Goal: Task Accomplishment & Management: Manage account settings

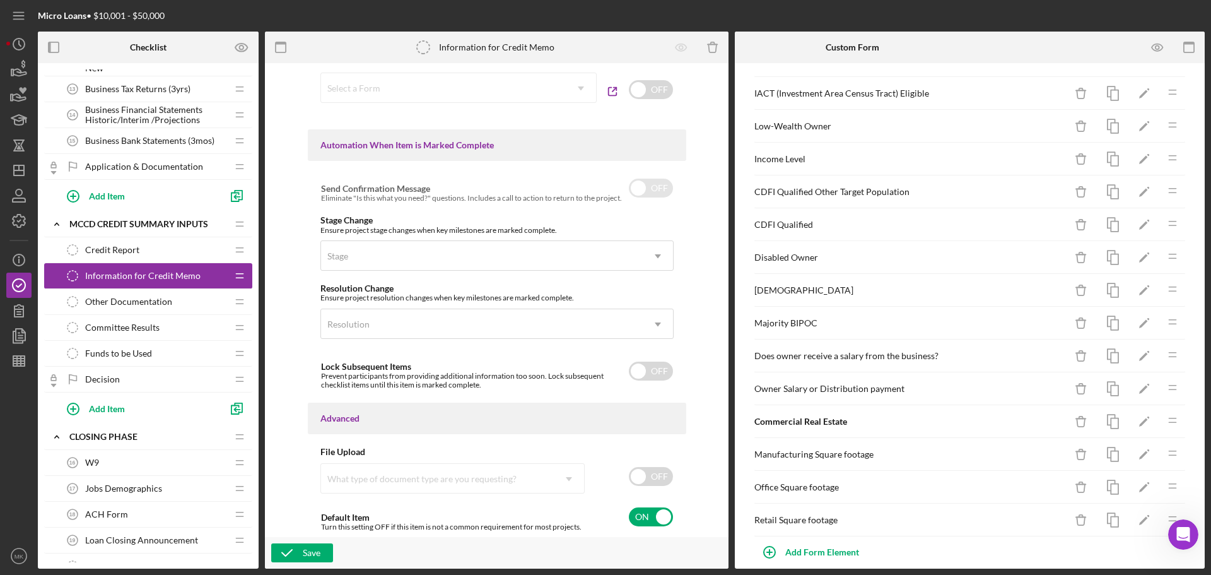
scroll to position [695, 0]
click at [184, 380] on div "Decision Decision" at bounding box center [143, 378] width 167 height 25
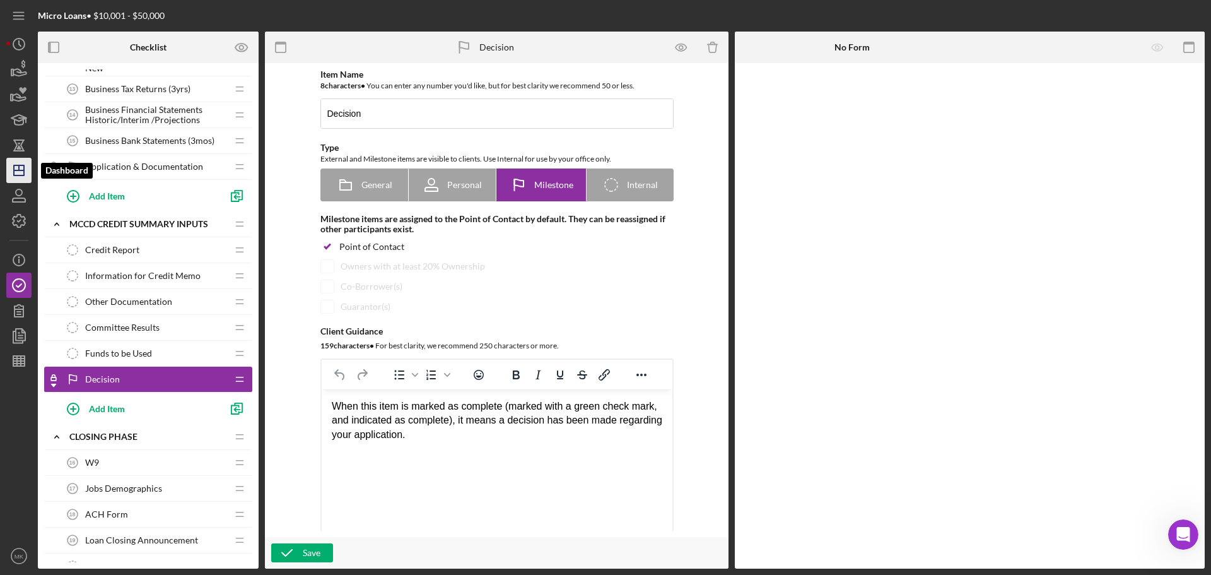
click at [20, 168] on icon "Icon/Dashboard" at bounding box center [19, 171] width 32 height 32
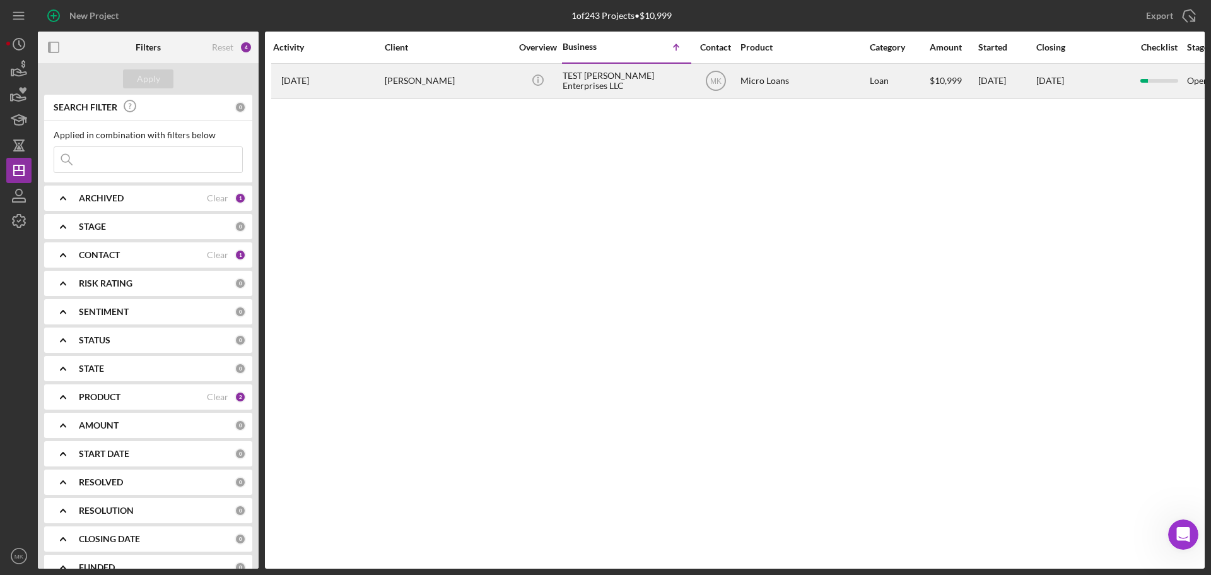
click at [413, 80] on div "[PERSON_NAME]" at bounding box center [448, 80] width 126 height 33
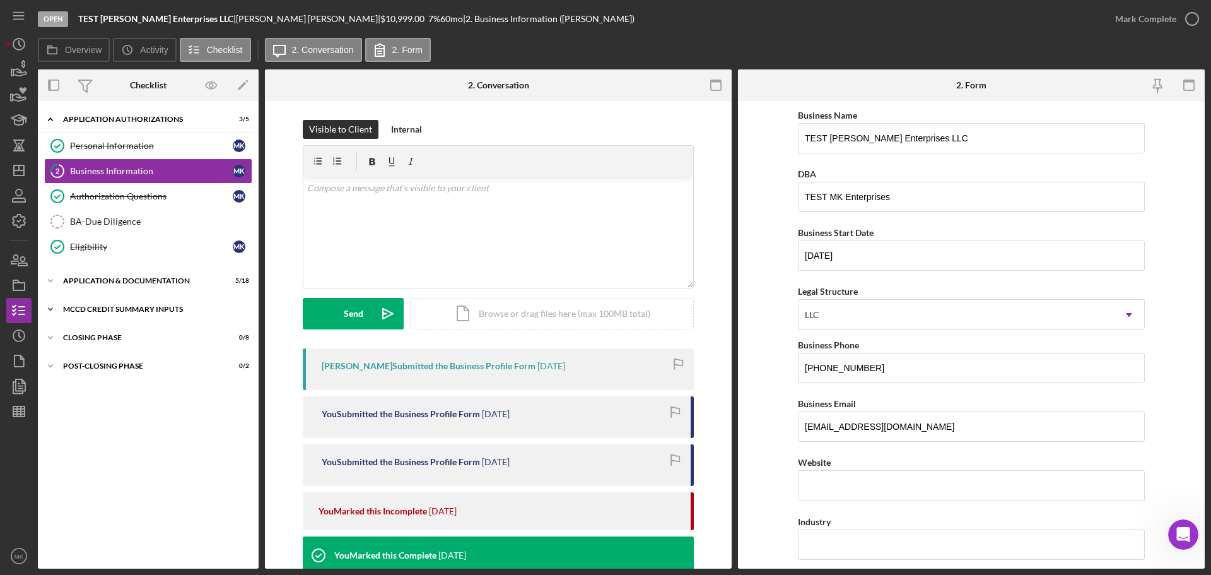
click at [98, 307] on div "MCCD Credit Summary Inputs" at bounding box center [153, 309] width 180 height 8
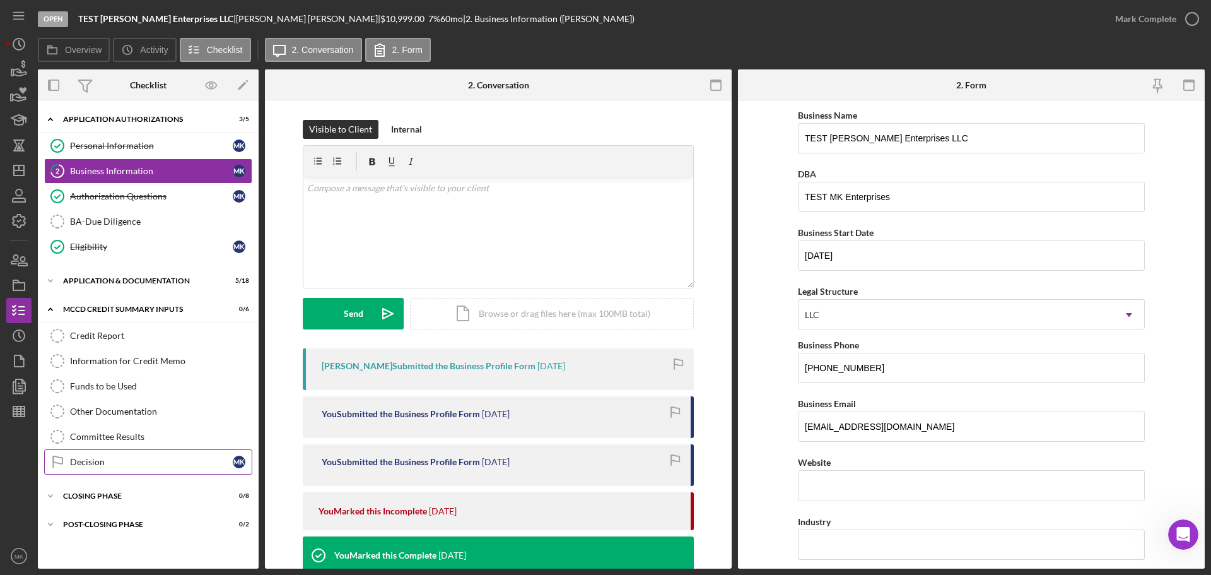
click at [109, 463] on div "Decision" at bounding box center [151, 462] width 163 height 10
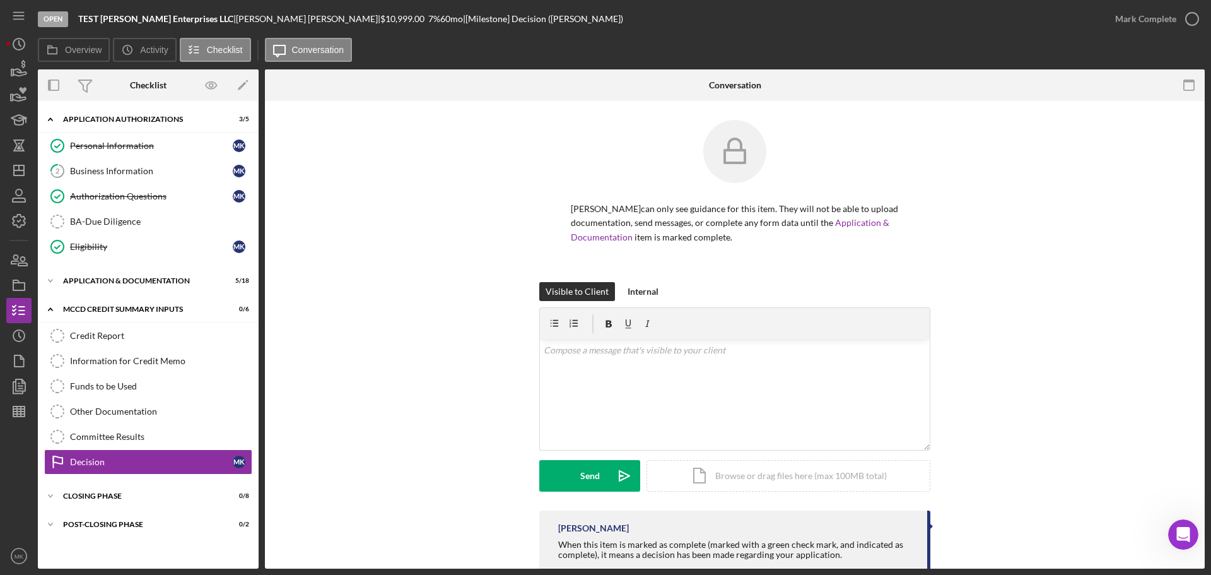
scroll to position [32, 0]
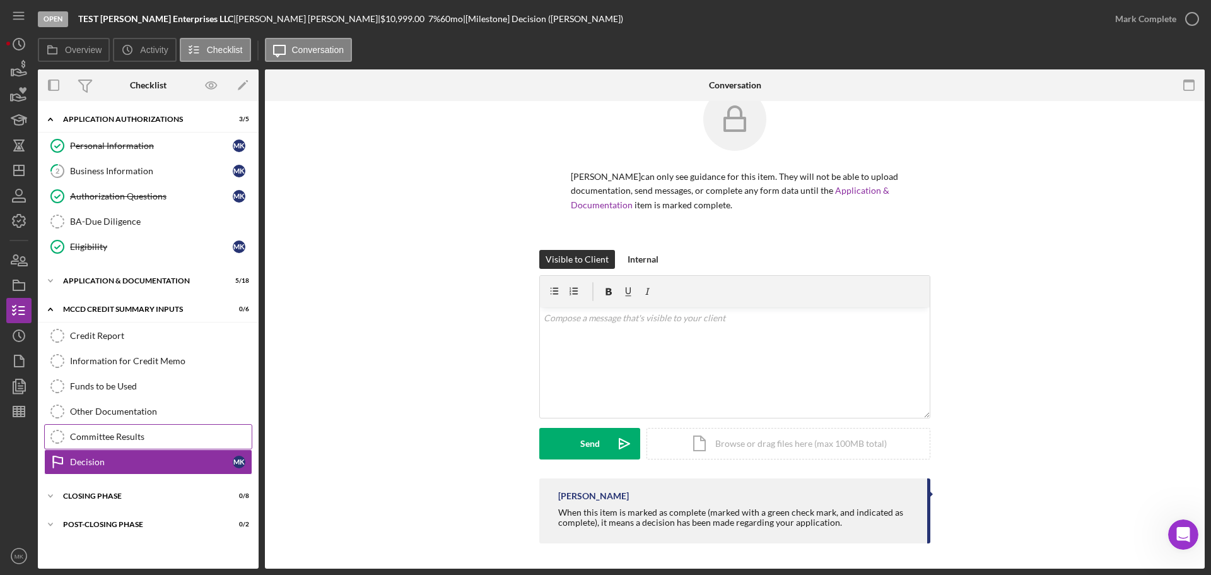
click at [214, 433] on div "Committee Results" at bounding box center [161, 436] width 182 height 10
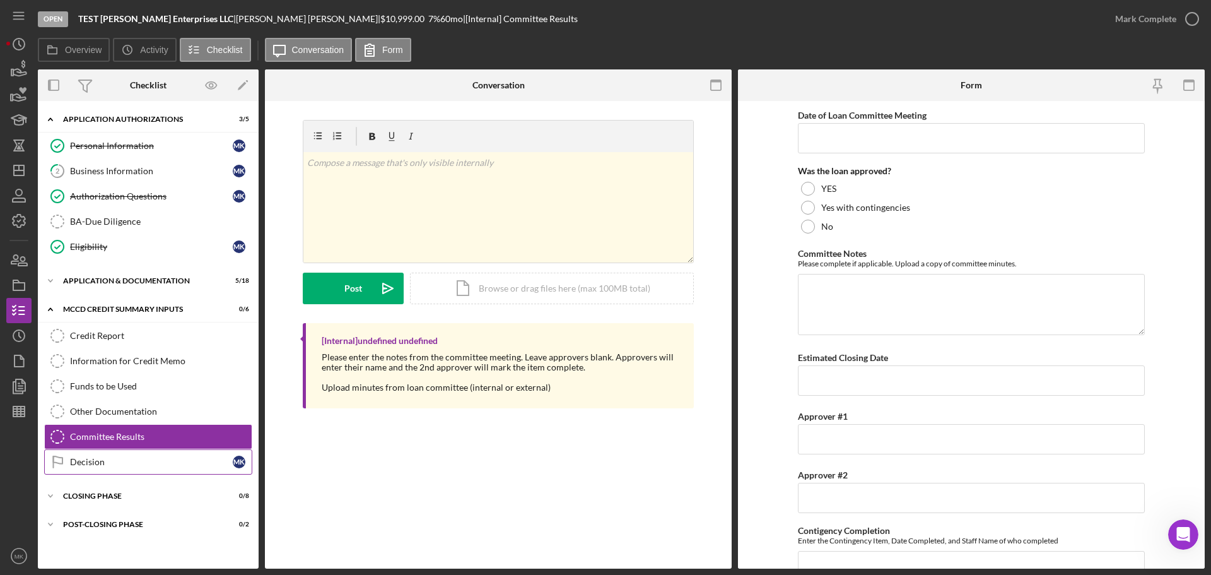
click at [180, 458] on div "Decision" at bounding box center [151, 462] width 163 height 10
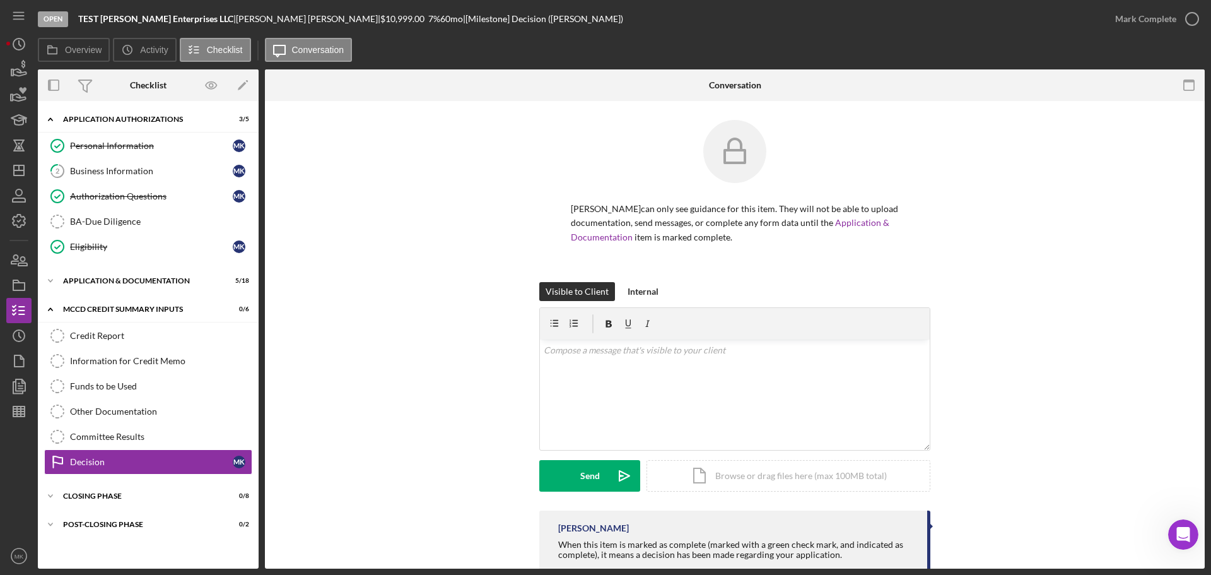
scroll to position [32, 0]
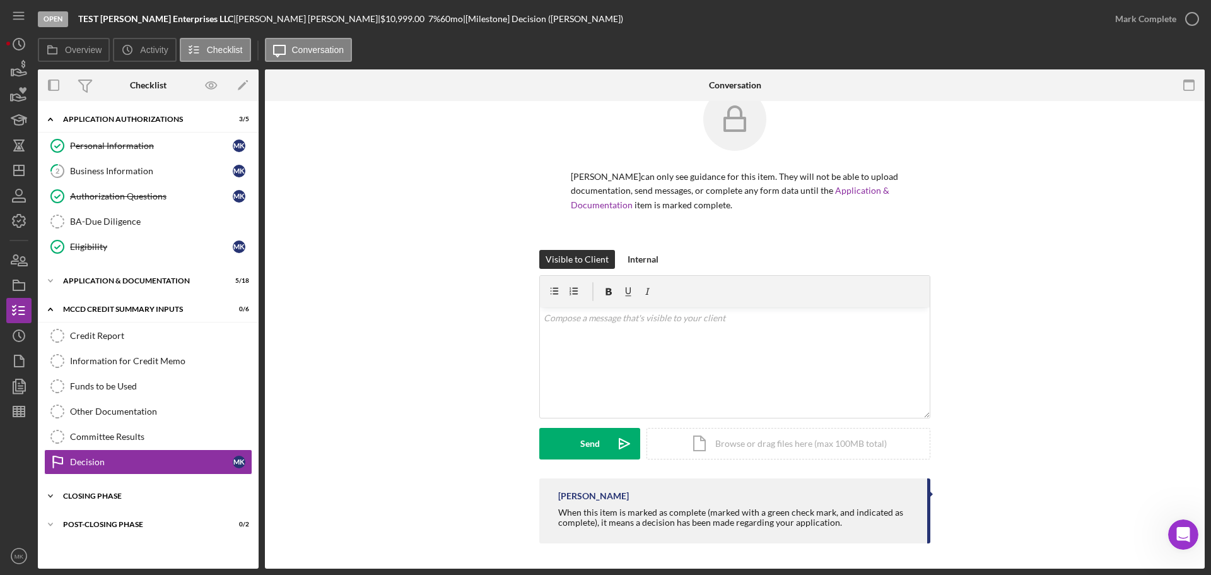
click at [50, 495] on icon "Icon/Expander" at bounding box center [50, 495] width 25 height 25
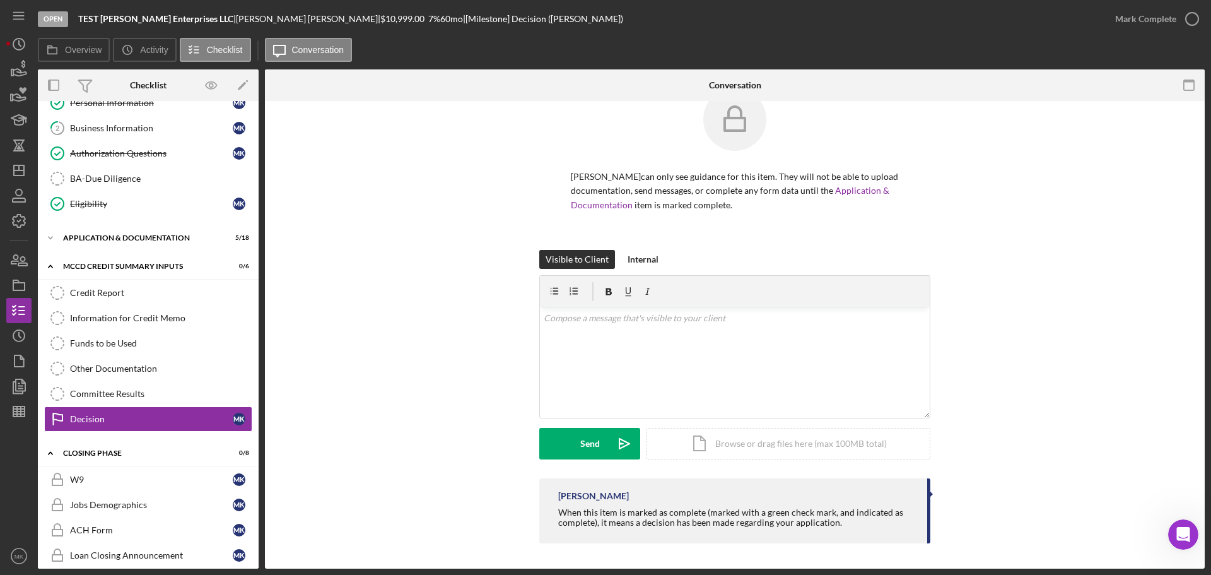
scroll to position [0, 0]
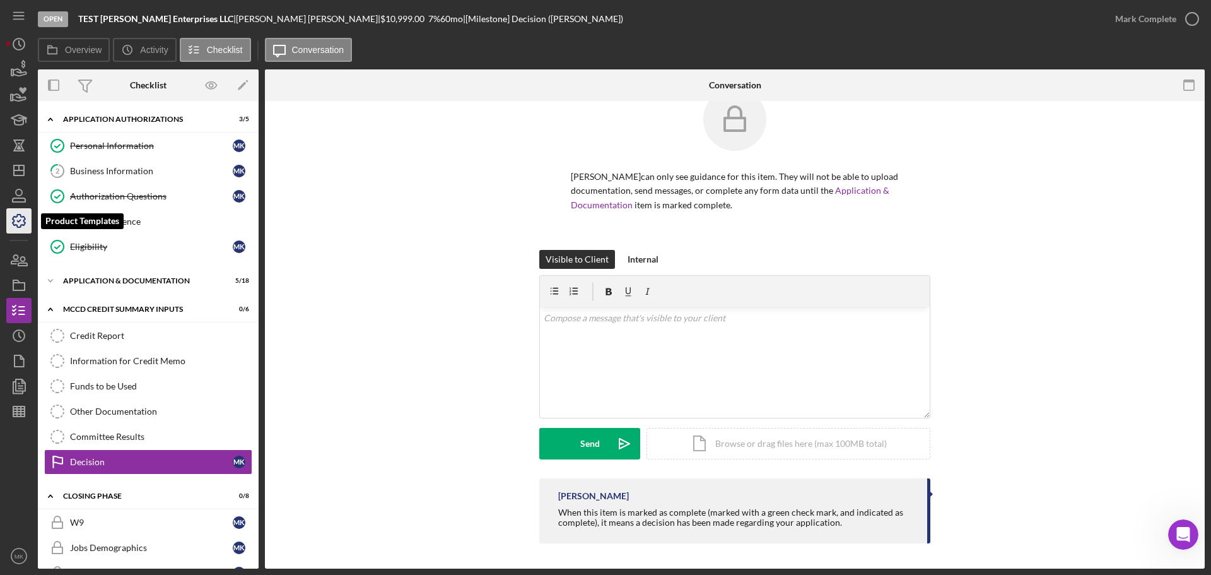
click at [20, 220] on polyline "button" at bounding box center [19, 221] width 3 height 2
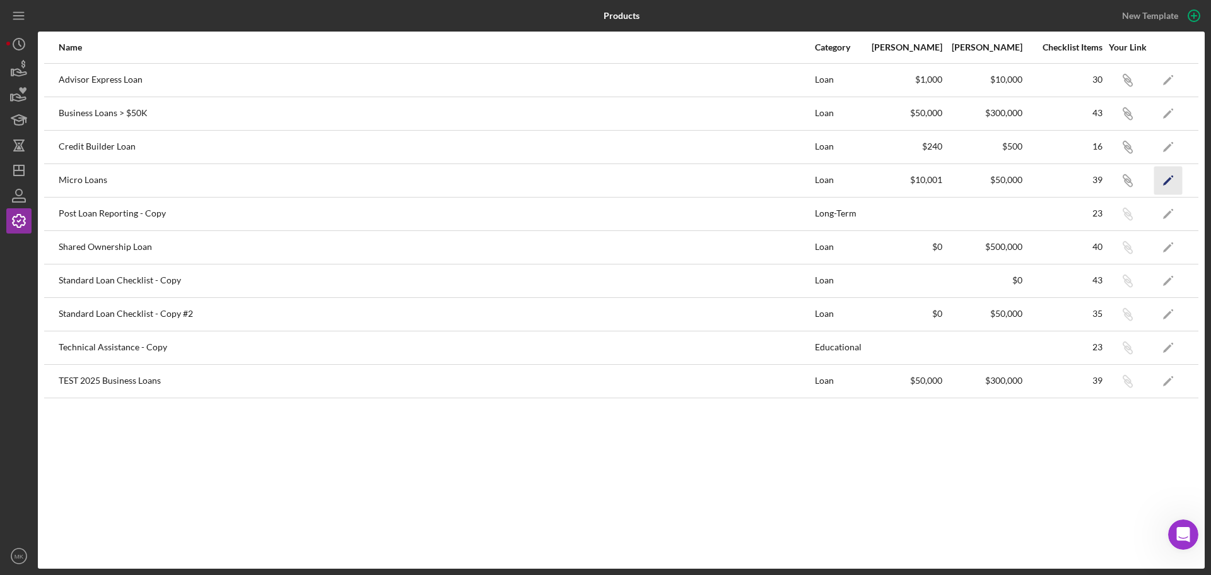
click at [1169, 180] on polygon "button" at bounding box center [1167, 181] width 9 height 9
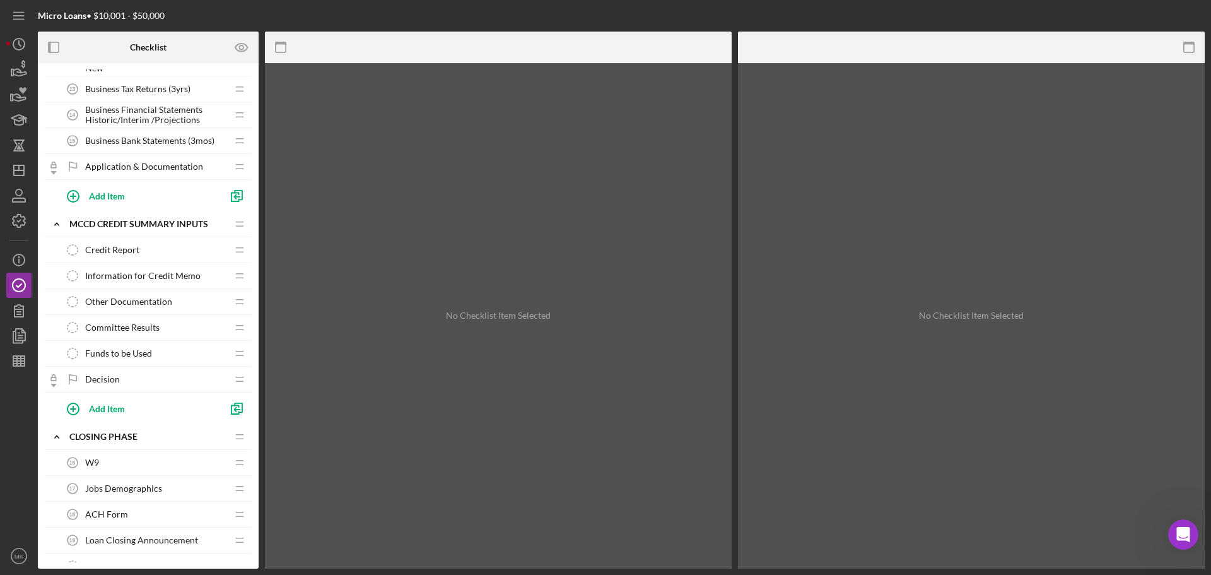
scroll to position [631, 0]
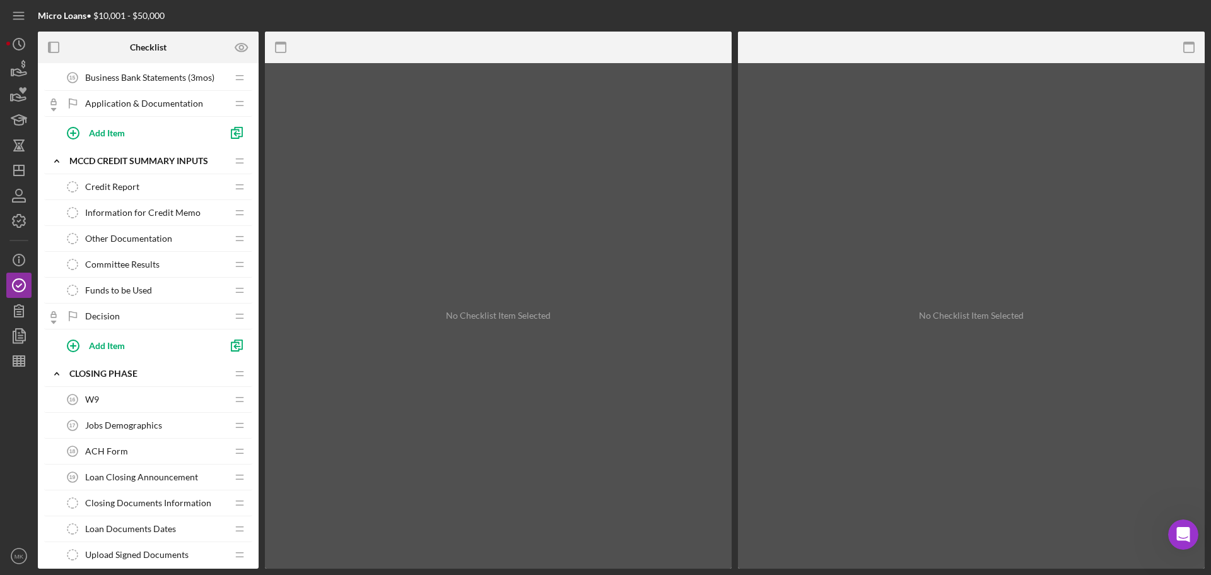
click at [182, 209] on span "Information for Credit Memo" at bounding box center [142, 212] width 115 height 10
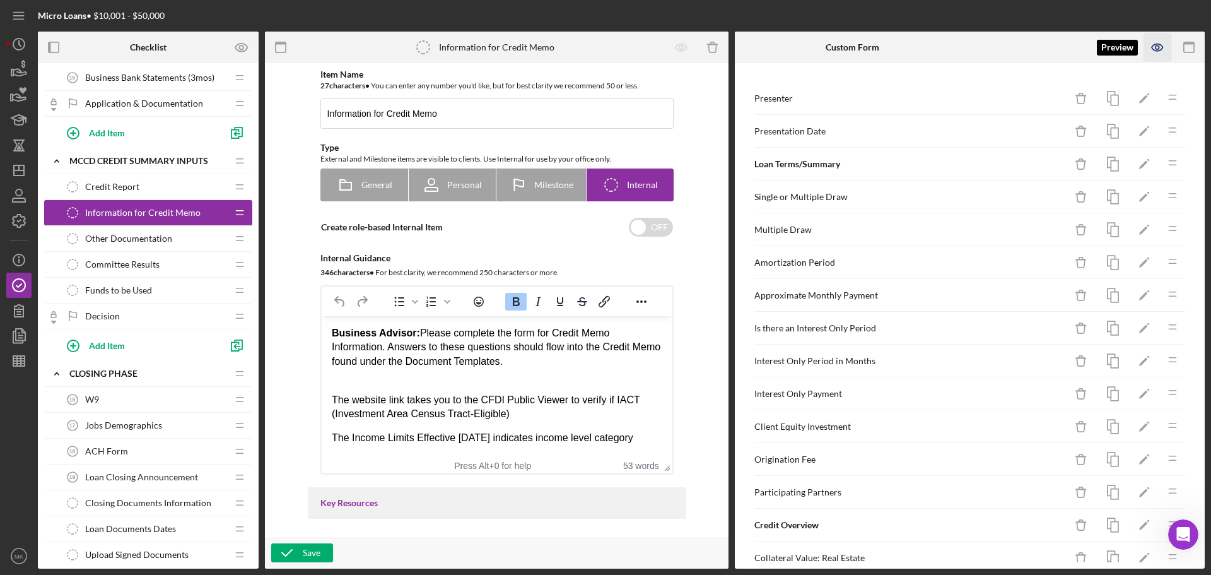
click at [1160, 47] on icon "button" at bounding box center [1157, 47] width 28 height 28
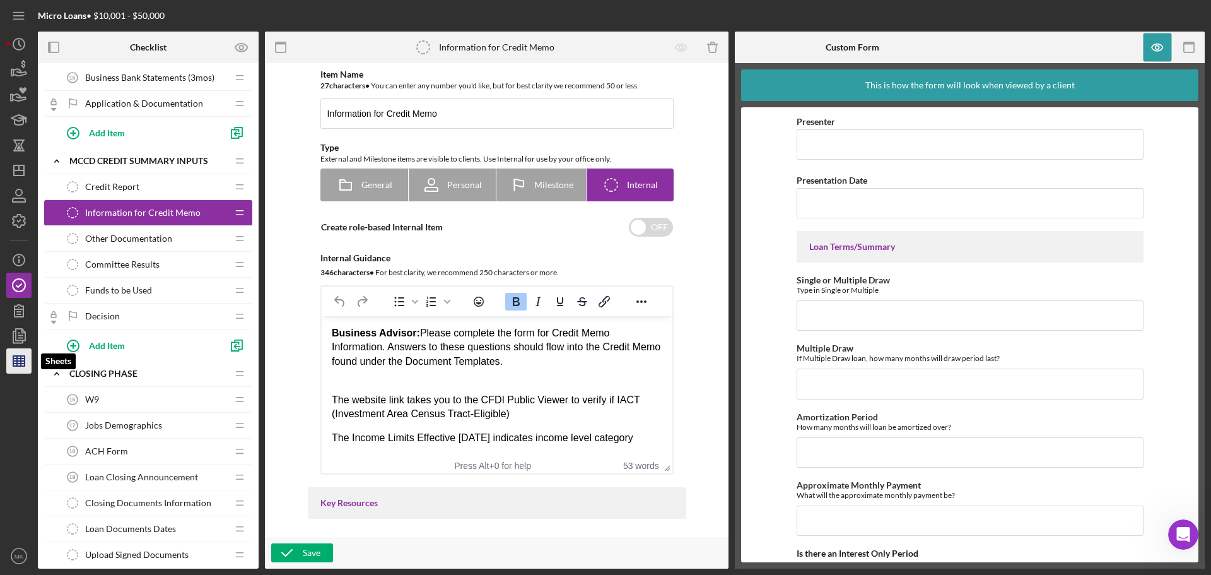
click at [23, 363] on line "button" at bounding box center [18, 363] width 11 height 0
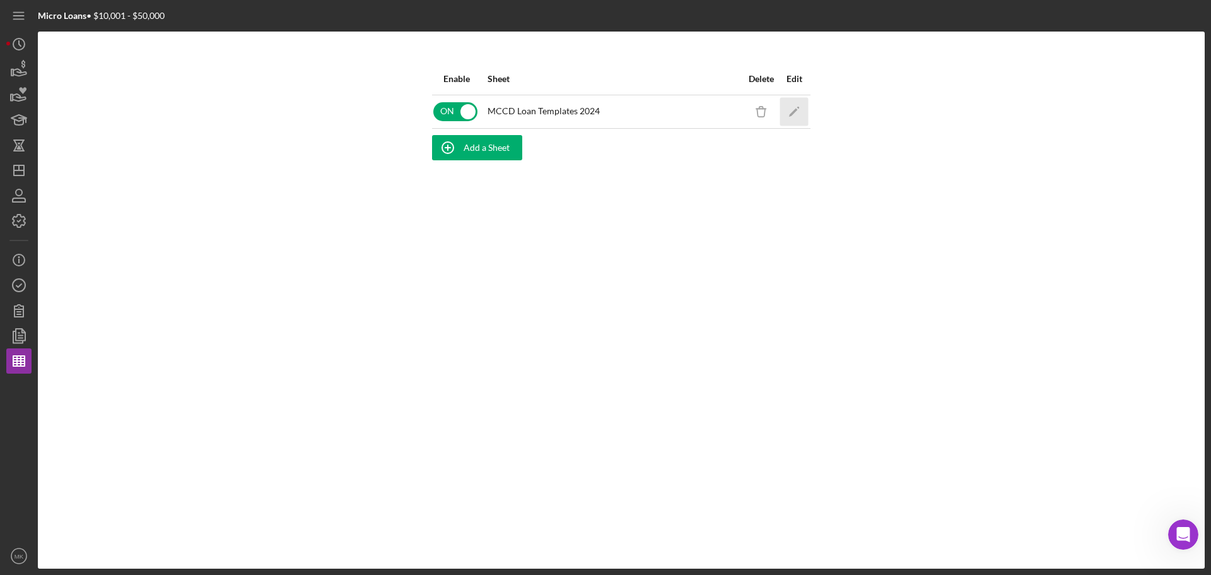
click at [795, 114] on icon "Icon/Edit" at bounding box center [794, 111] width 28 height 28
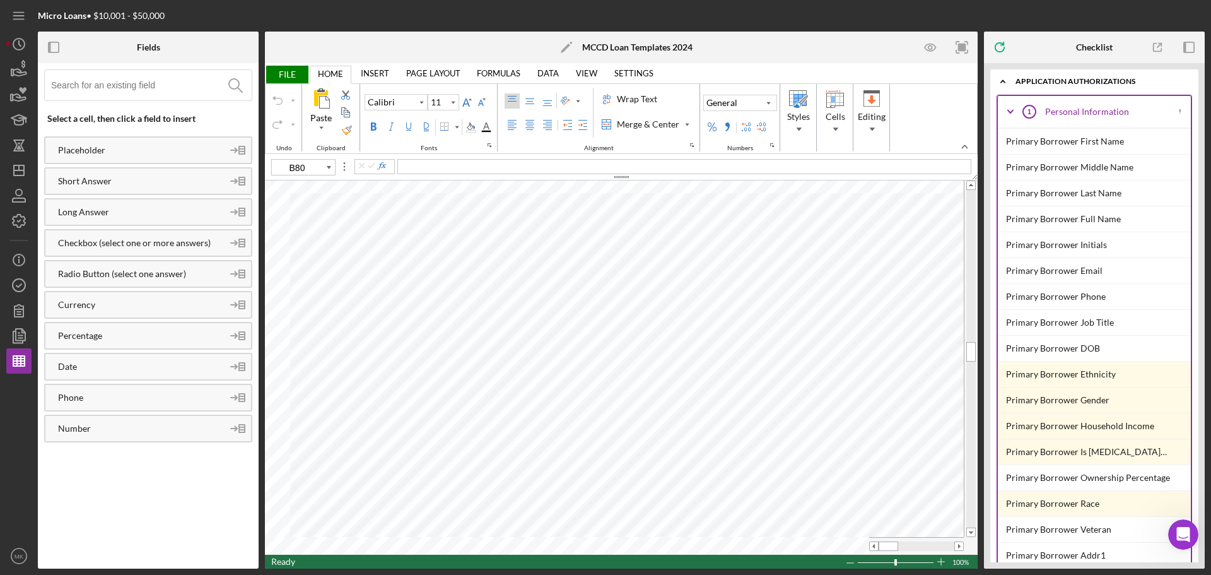
type input "A130"
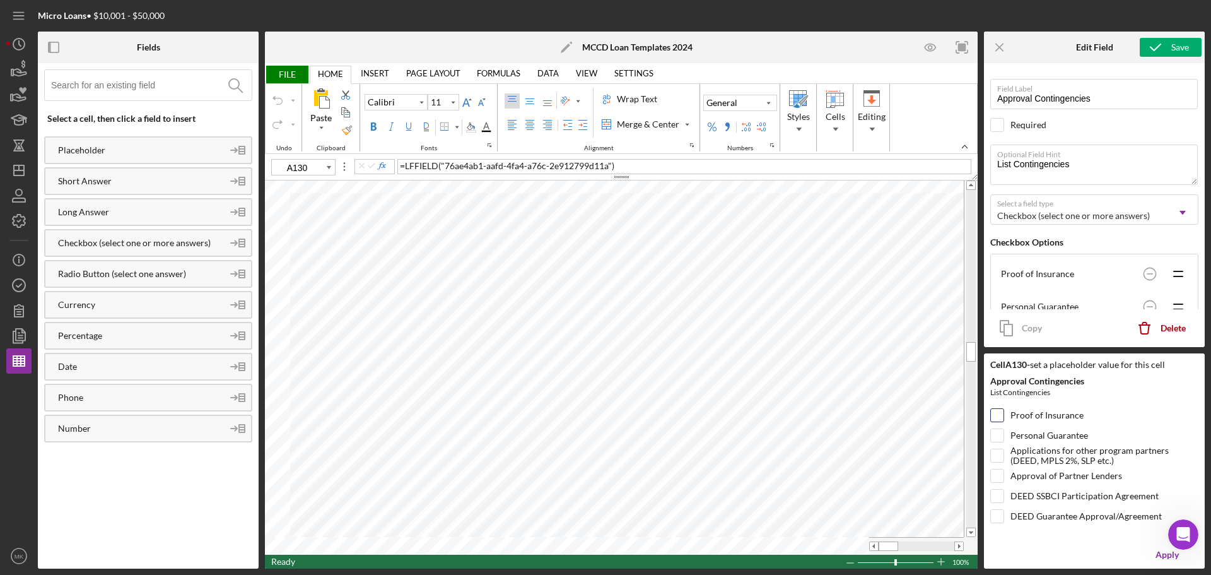
click at [998, 414] on input "Proof of Insurance" at bounding box center [997, 415] width 13 height 13
checkbox input "true"
click at [1000, 435] on input "Personal Guarantee" at bounding box center [997, 435] width 13 height 13
checkbox input "true"
click at [996, 452] on input "Applications for other program partners (DEED, MPLS 2%, SLP etc.)" at bounding box center [997, 455] width 13 height 13
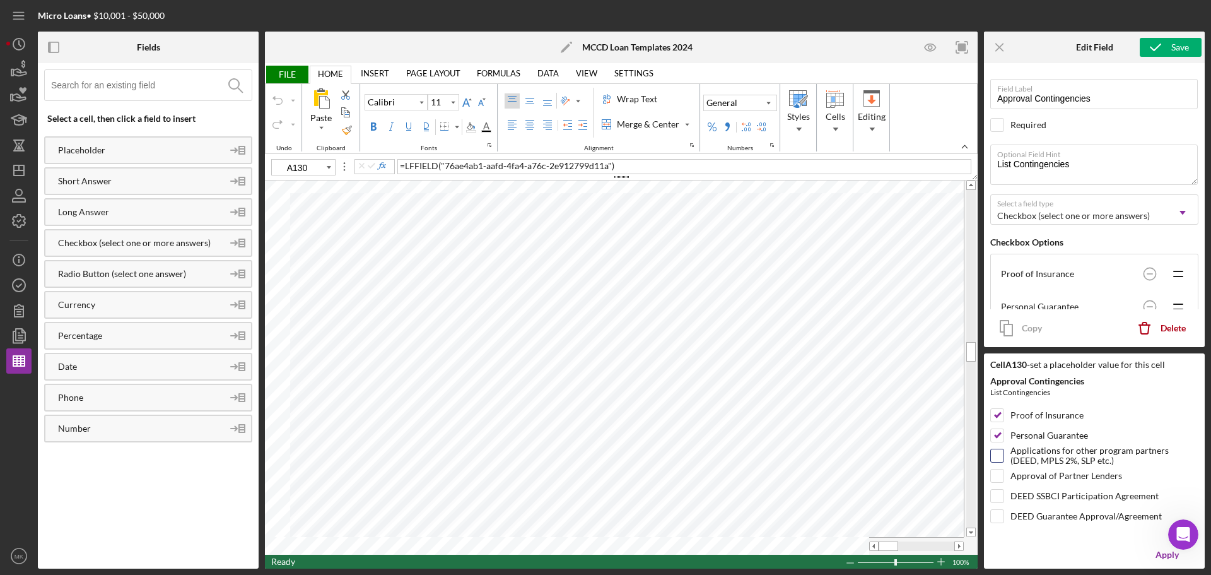
checkbox input "true"
click at [999, 476] on input "Approval of Partner Lenders" at bounding box center [997, 475] width 13 height 13
checkbox input "true"
click at [996, 494] on input "DEED SSBCI Participation Agreement" at bounding box center [997, 495] width 13 height 13
checkbox input "true"
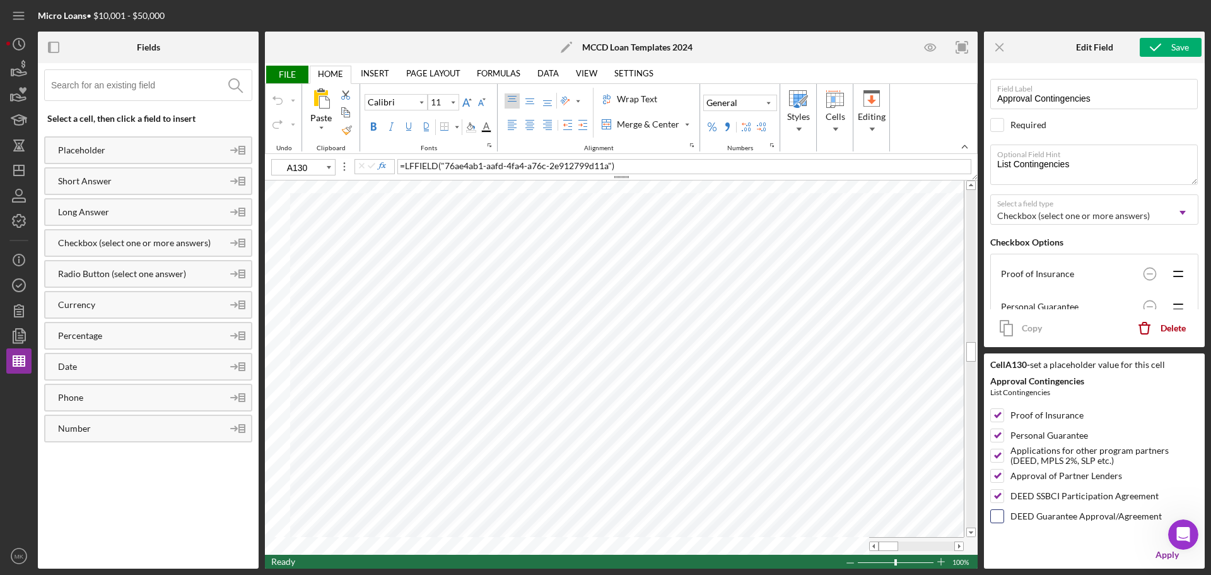
click at [1001, 518] on input "DEED Guarantee Approval/Agreement" at bounding box center [997, 516] width 13 height 13
checkbox input "true"
click at [1167, 554] on div "Apply" at bounding box center [1166, 554] width 23 height 25
type input "A131"
click at [1000, 415] on input "Proof of Insurance" at bounding box center [997, 415] width 13 height 13
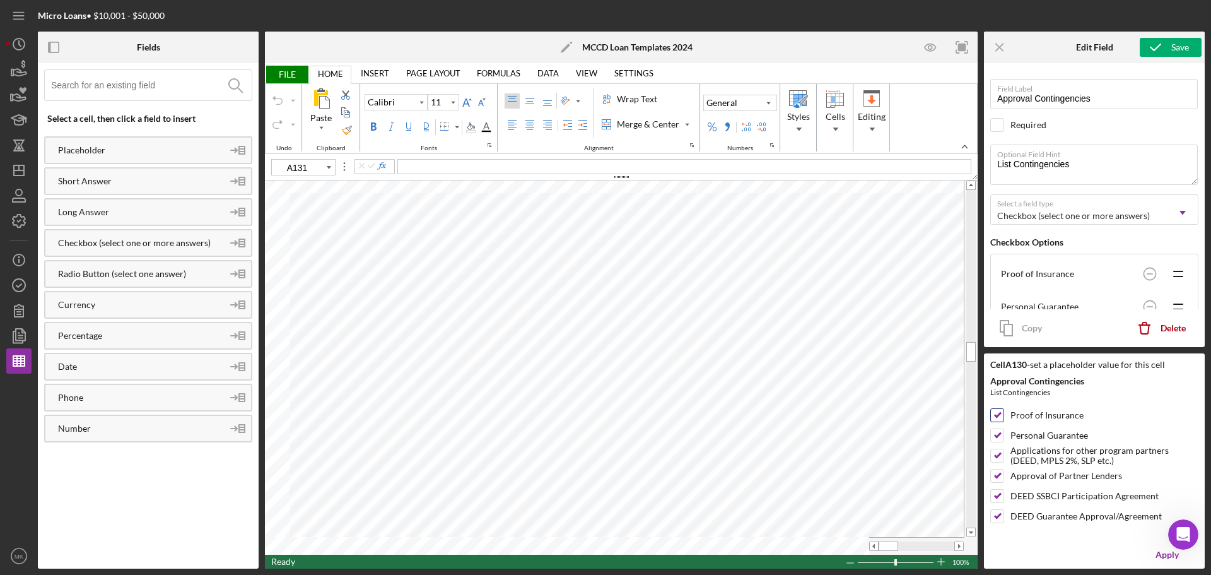
checkbox input "false"
click at [1000, 431] on input "Personal Guarantee" at bounding box center [997, 435] width 13 height 13
checkbox input "false"
click at [1000, 455] on input "Applications for other program partners (DEED, MPLS 2%, SLP etc.)" at bounding box center [997, 455] width 13 height 13
checkbox input "false"
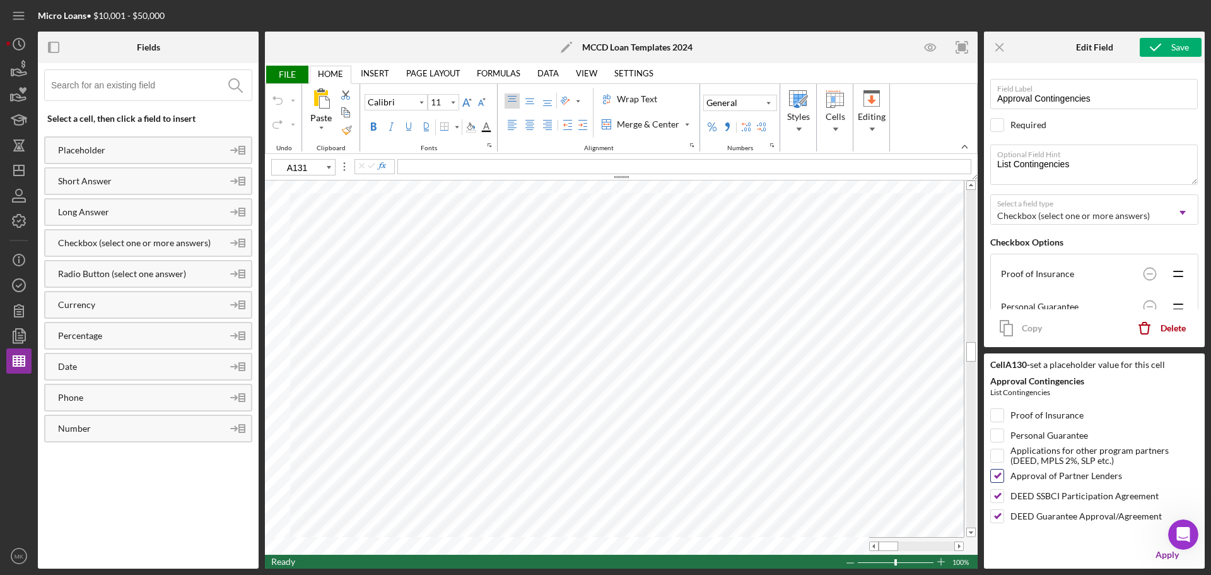
click at [997, 475] on input "Approval of Partner Lenders" at bounding box center [997, 475] width 13 height 13
checkbox input "false"
click at [997, 494] on input "DEED SSBCI Participation Agreement" at bounding box center [997, 495] width 13 height 13
checkbox input "false"
click at [1000, 515] on input "DEED Guarantee Approval/Agreement" at bounding box center [997, 516] width 13 height 13
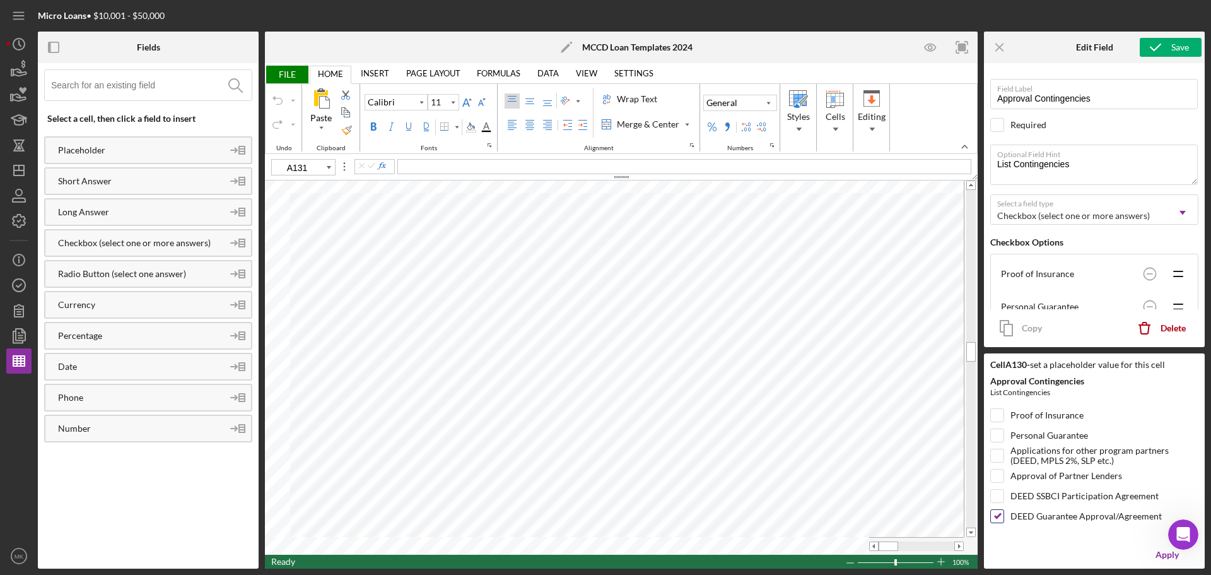
checkbox input "false"
type input "A130"
checkbox input "true"
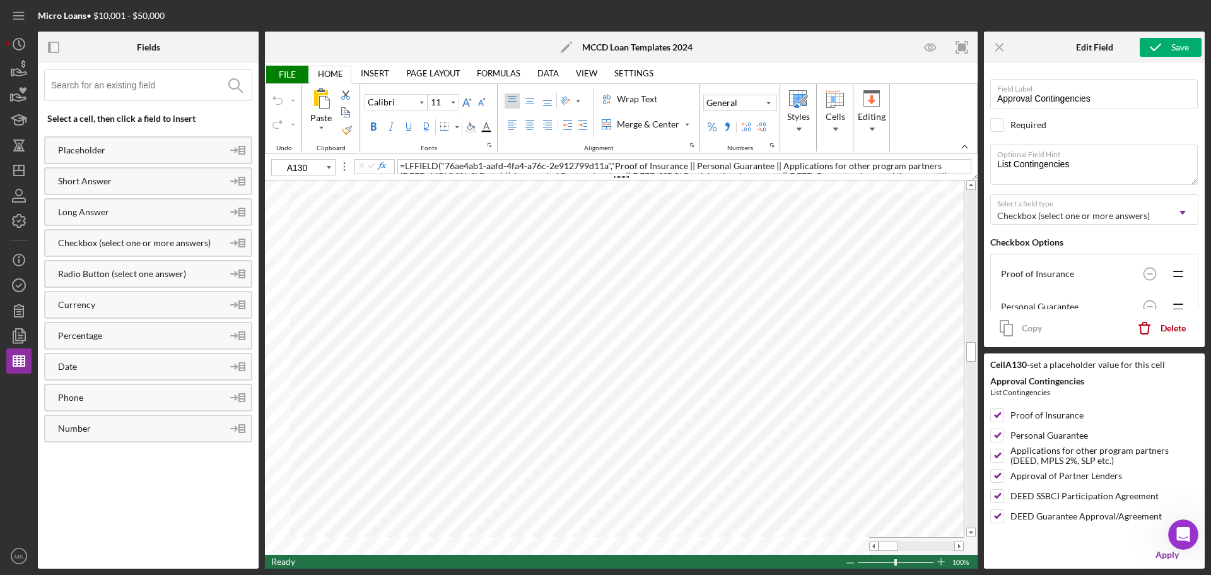
checkbox input "true"
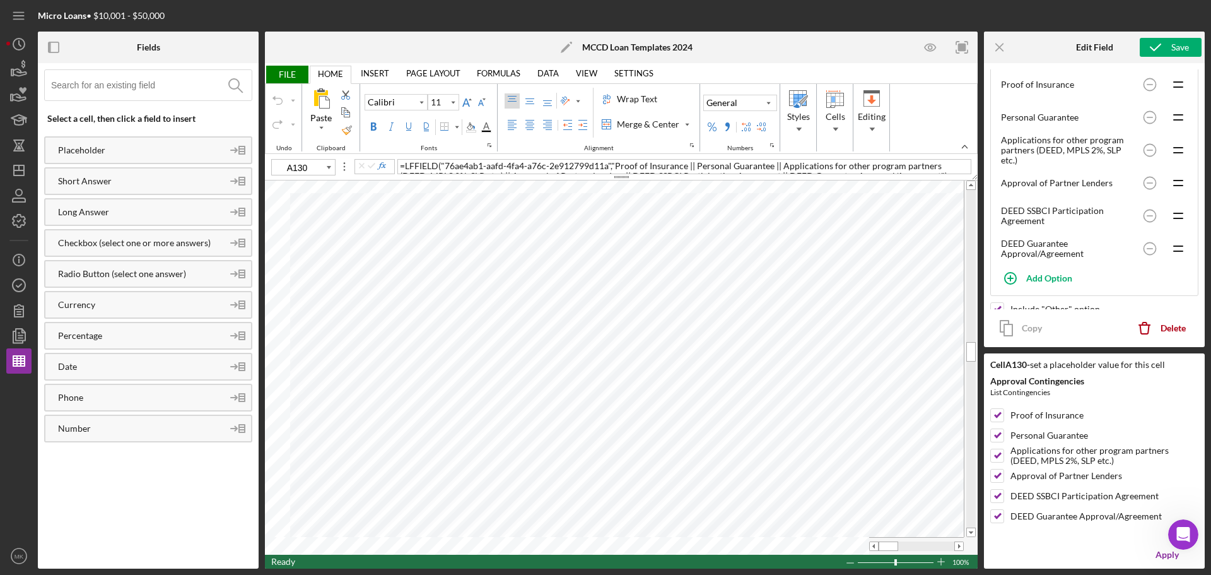
scroll to position [247, 0]
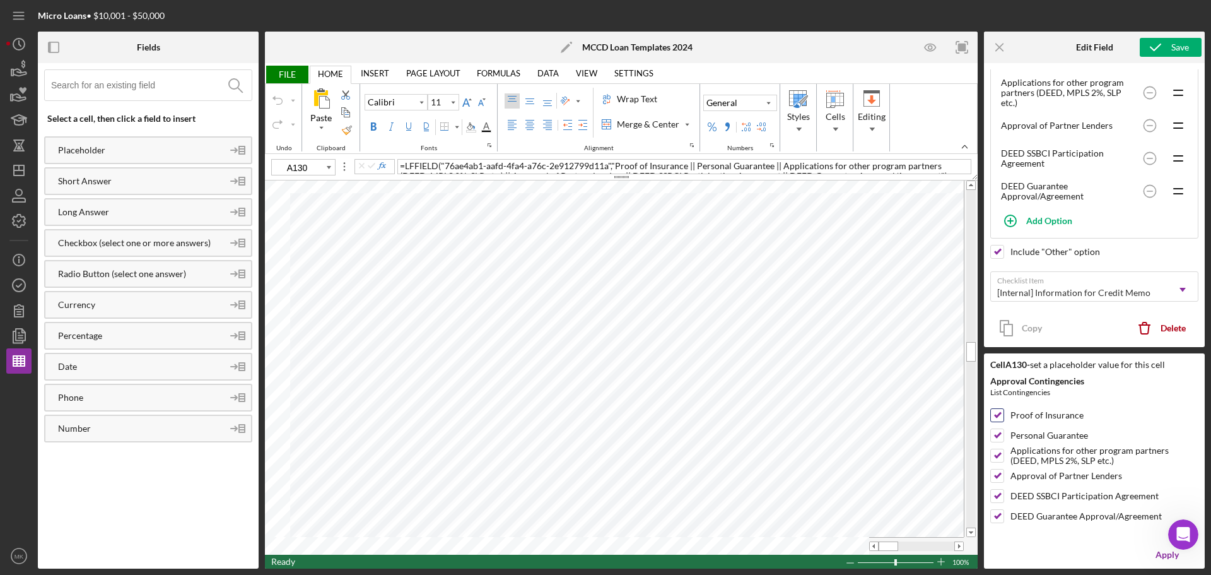
click at [998, 413] on input "Proof of Insurance" at bounding box center [997, 415] width 13 height 13
checkbox input "false"
click at [998, 433] on input "Personal Guarantee" at bounding box center [997, 435] width 13 height 13
checkbox input "false"
click at [996, 458] on input "Applications for other program partners (DEED, MPLS 2%, SLP etc.)" at bounding box center [997, 455] width 13 height 13
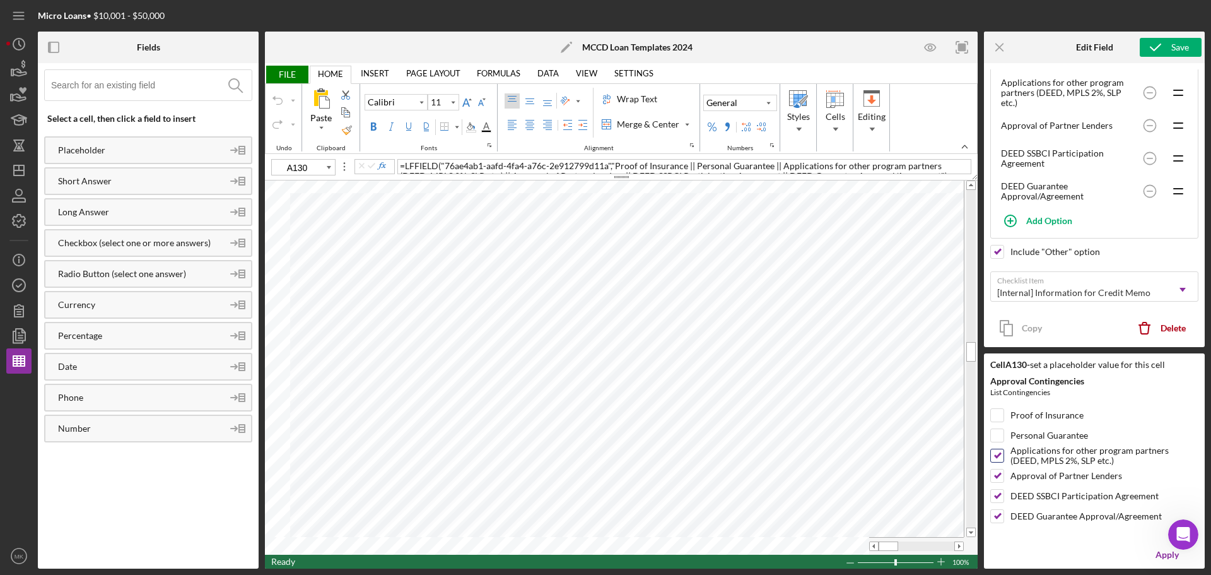
checkbox input "false"
click at [1000, 474] on input "Approval of Partner Lenders" at bounding box center [997, 475] width 13 height 13
checkbox input "false"
click at [1002, 513] on input "DEED Guarantee Approval/Agreement" at bounding box center [997, 516] width 13 height 13
checkbox input "false"
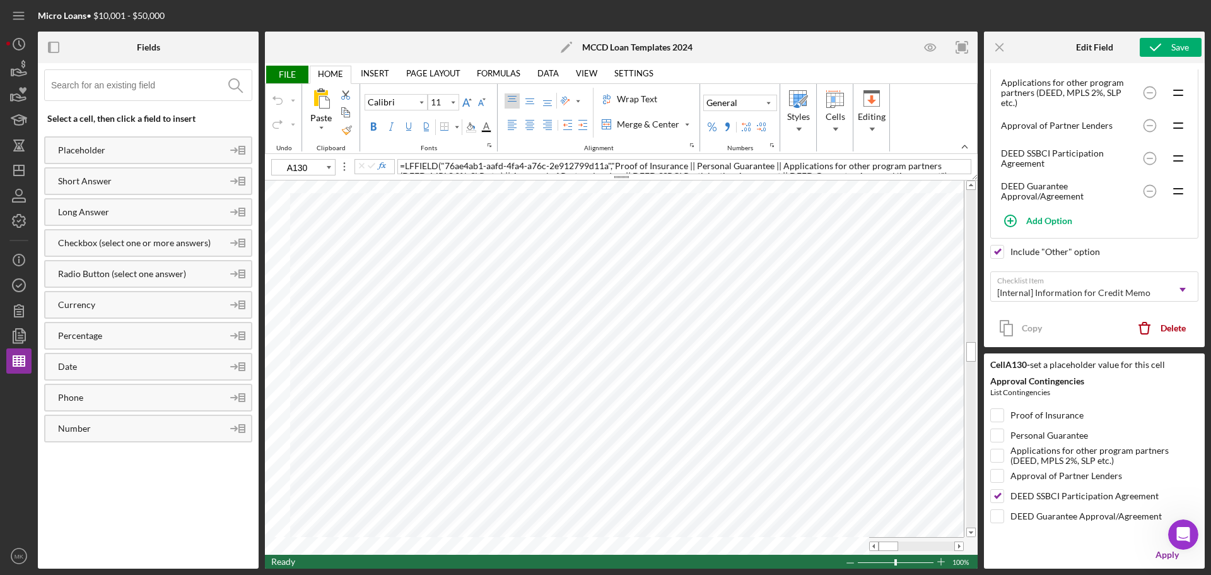
click at [1184, 528] on icon "Open Intercom Messenger" at bounding box center [1183, 534] width 21 height 21
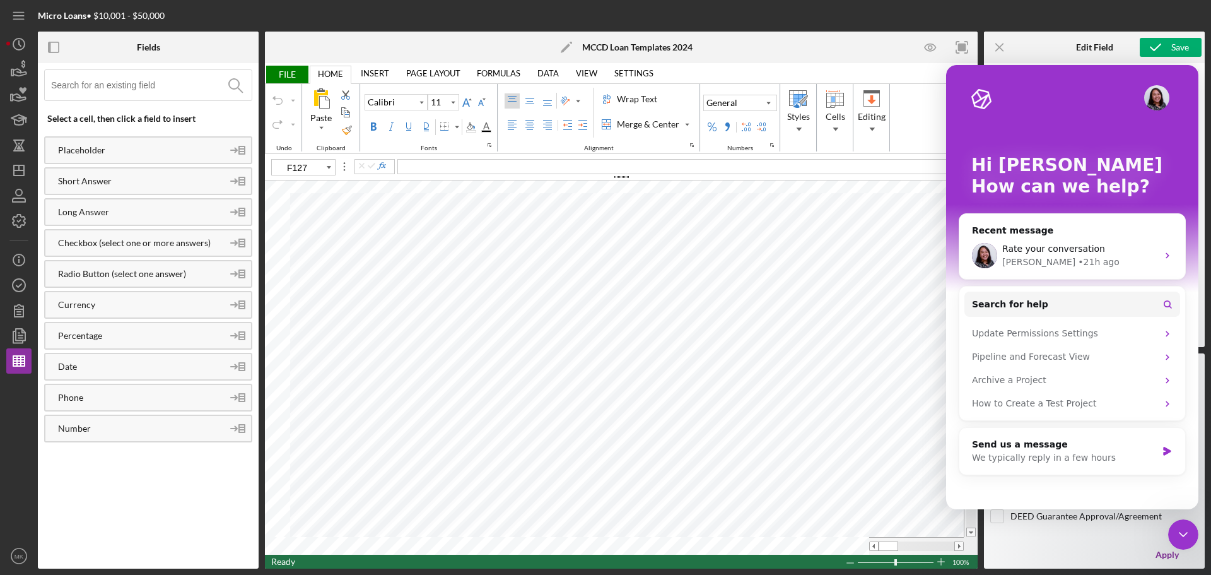
click at [1183, 531] on icon "Close Intercom Messenger" at bounding box center [1183, 534] width 15 height 15
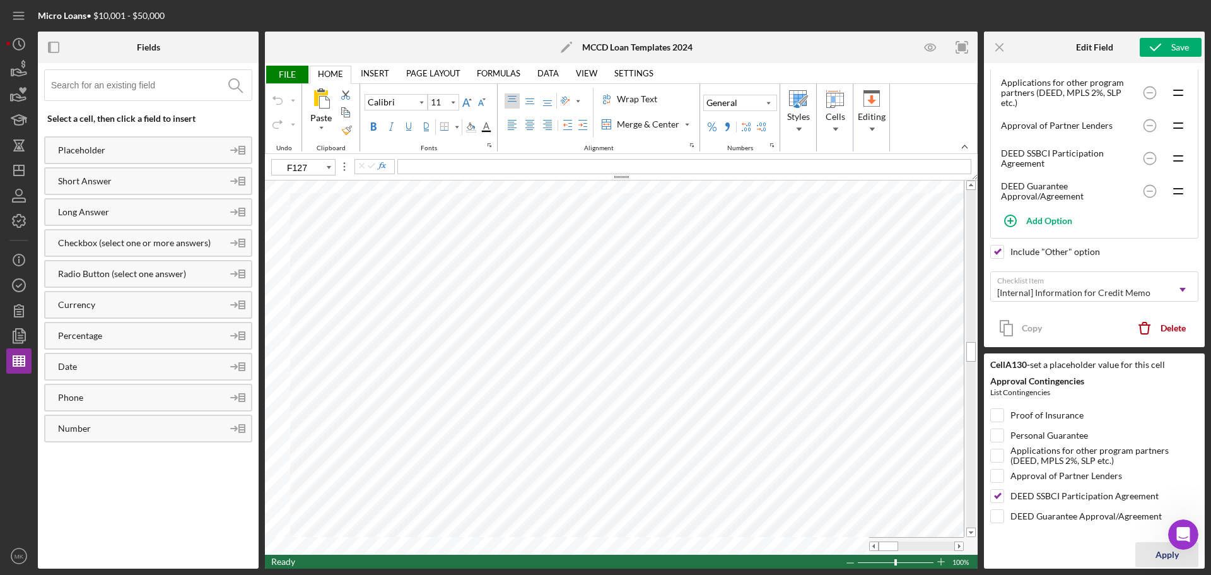
click at [1164, 555] on div "Apply" at bounding box center [1166, 554] width 23 height 25
type input "A130"
click at [1160, 552] on div "Apply" at bounding box center [1166, 554] width 23 height 25
click at [999, 494] on input "DEED SSBCI Participation Agreement" at bounding box center [997, 495] width 13 height 13
checkbox input "false"
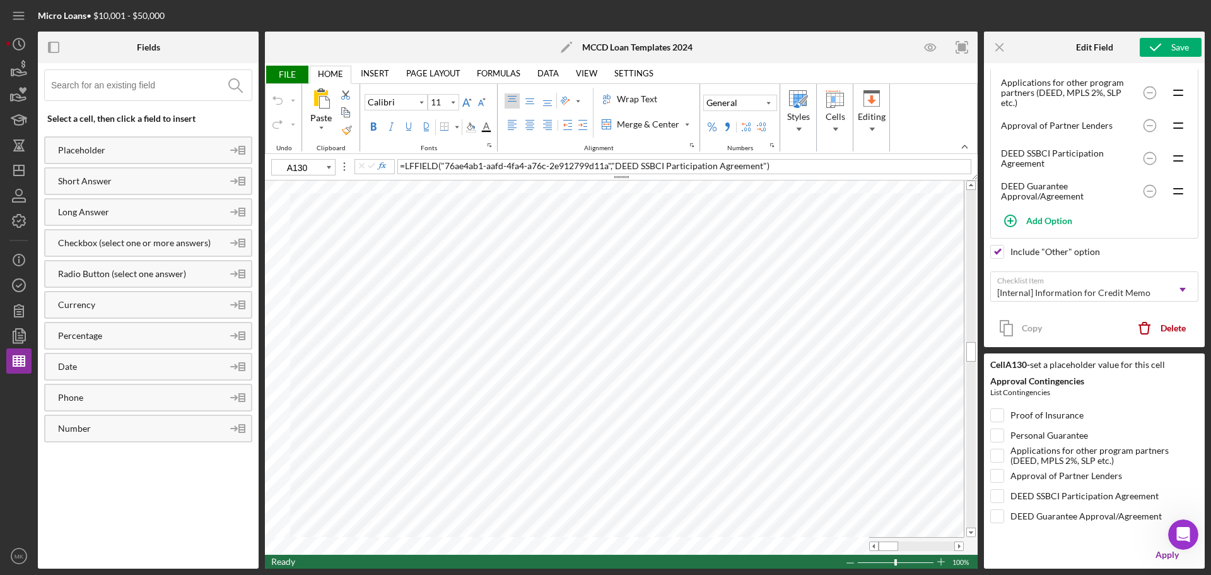
type input "A132"
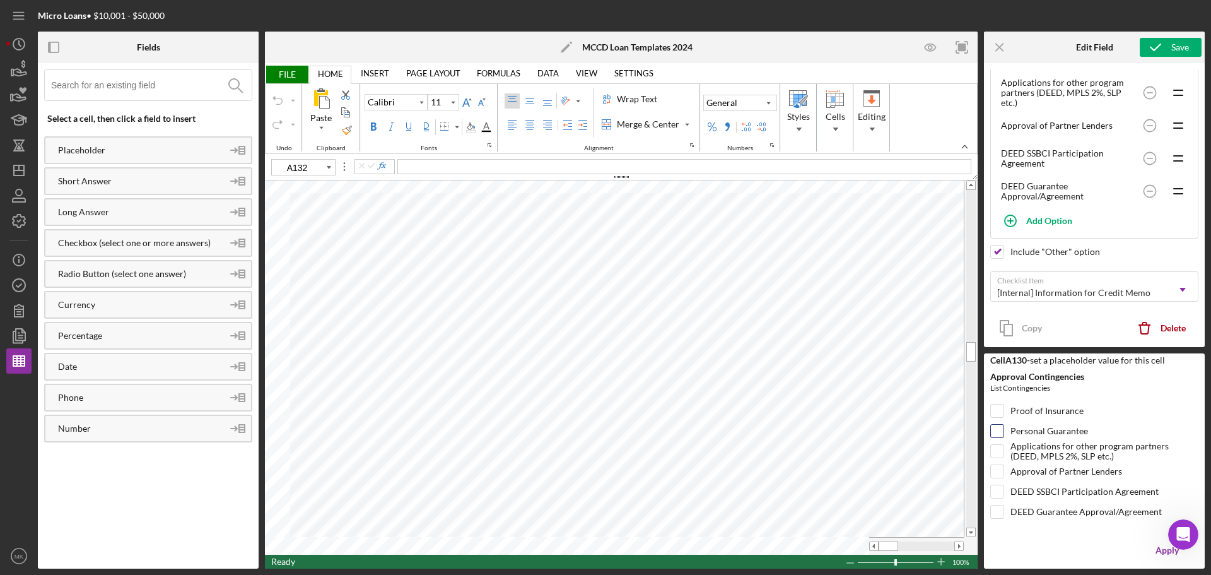
scroll to position [5, 0]
click at [998, 509] on input "DEED Guarantee Approval/Agreement" at bounding box center [997, 511] width 13 height 13
checkbox input "true"
drag, startPoint x: 1164, startPoint y: 512, endPoint x: 1013, endPoint y: 517, distance: 150.2
click at [1013, 517] on div "DEED Guarantee Approval/Agreement" at bounding box center [1094, 514] width 208 height 20
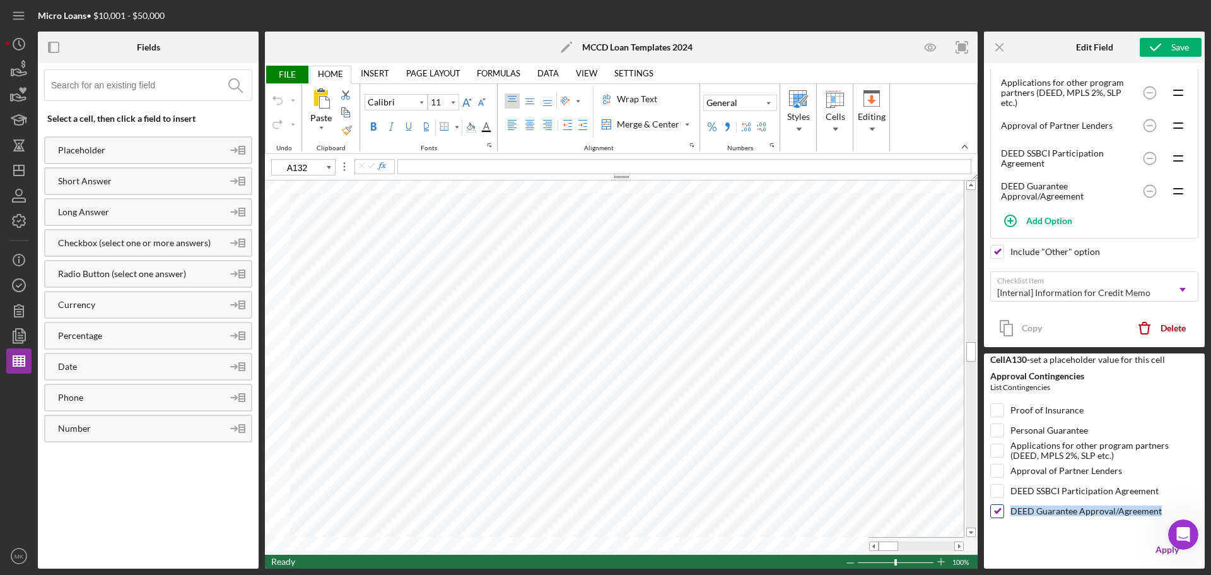
copy label "DEED Guarantee Approval/Agreement"
type input "A134"
click at [998, 508] on input "DEED Guarantee Approval/Agreement" at bounding box center [997, 511] width 13 height 13
checkbox input "false"
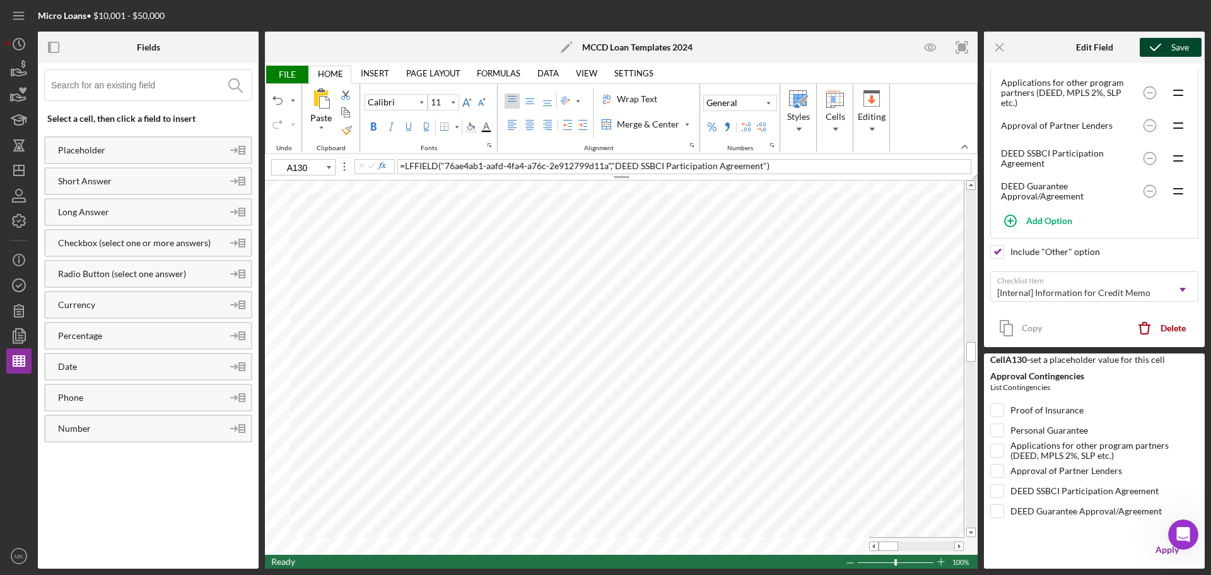
click at [1171, 46] on div "Save" at bounding box center [1180, 47] width 18 height 19
type input "A135"
click at [167, 151] on div "Placeholder" at bounding box center [133, 150] width 177 height 10
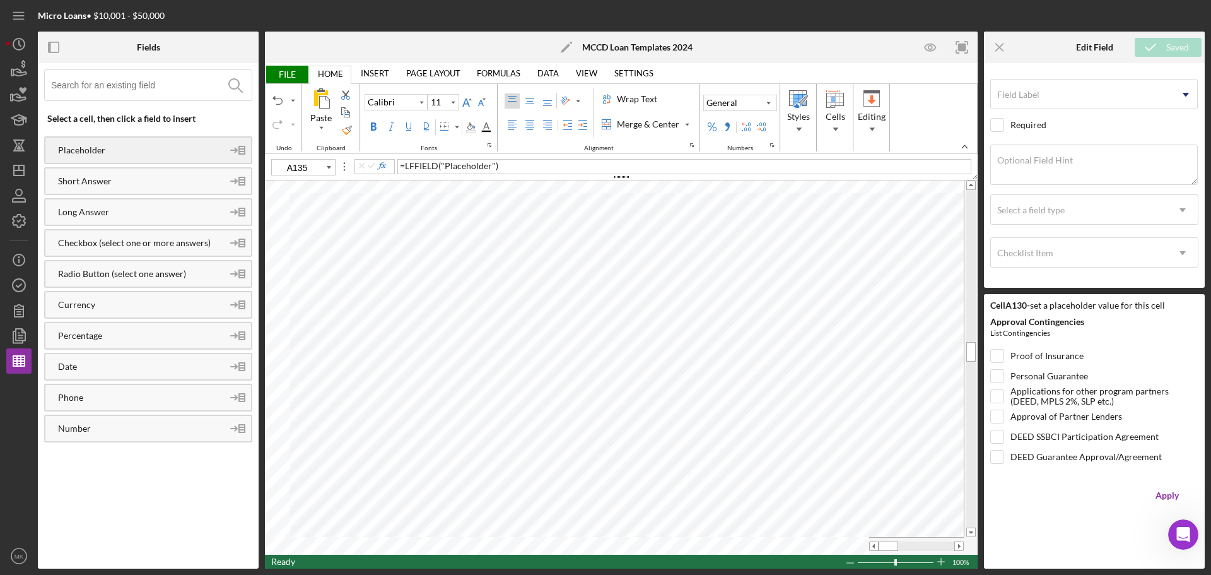
scroll to position [0, 0]
click at [1001, 43] on icon "Icon/Menu Close" at bounding box center [1000, 47] width 28 height 28
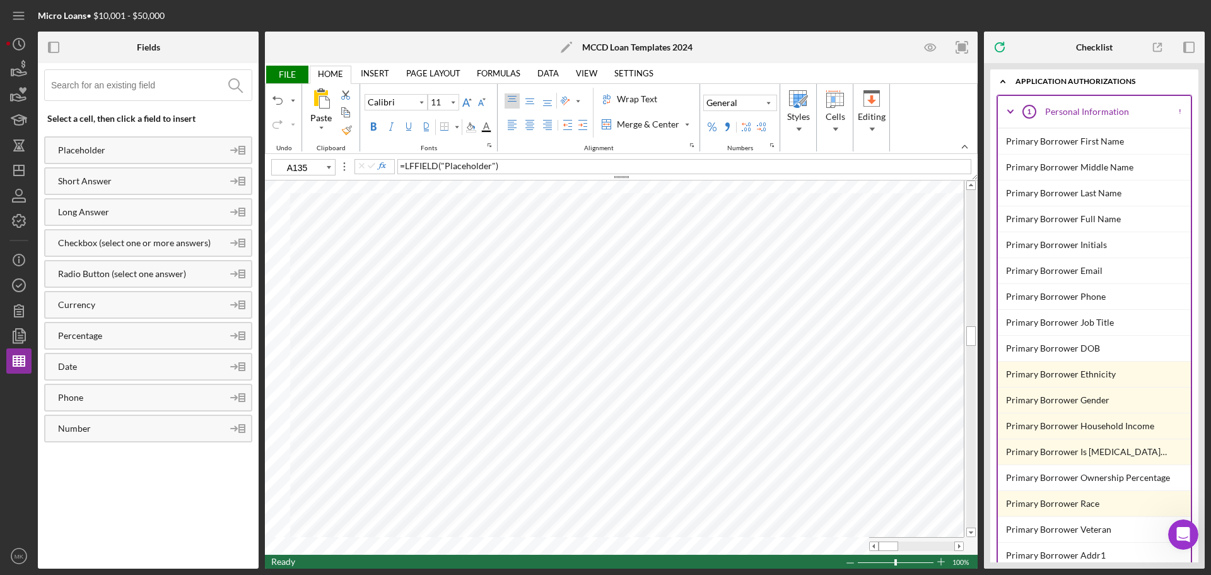
click at [1011, 108] on icon "Icon/Expander" at bounding box center [1011, 112] width 32 height 32
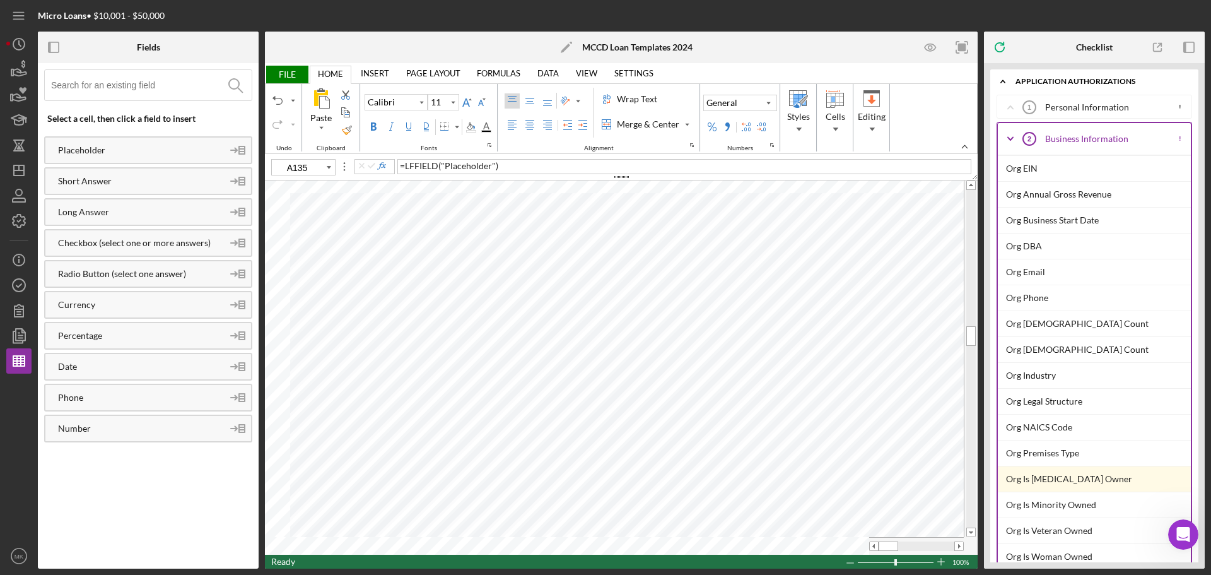
click at [1011, 135] on icon "Icon/Expander" at bounding box center [1011, 139] width 32 height 32
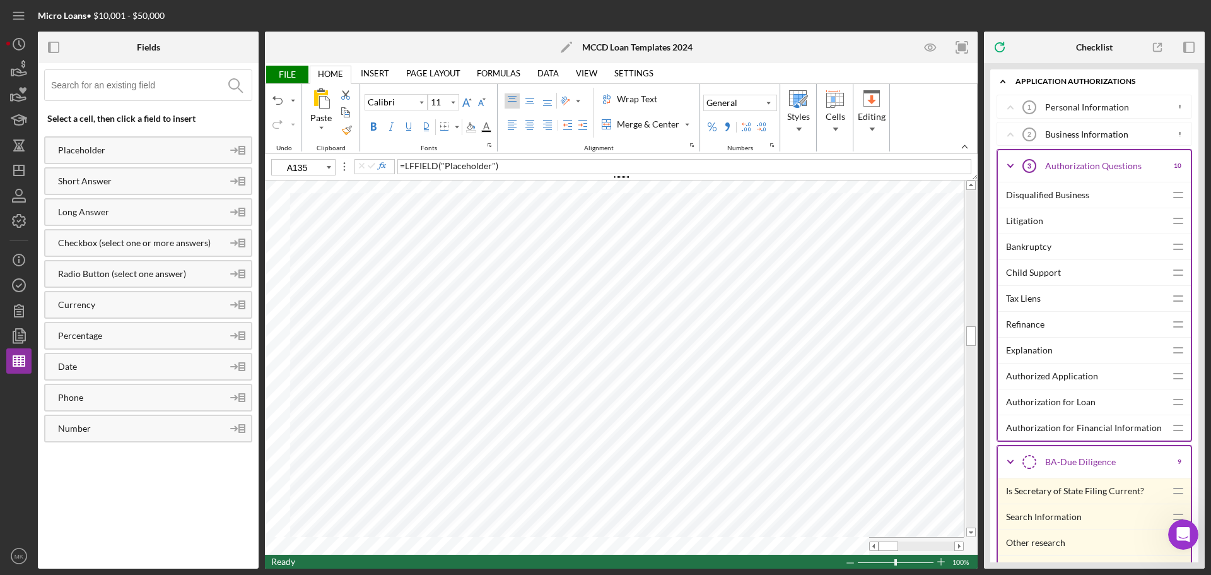
click at [1008, 165] on icon "Icon/Expander" at bounding box center [1011, 166] width 32 height 32
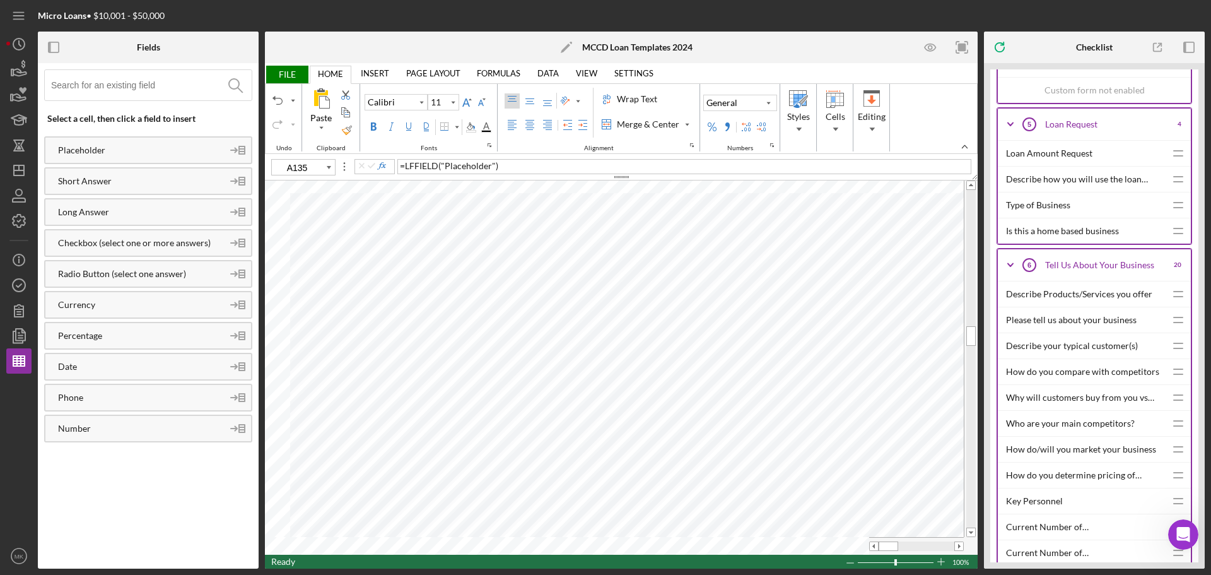
scroll to position [568, 0]
click at [1008, 262] on icon "Icon/Expander" at bounding box center [1011, 266] width 32 height 32
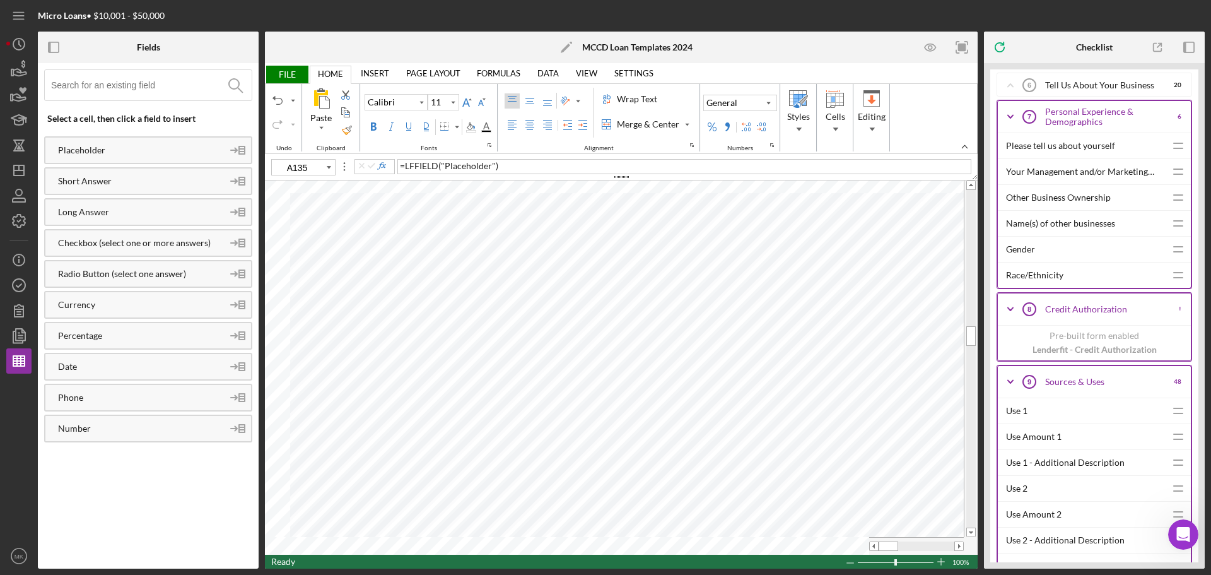
scroll to position [883, 0]
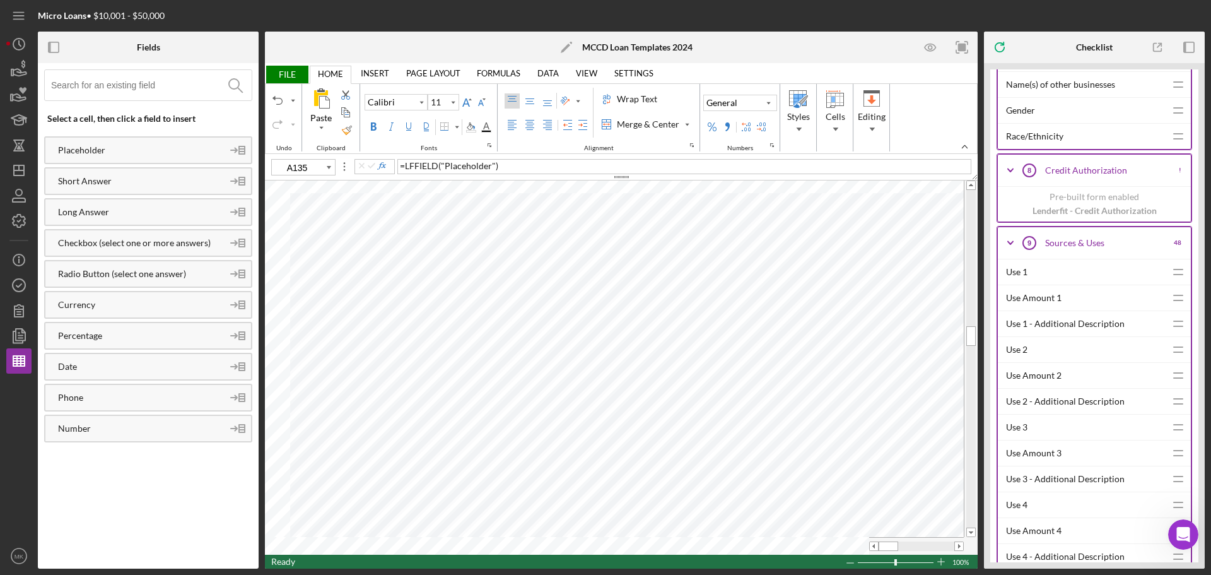
click at [1012, 241] on icon "Icon/Expander" at bounding box center [1011, 243] width 32 height 32
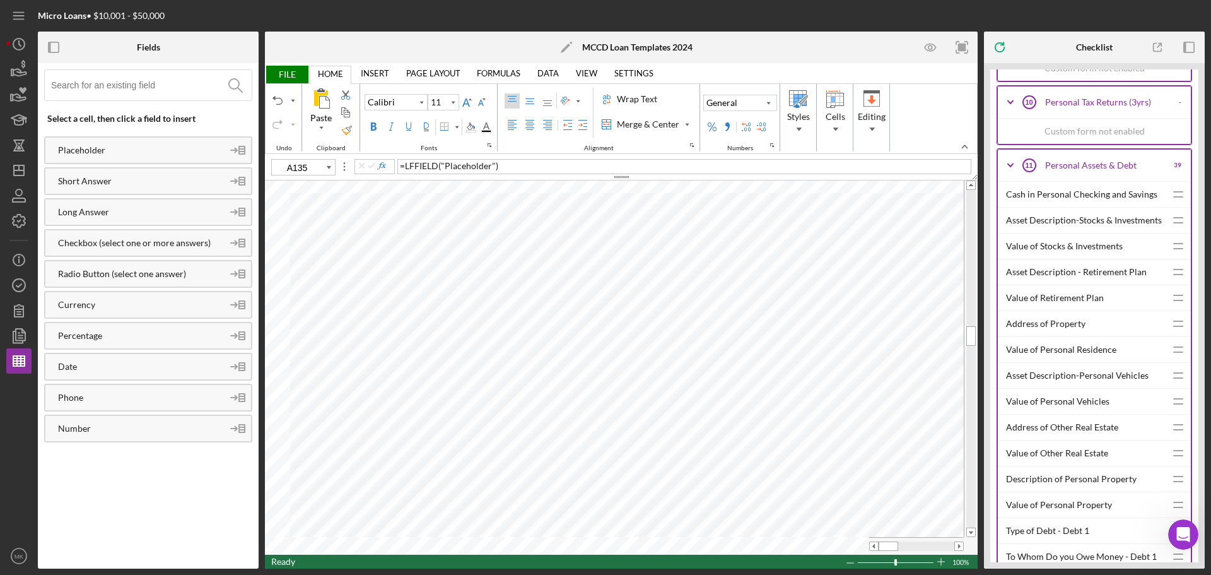
scroll to position [1198, 0]
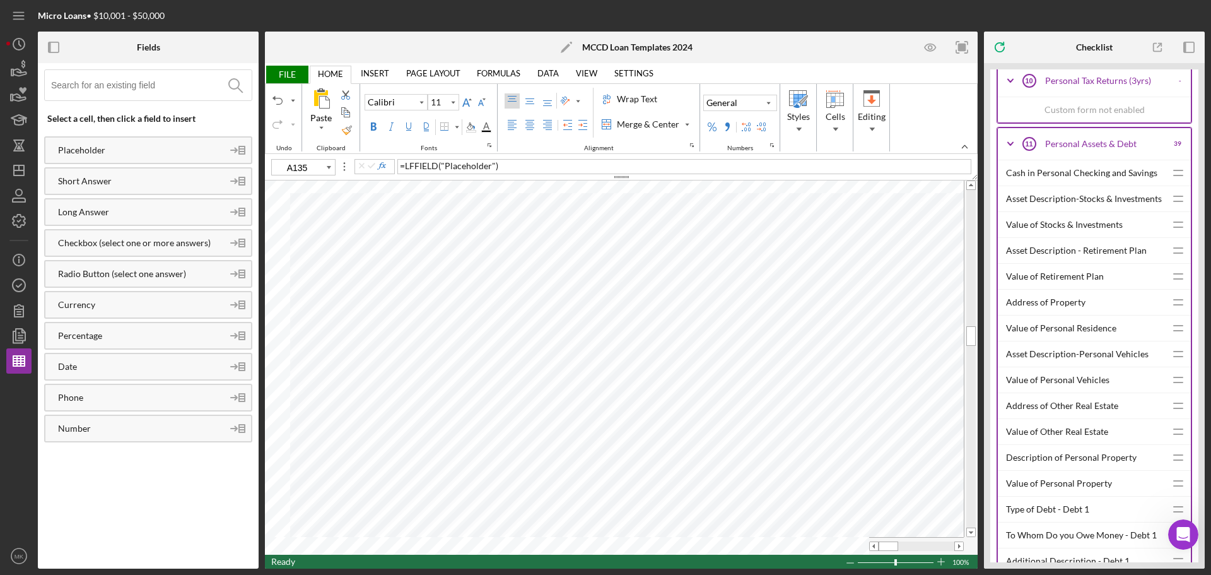
click at [1011, 143] on icon "Icon/Expander" at bounding box center [1011, 144] width 32 height 32
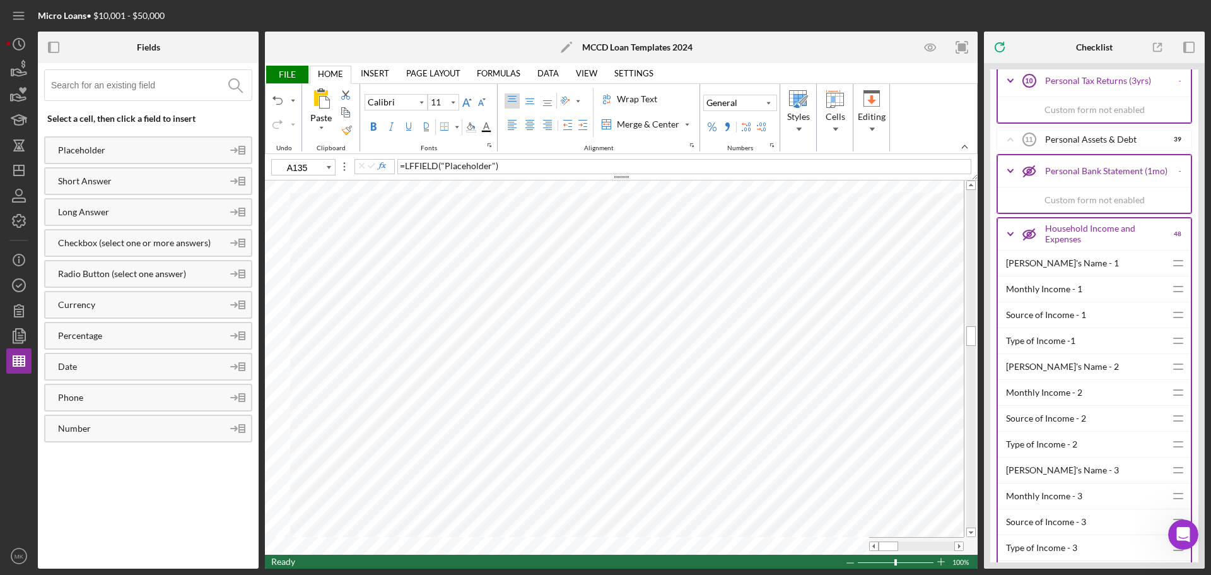
click at [1010, 231] on icon "Icon/Expander" at bounding box center [1011, 234] width 32 height 32
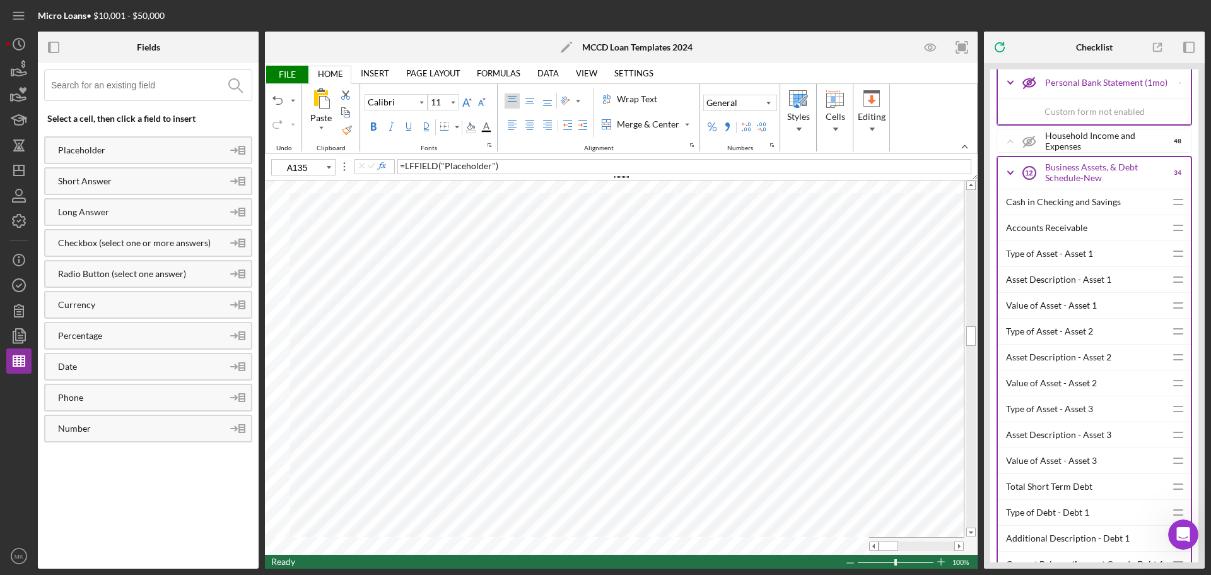
scroll to position [1324, 0]
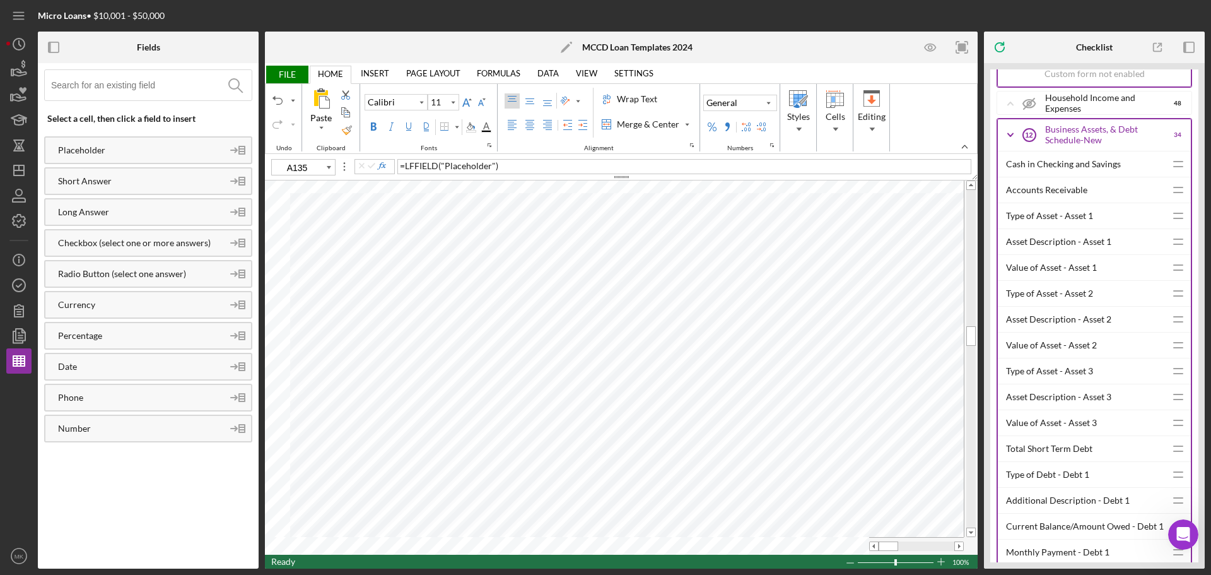
click at [1012, 134] on polyline at bounding box center [1010, 134] width 5 height 3
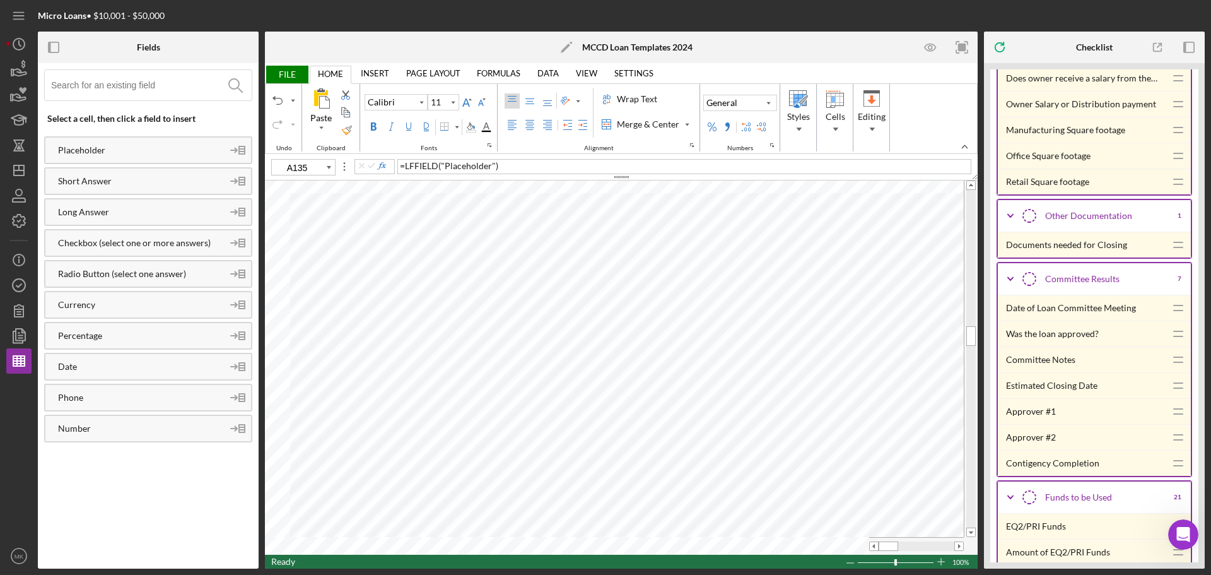
scroll to position [2712, 0]
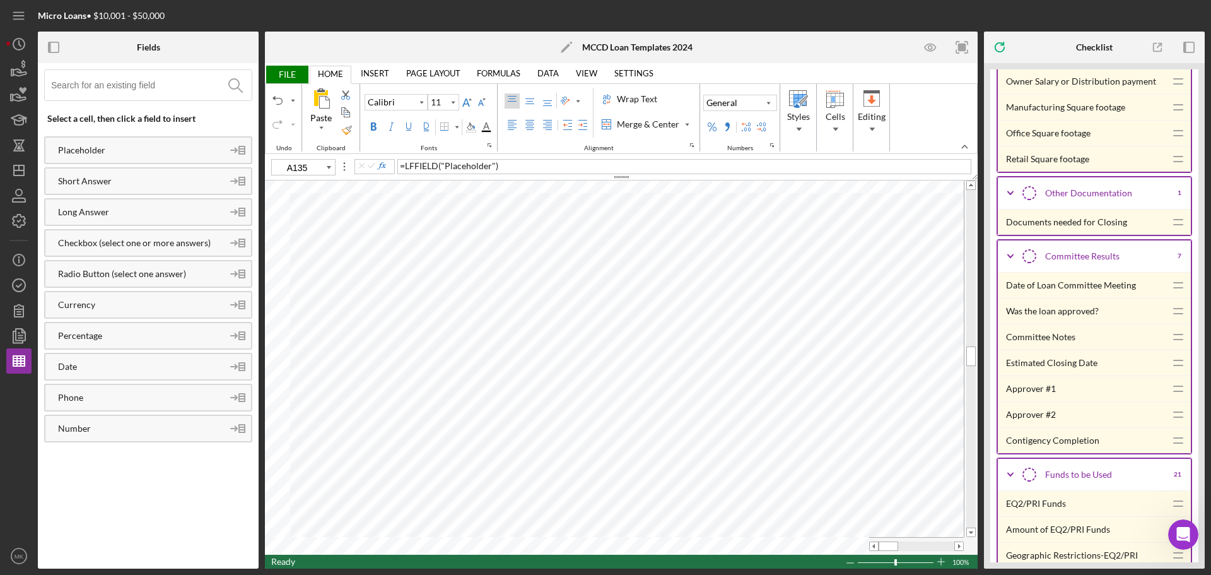
click at [1100, 219] on div "Documents needed for Closing" at bounding box center [1086, 221] width 160 height 25
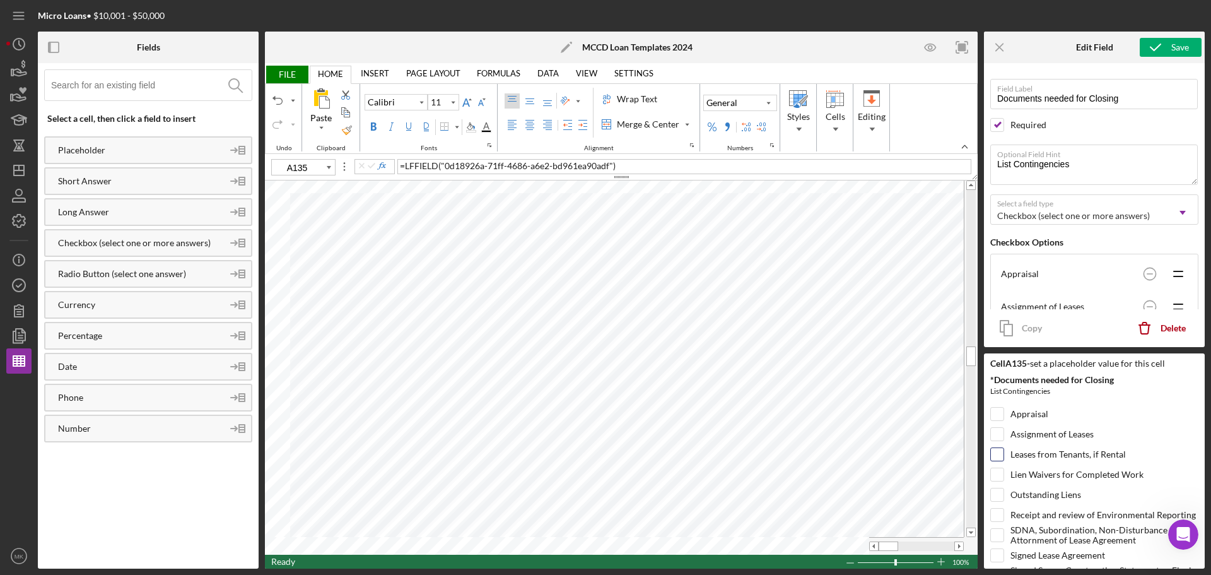
scroll to position [0, 0]
type input "C136"
click at [289, 74] on span "FILE" at bounding box center [287, 75] width 44 height 18
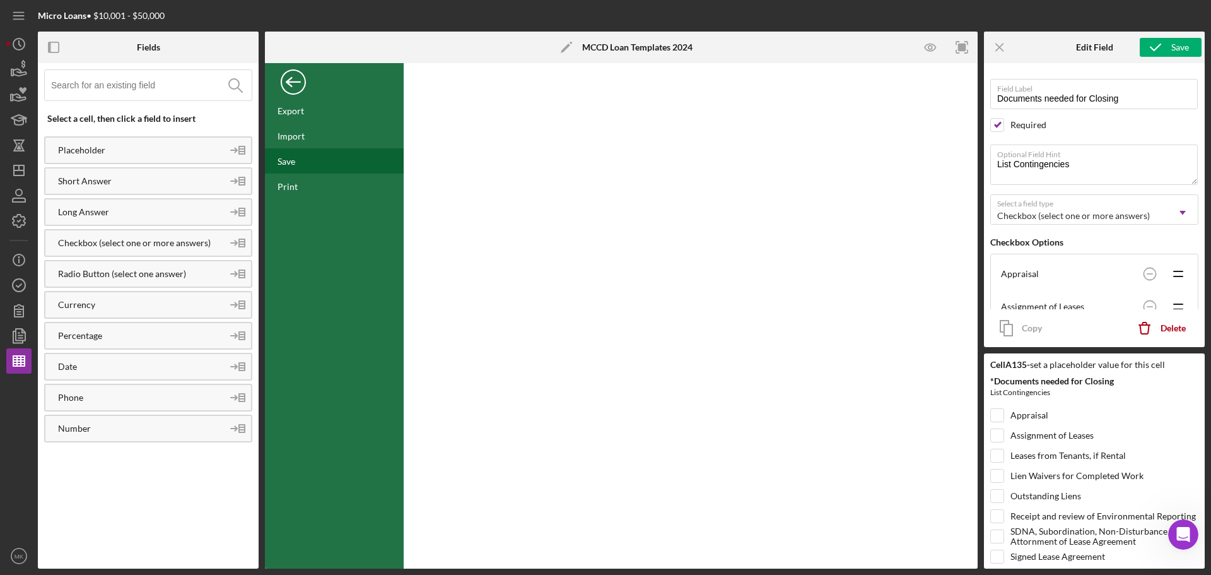
click at [305, 163] on div "Save" at bounding box center [334, 160] width 139 height 25
click at [19, 173] on icon "Icon/Dashboard" at bounding box center [19, 171] width 32 height 32
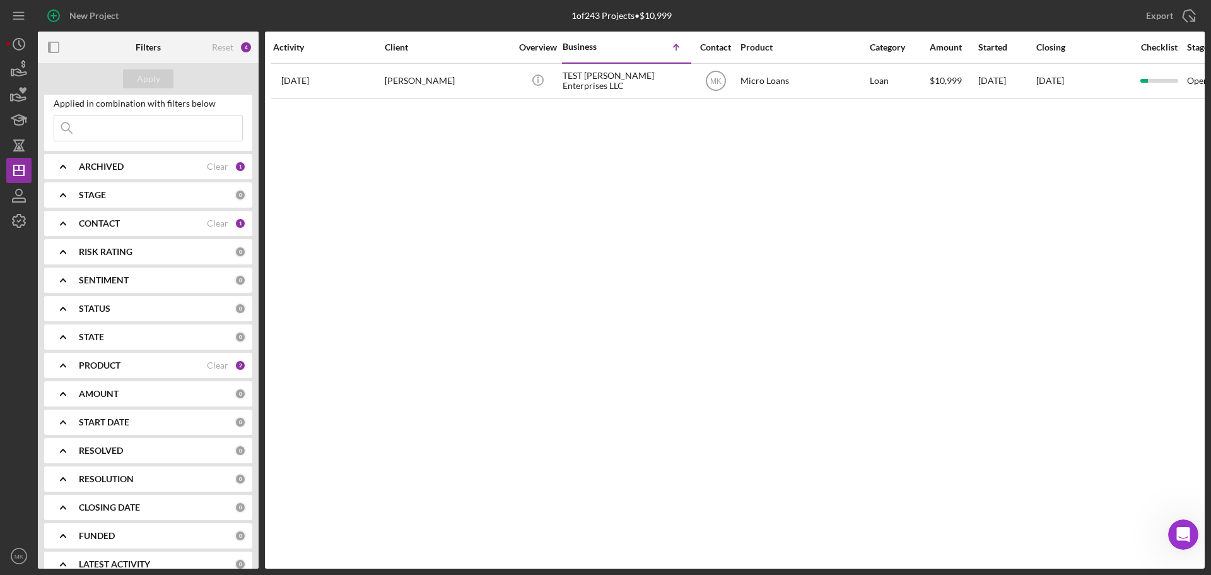
scroll to position [49, 0]
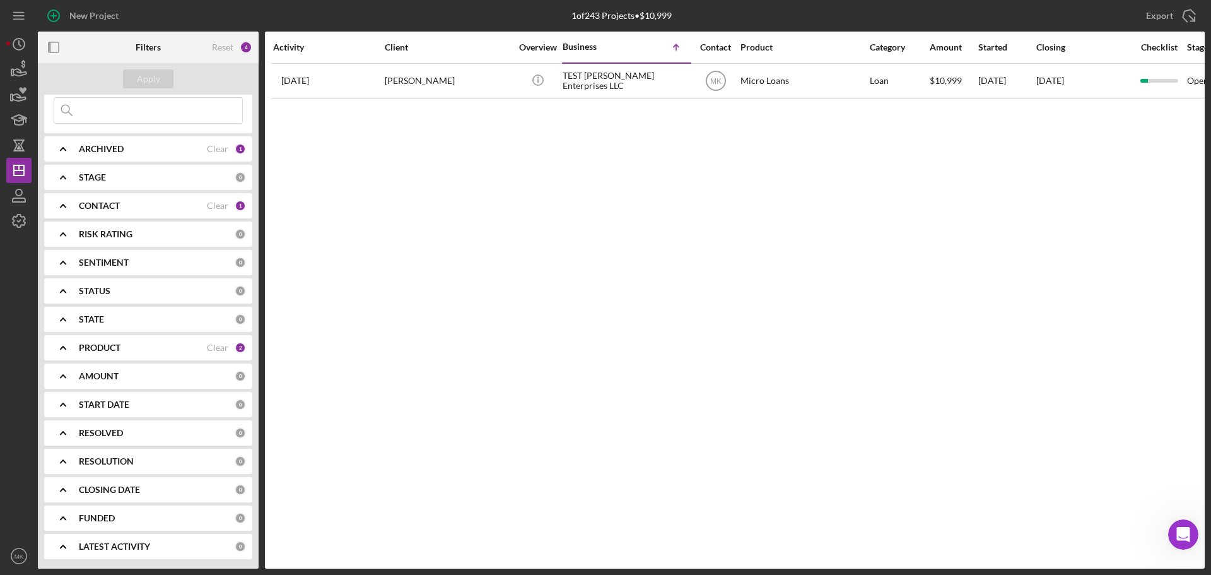
click at [62, 348] on icon "Icon/Expander" at bounding box center [63, 348] width 32 height 32
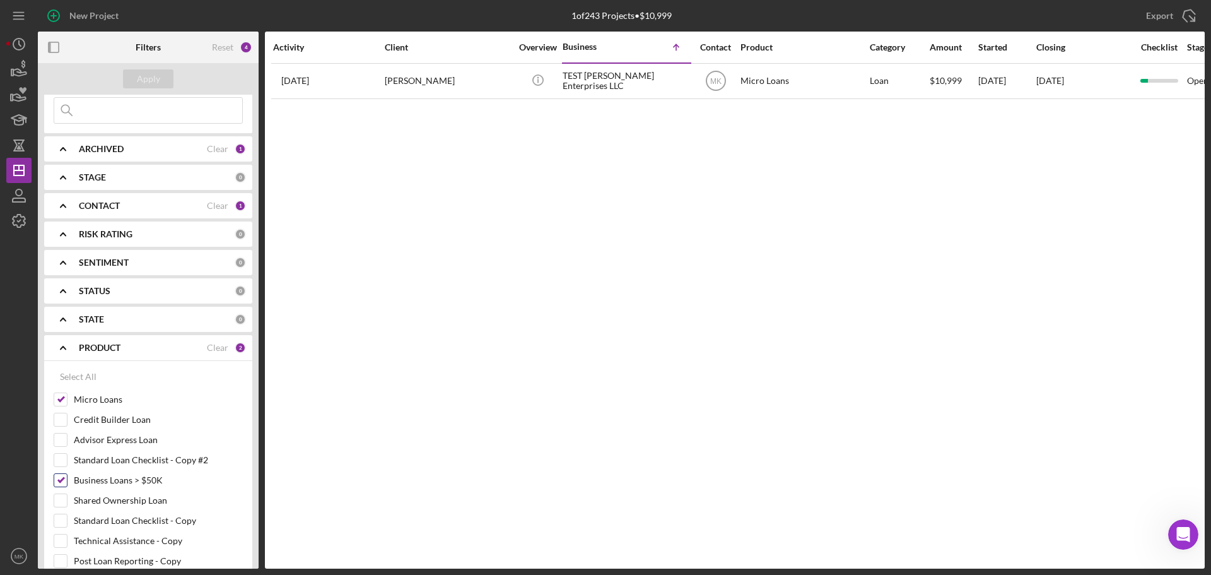
click at [59, 476] on input "Business Loans > $50K" at bounding box center [60, 480] width 13 height 13
checkbox input "false"
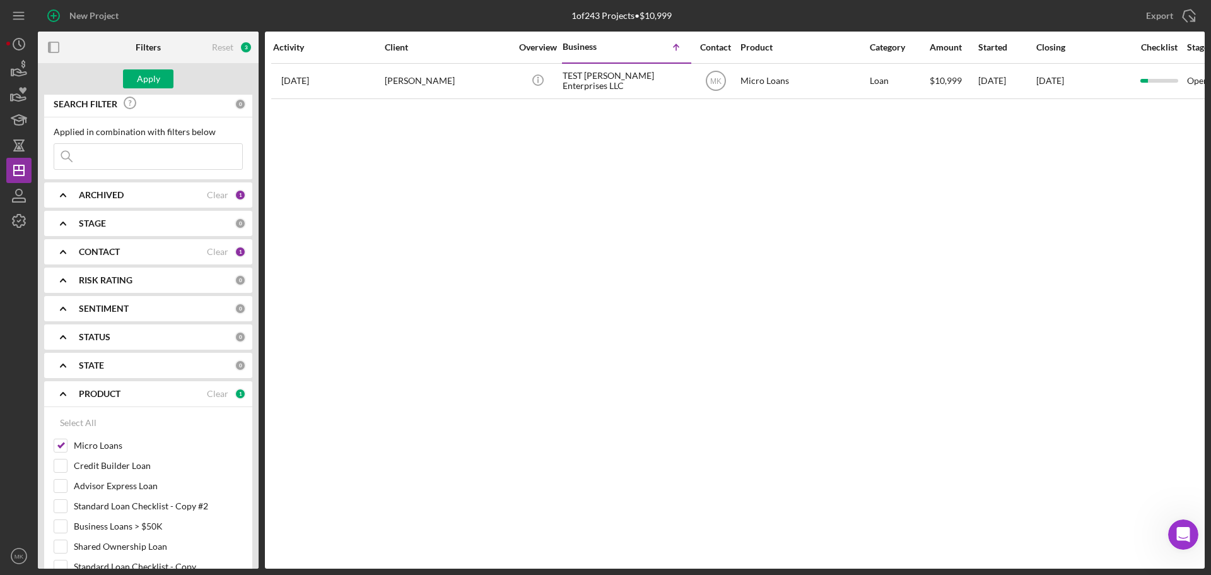
scroll to position [0, 0]
click at [214, 253] on div "Clear" at bounding box center [217, 255] width 21 height 10
click at [107, 252] on b "CONTACT" at bounding box center [99, 255] width 41 height 10
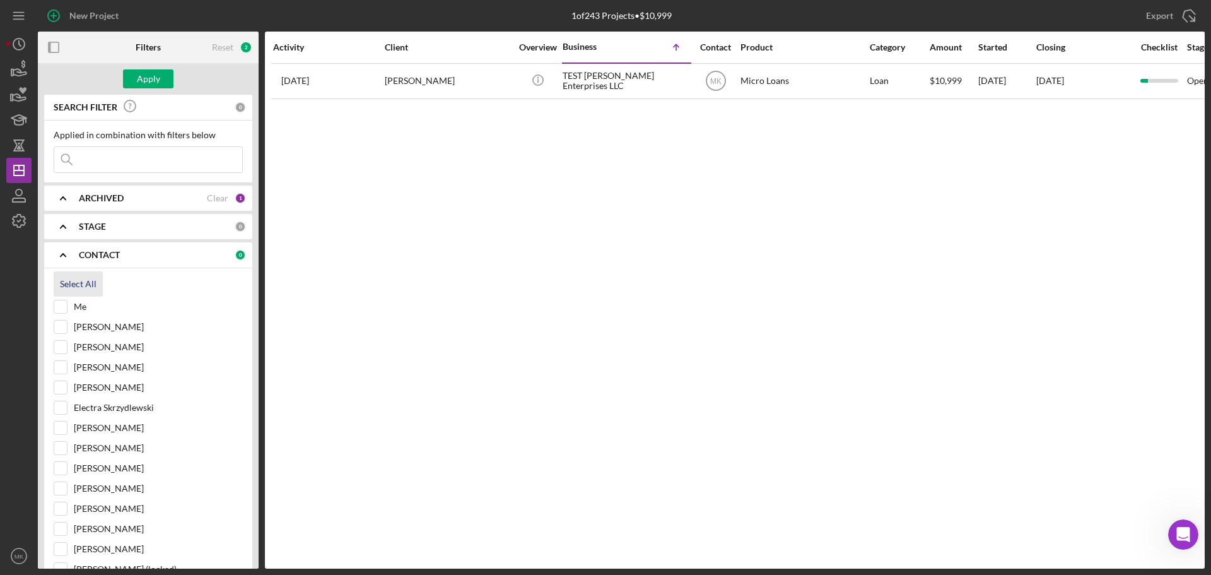
click at [85, 281] on div "Select All" at bounding box center [78, 283] width 37 height 25
checkbox input "true"
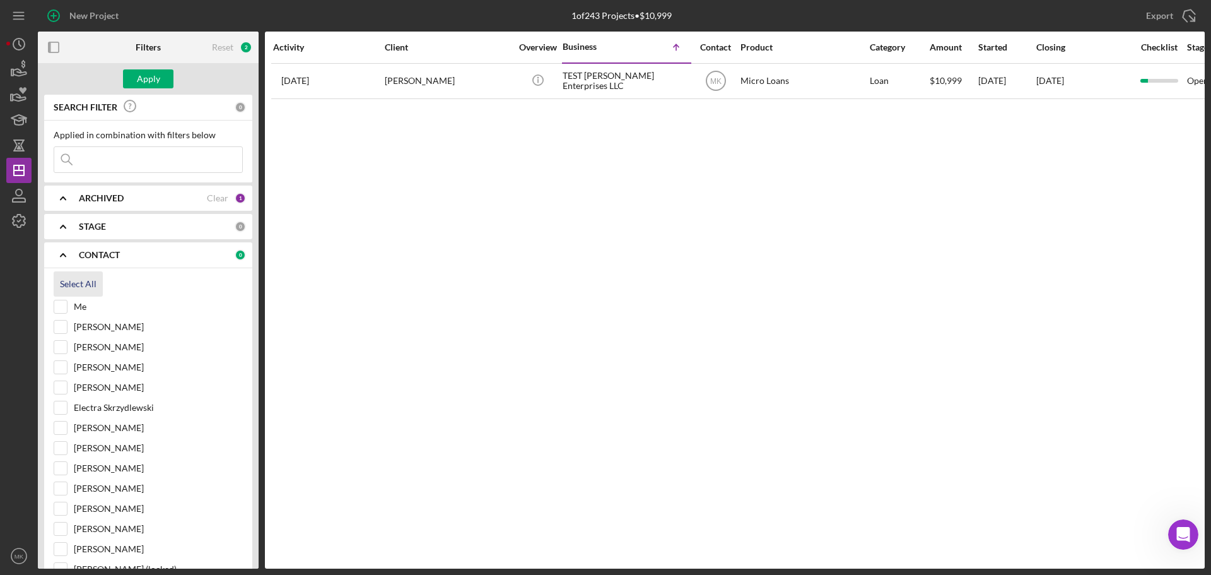
checkbox input "true"
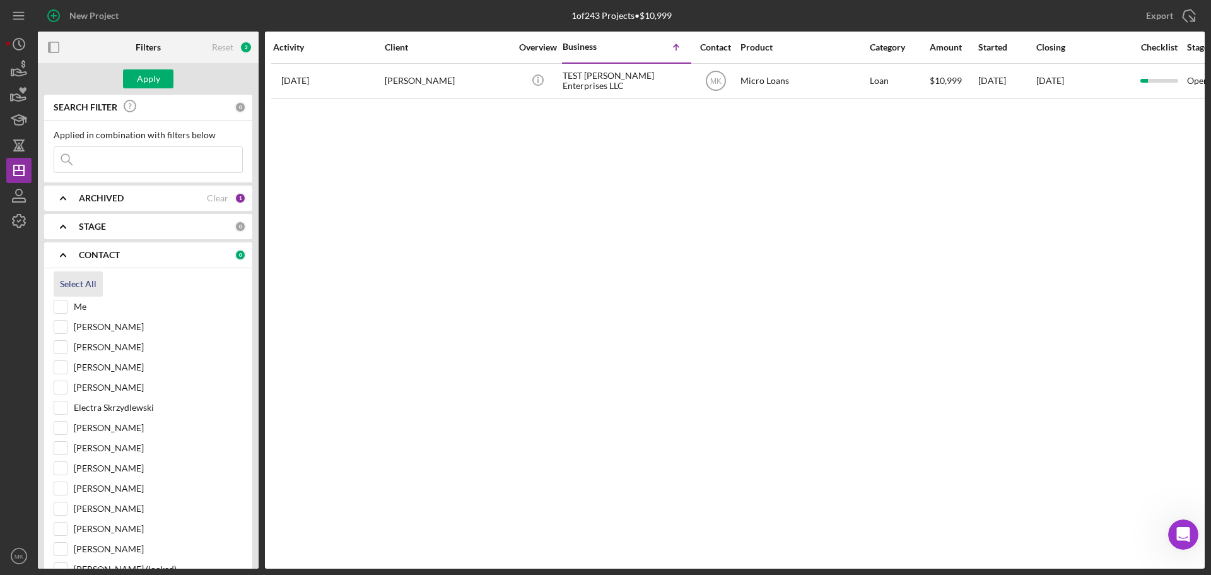
checkbox input "true"
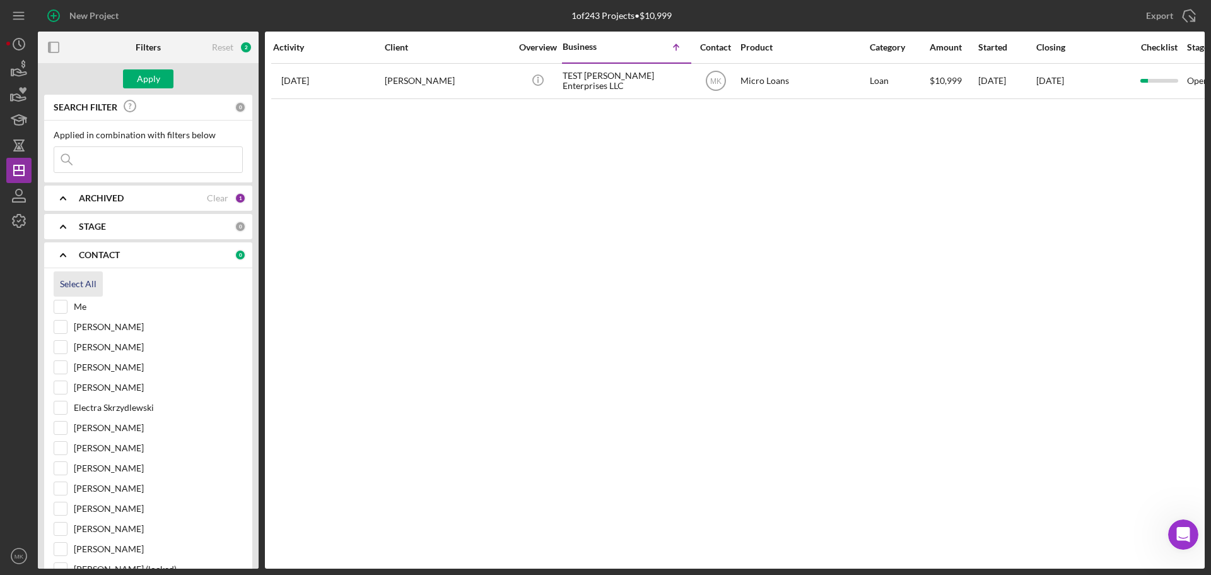
checkbox input "true"
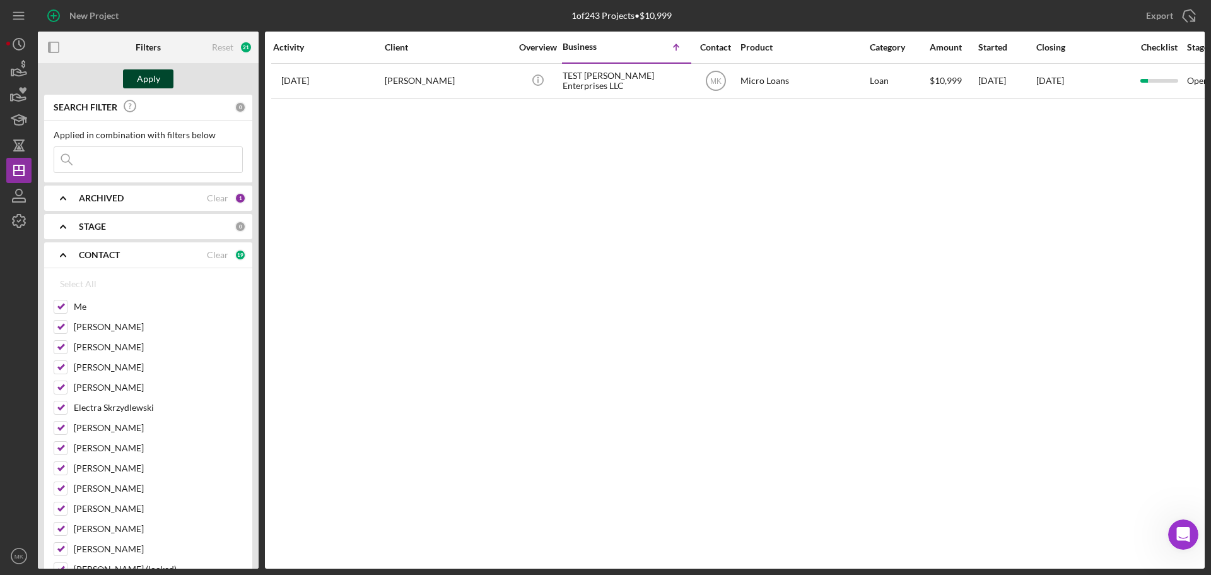
click at [153, 79] on div "Apply" at bounding box center [148, 78] width 23 height 19
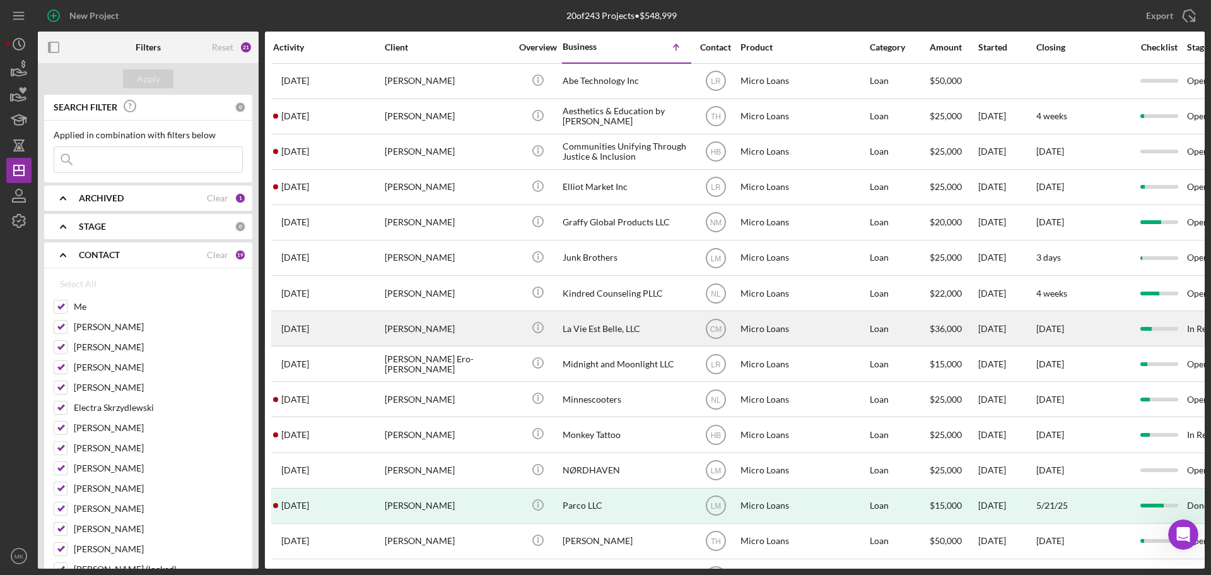
click at [607, 327] on div "La Vie Est Belle, LLC" at bounding box center [626, 328] width 126 height 33
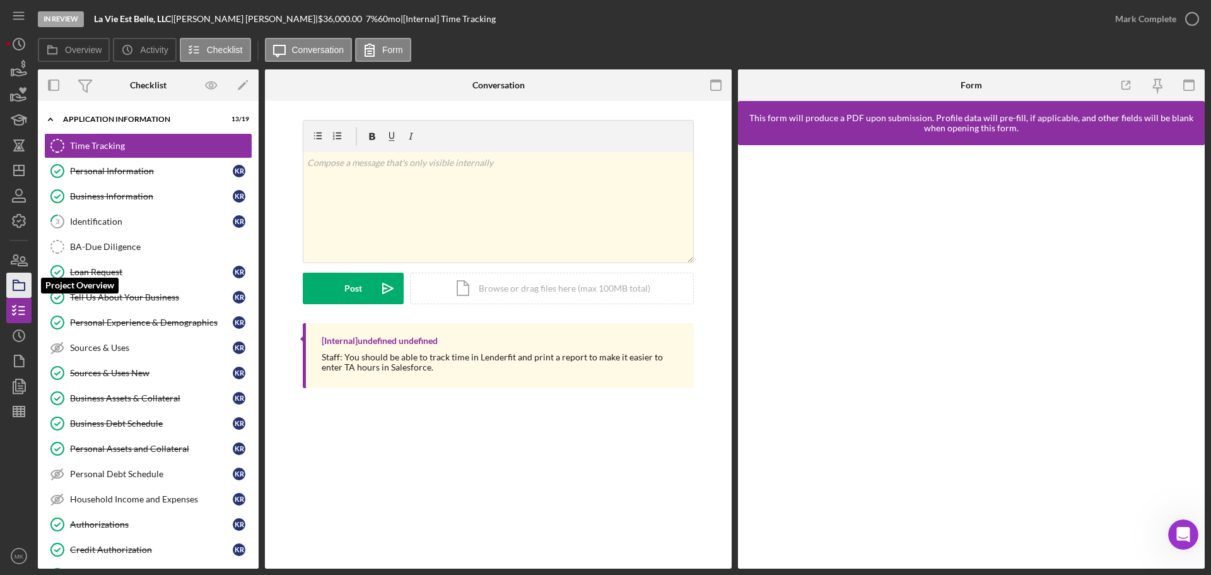
click at [23, 285] on icon "button" at bounding box center [19, 285] width 32 height 32
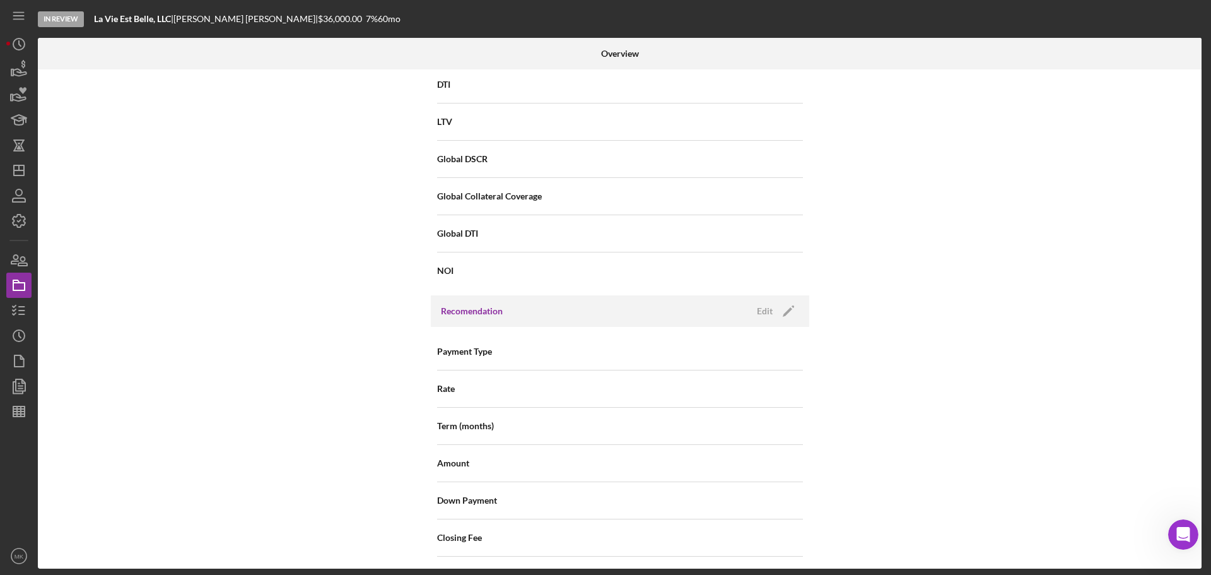
scroll to position [1387, 0]
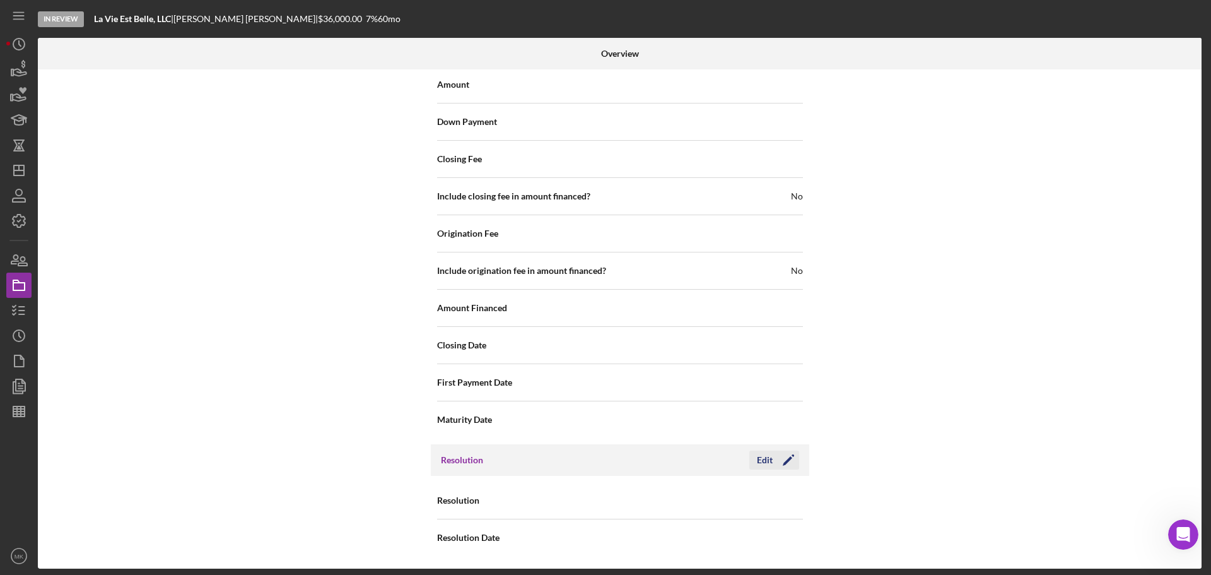
click at [765, 457] on div "Edit" at bounding box center [765, 459] width 16 height 19
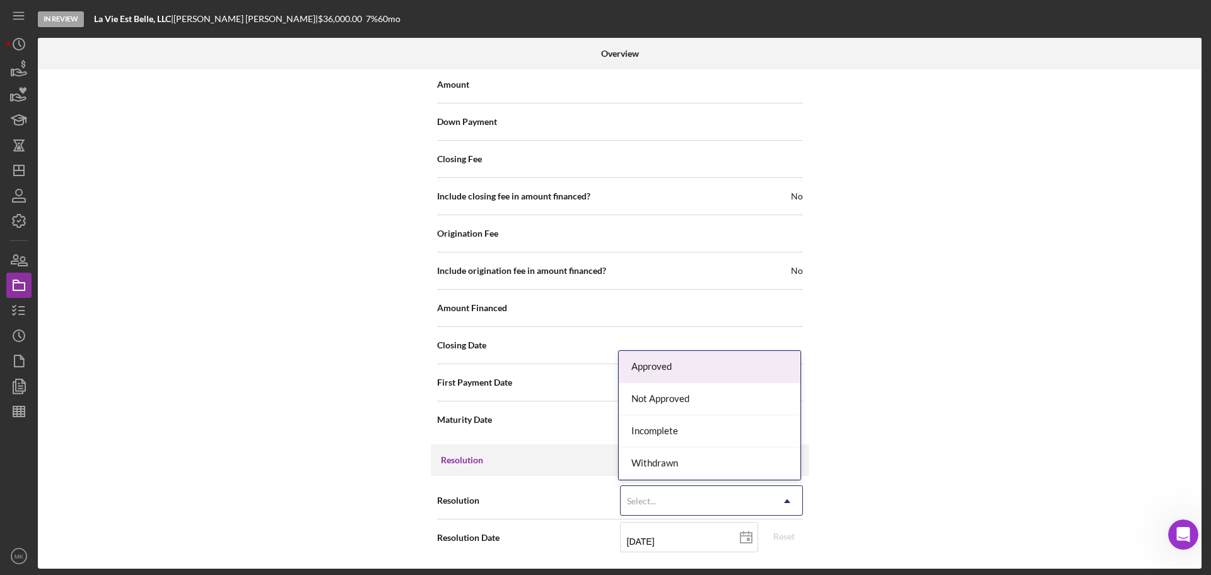
click at [785, 501] on use at bounding box center [787, 501] width 6 height 4
click at [748, 366] on div "Approved" at bounding box center [710, 367] width 182 height 32
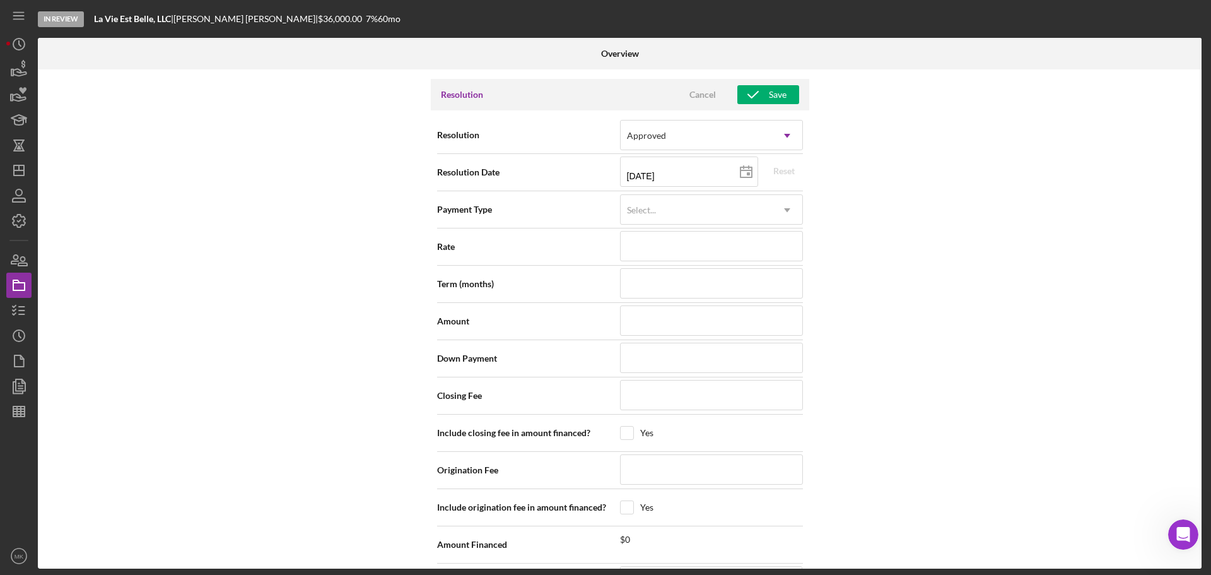
scroll to position [1766, 0]
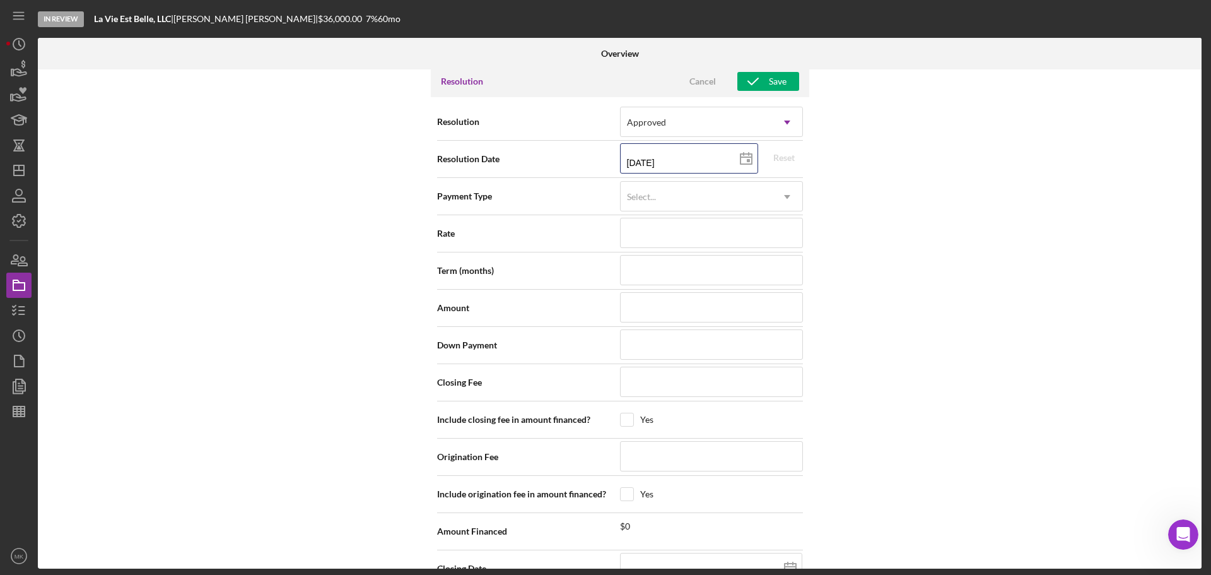
drag, startPoint x: 699, startPoint y: 161, endPoint x: 573, endPoint y: 156, distance: 126.2
click at [573, 156] on div "Resolution Date [DATE] [DATE] Reset" at bounding box center [620, 159] width 366 height 32
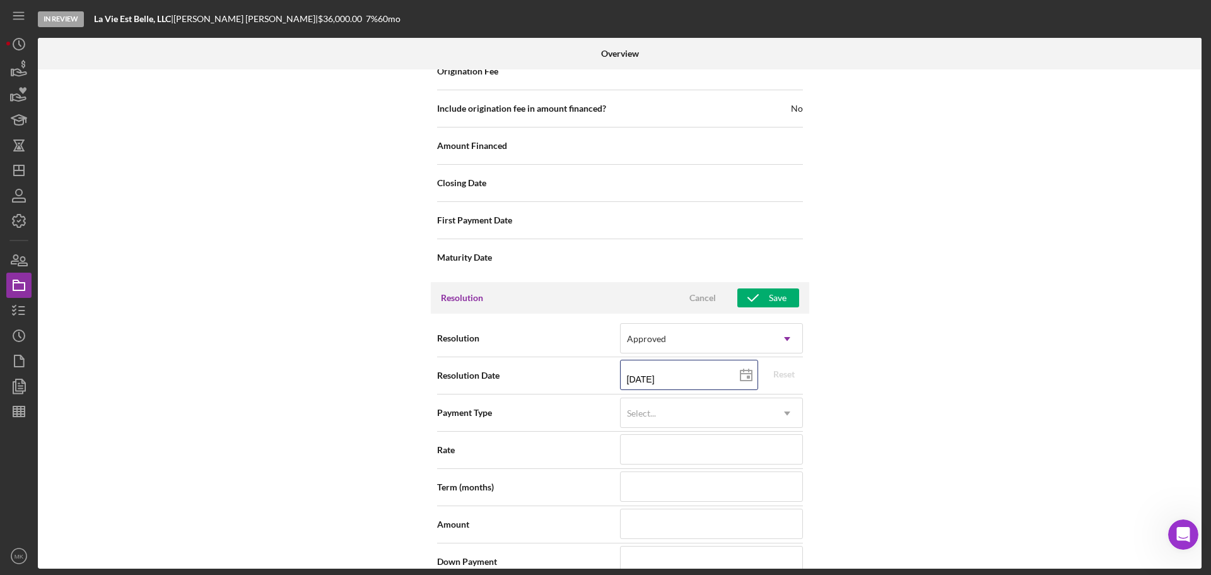
scroll to position [1556, 0]
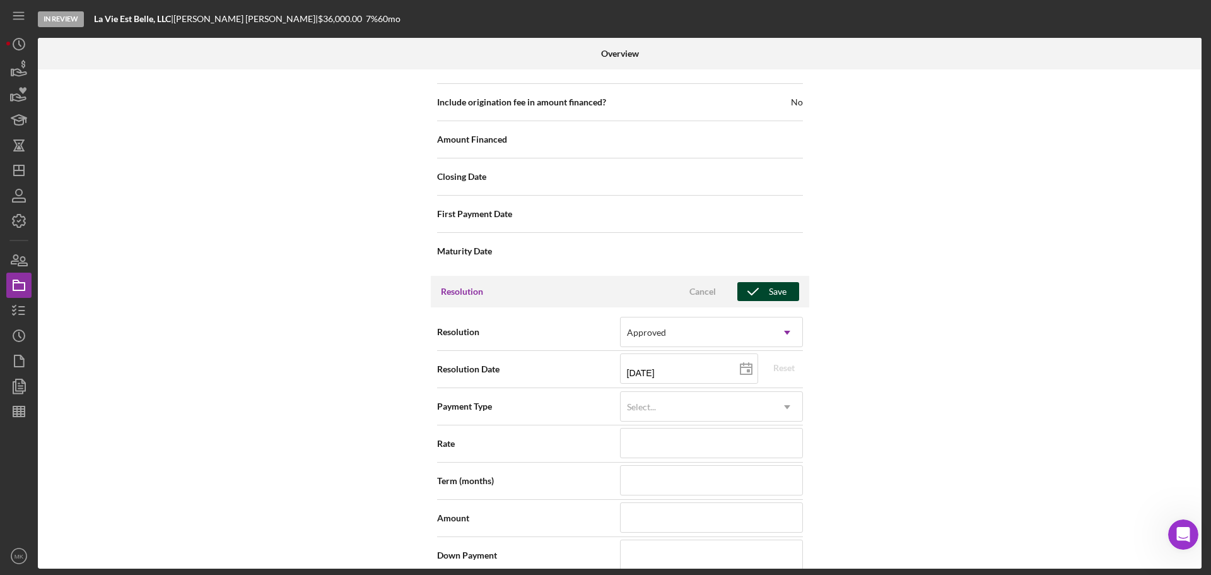
click at [769, 291] on div "Save" at bounding box center [778, 291] width 18 height 19
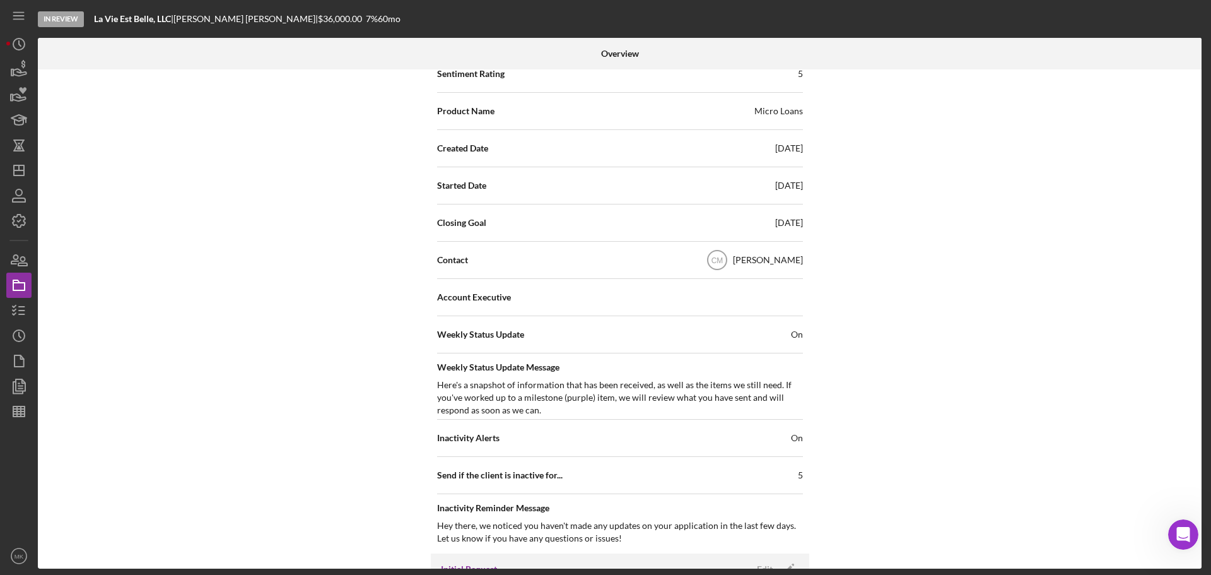
scroll to position [0, 0]
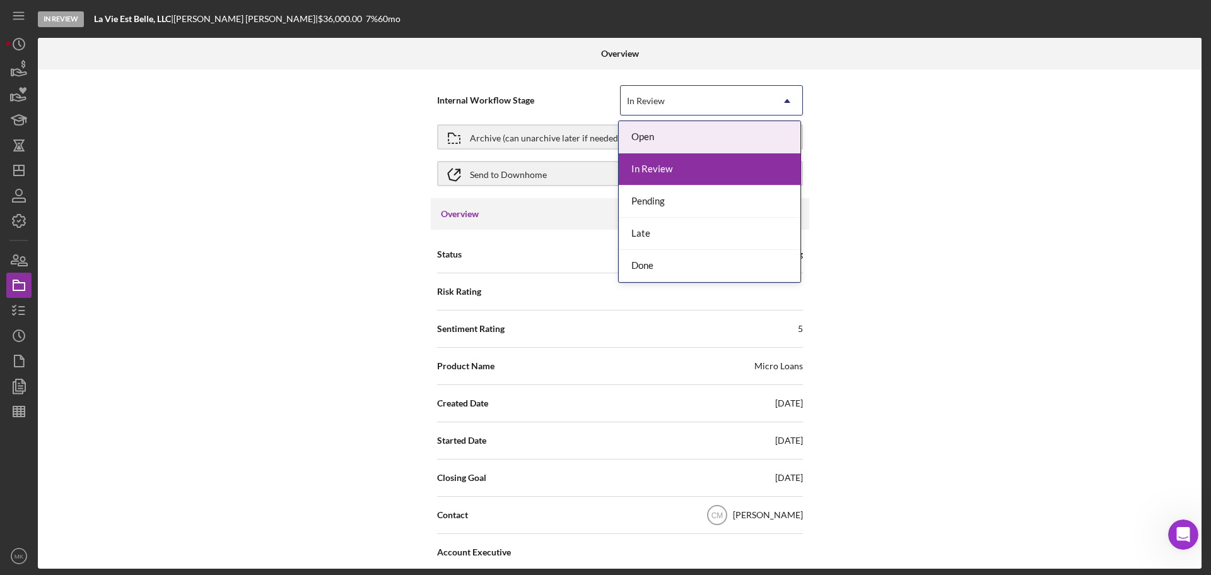
click at [786, 98] on icon "Icon/Dropdown Arrow" at bounding box center [787, 101] width 30 height 30
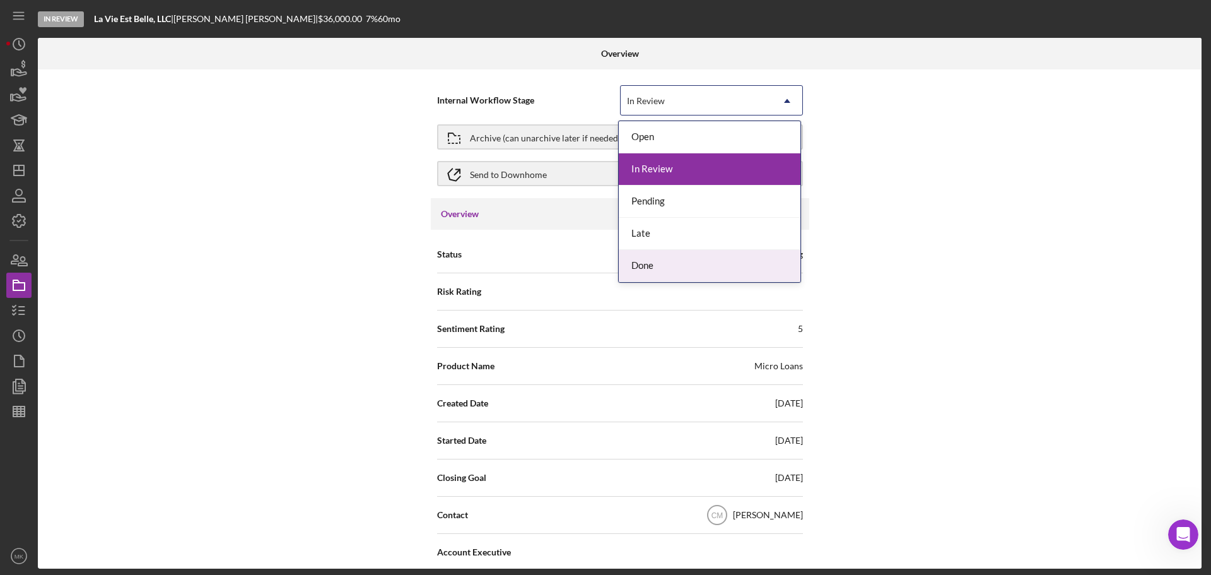
click at [749, 269] on div "Done" at bounding box center [710, 266] width 182 height 32
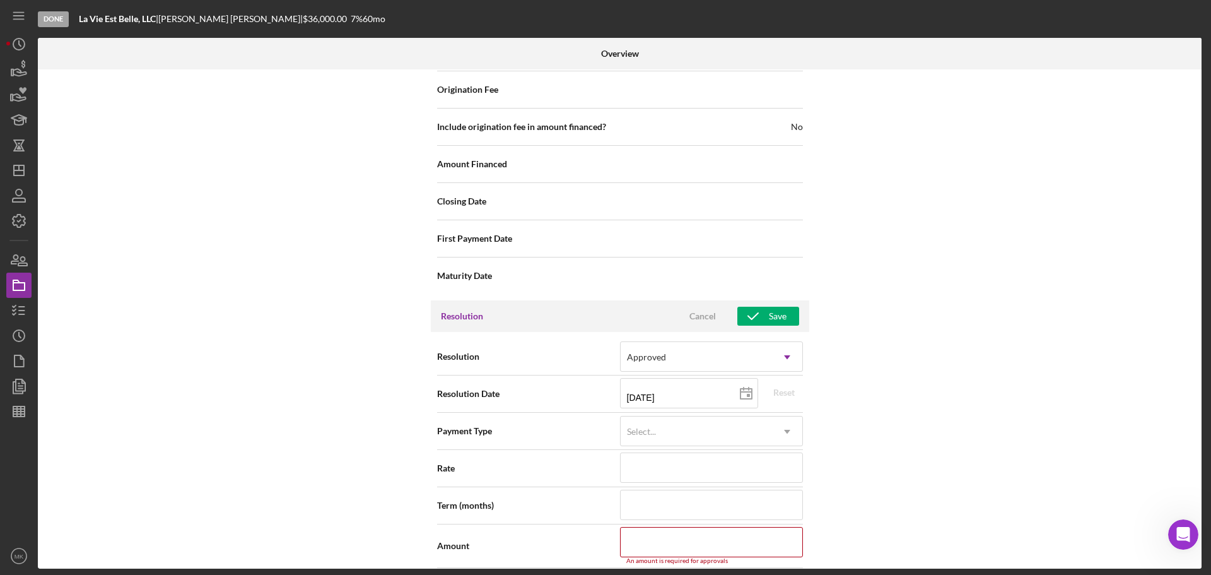
scroll to position [1688, 0]
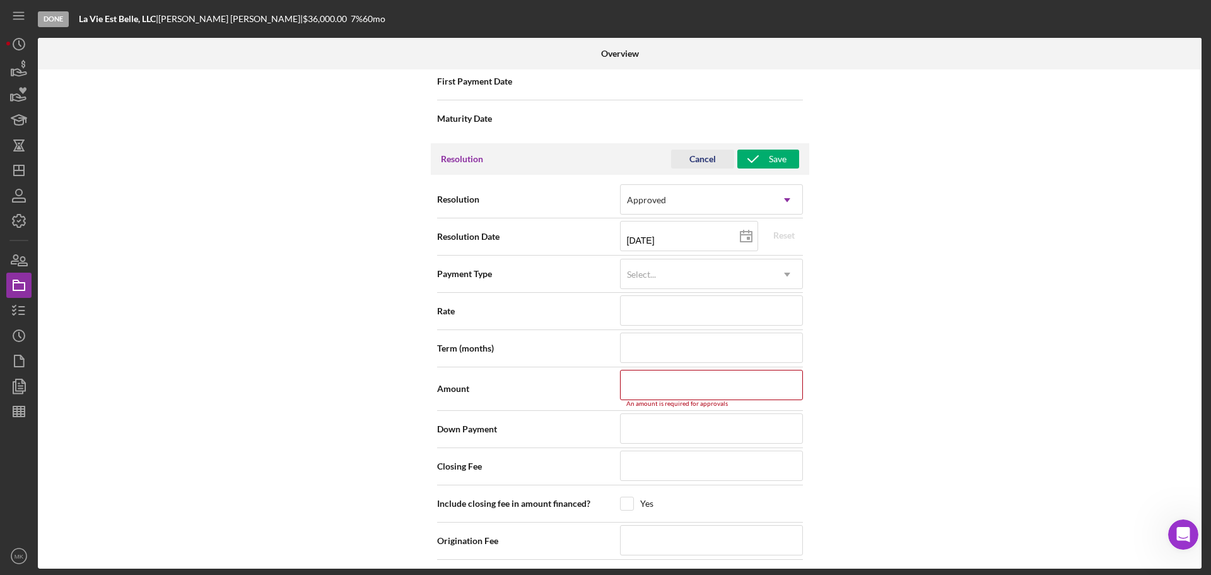
click at [698, 162] on div "Cancel" at bounding box center [702, 158] width 26 height 19
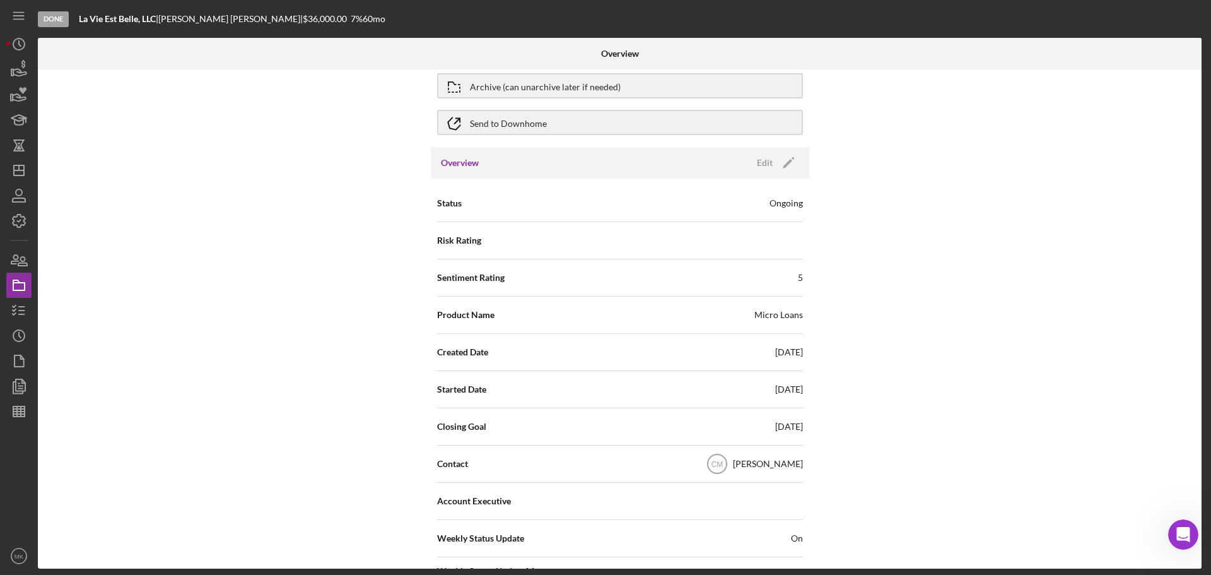
scroll to position [0, 0]
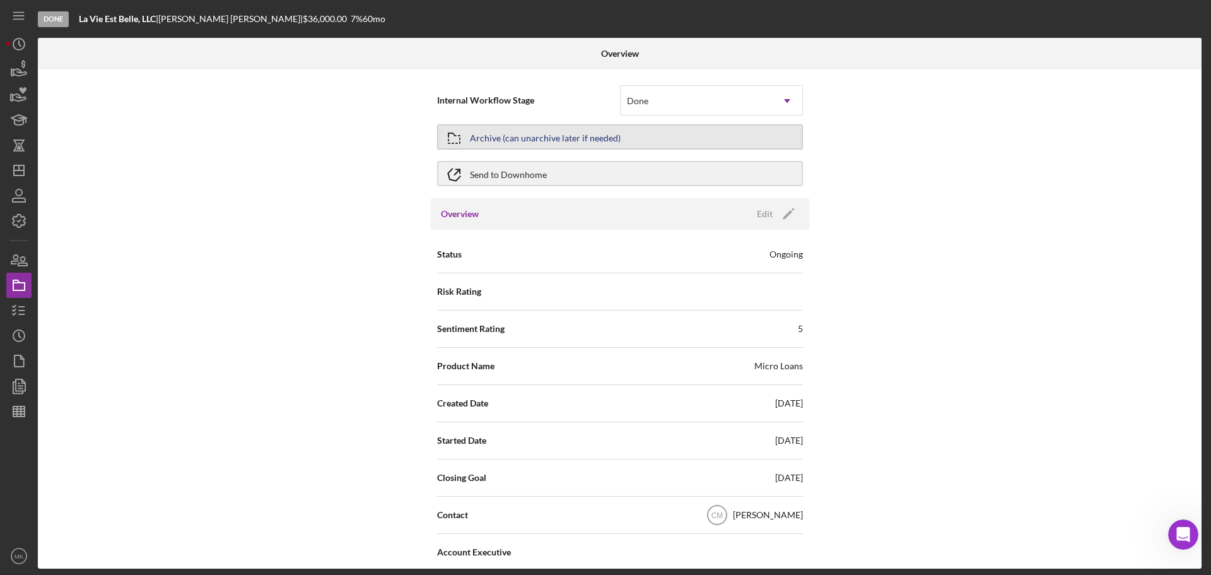
click at [630, 138] on button "Archive (can unarchive later if needed)" at bounding box center [620, 136] width 366 height 25
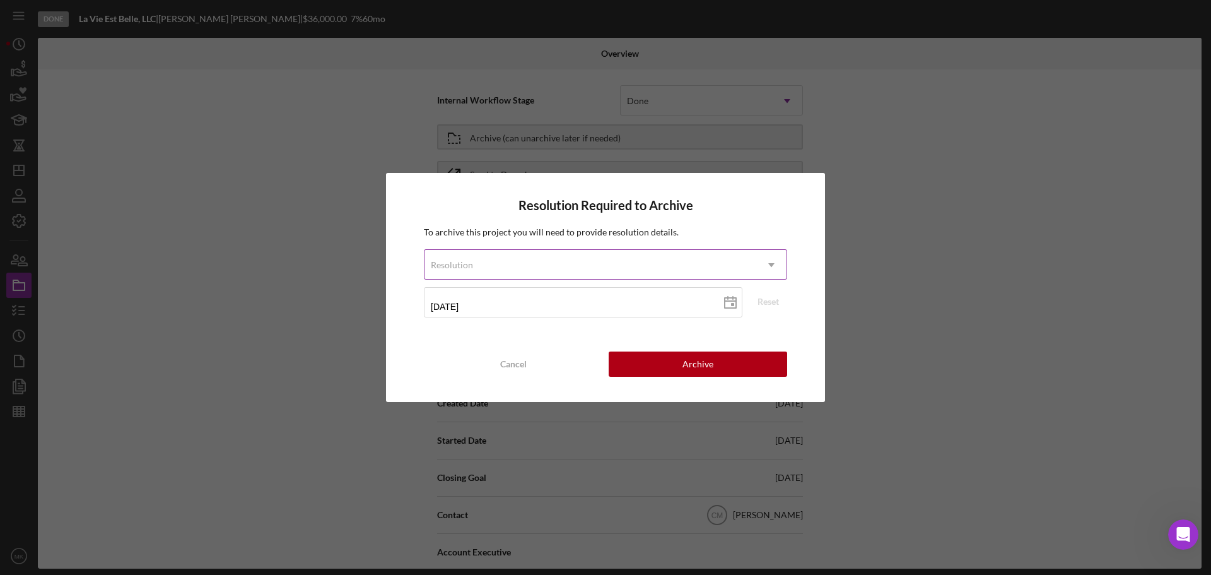
click at [773, 265] on icon "Icon/Dropdown Arrow" at bounding box center [771, 265] width 30 height 30
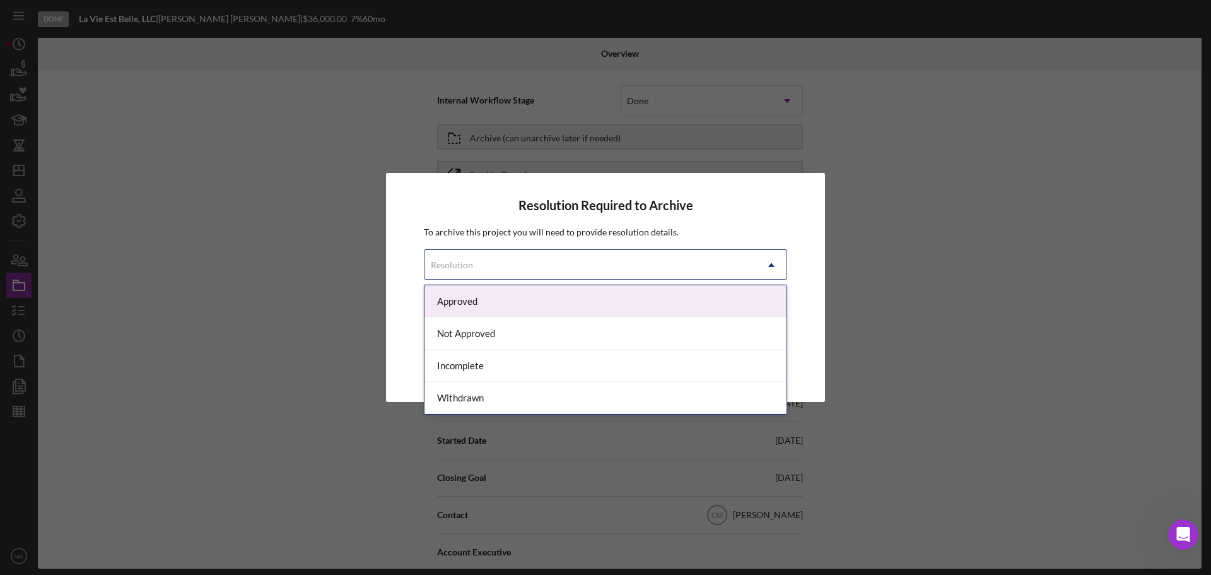
click at [731, 301] on div "Approved" at bounding box center [605, 301] width 362 height 32
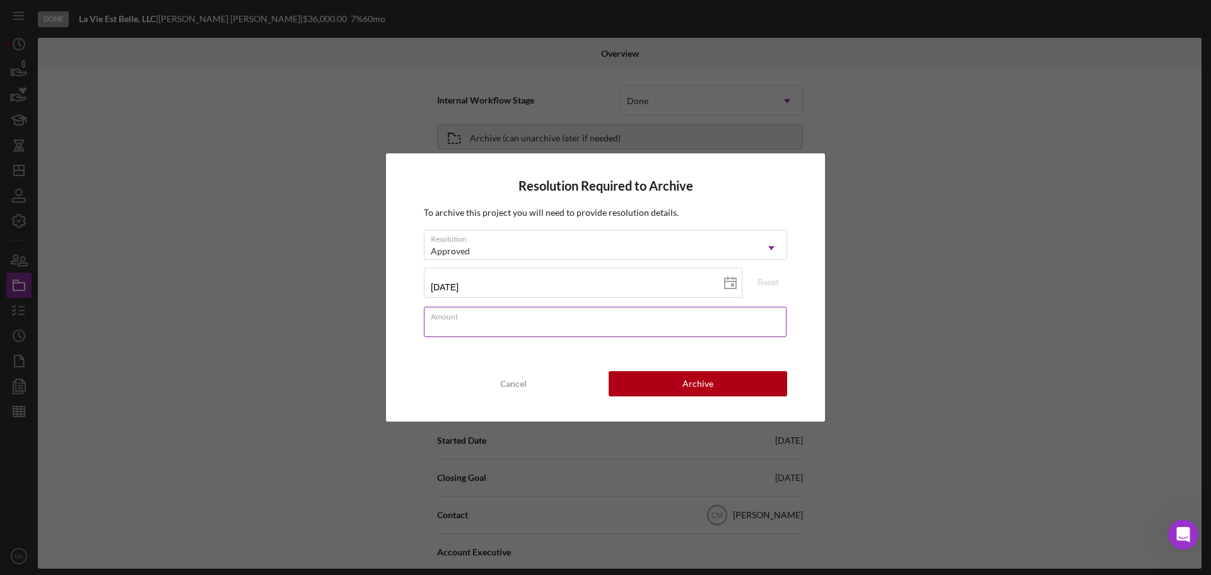
click at [496, 319] on div "Amount" at bounding box center [605, 322] width 363 height 32
type input "$36,256"
click at [538, 357] on div "Resolution Required to Archive To archive this project you will need to provide…" at bounding box center [605, 287] width 439 height 268
click at [733, 279] on line at bounding box center [733, 278] width 0 height 3
type input "[DATE]"
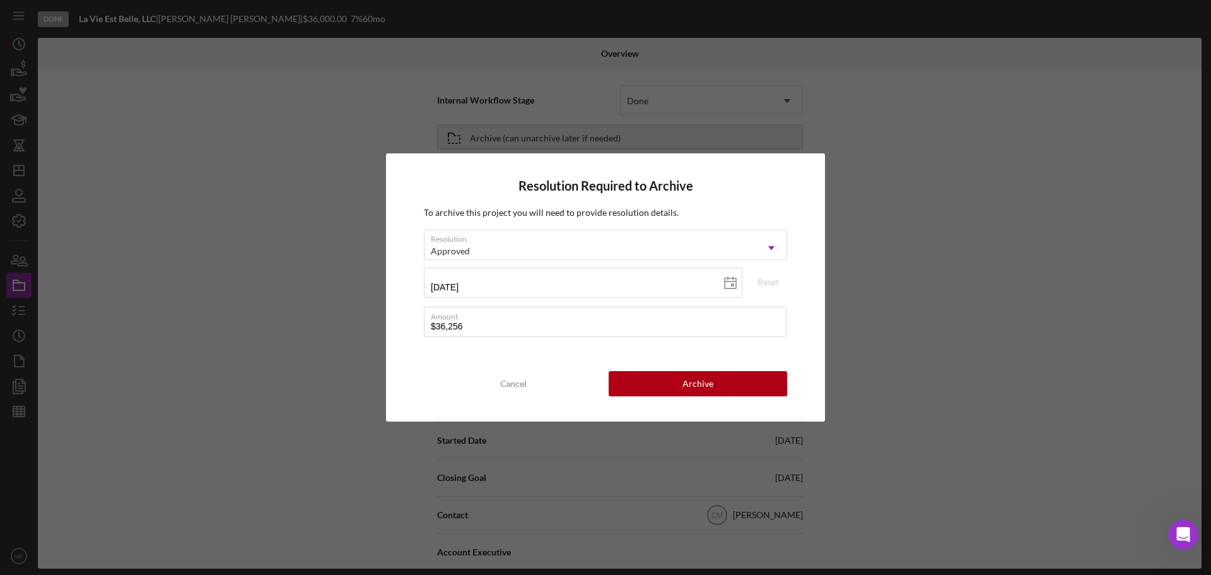
type input "[DATE]"
click at [708, 385] on div "Archive" at bounding box center [697, 383] width 31 height 25
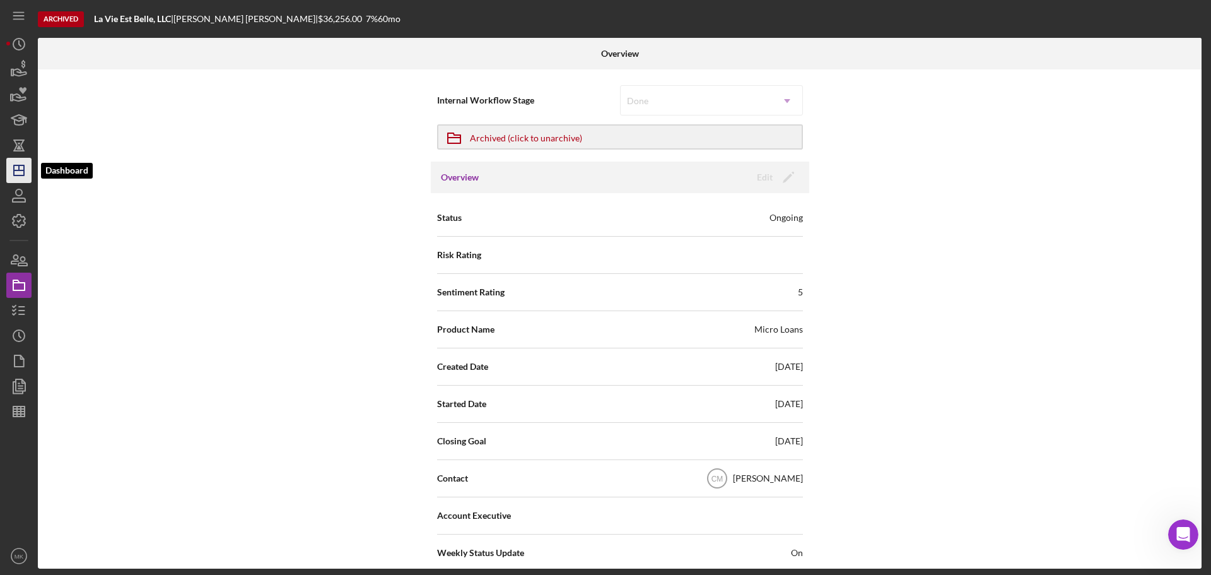
click at [19, 172] on icon "Icon/Dashboard" at bounding box center [19, 171] width 32 height 32
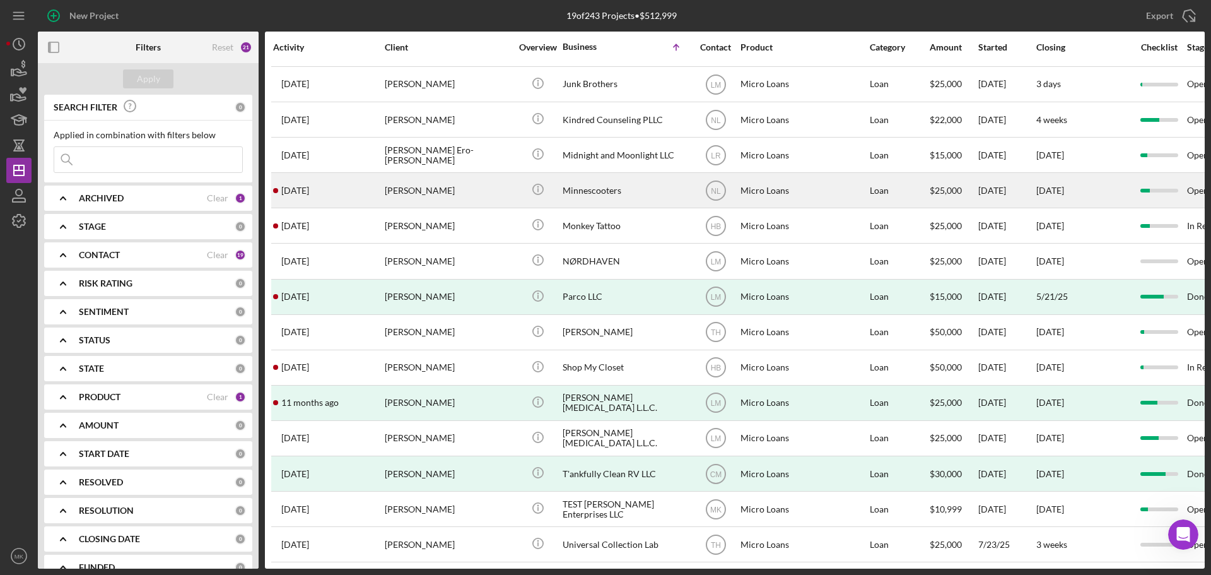
scroll to position [183, 0]
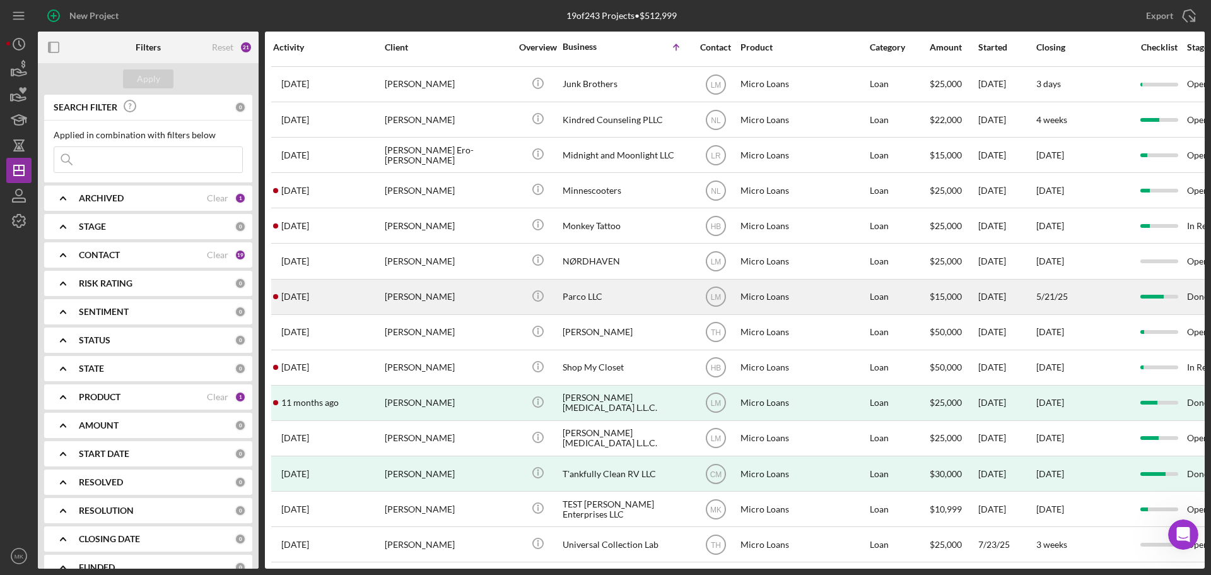
click at [633, 284] on div "Parco LLC" at bounding box center [626, 296] width 126 height 33
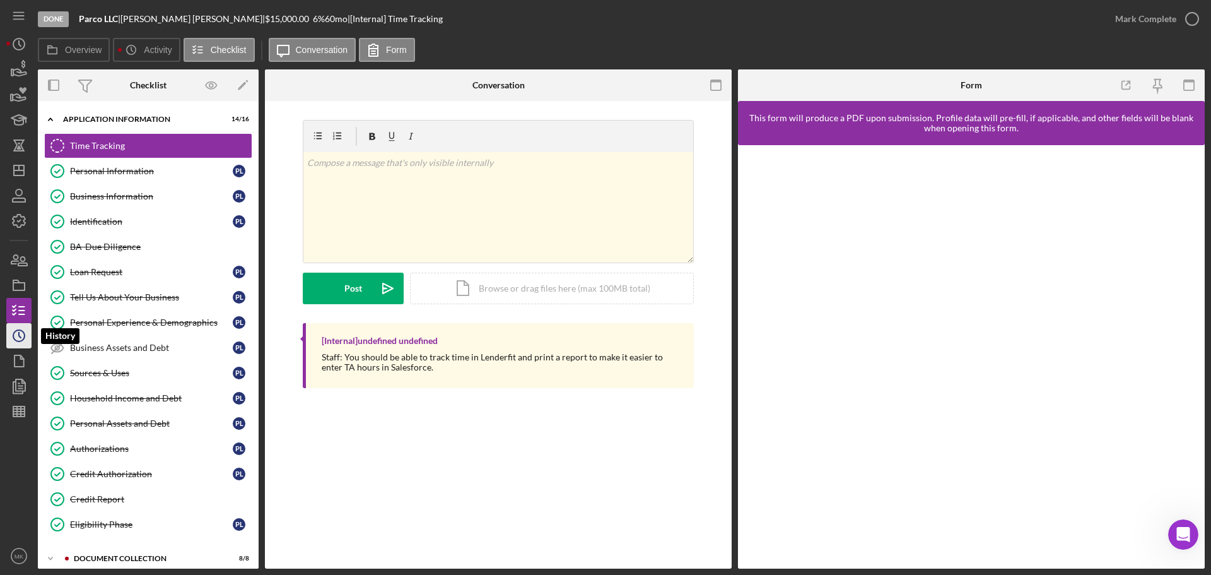
click at [21, 336] on icon "Icon/History" at bounding box center [19, 336] width 32 height 32
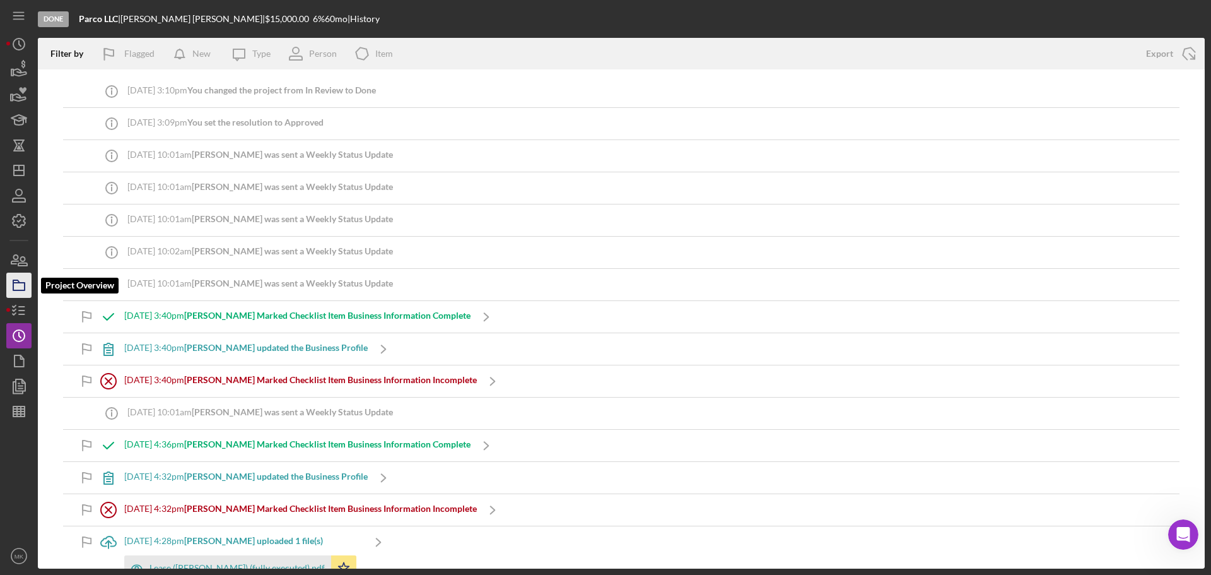
click at [21, 287] on icon "button" at bounding box center [19, 285] width 32 height 32
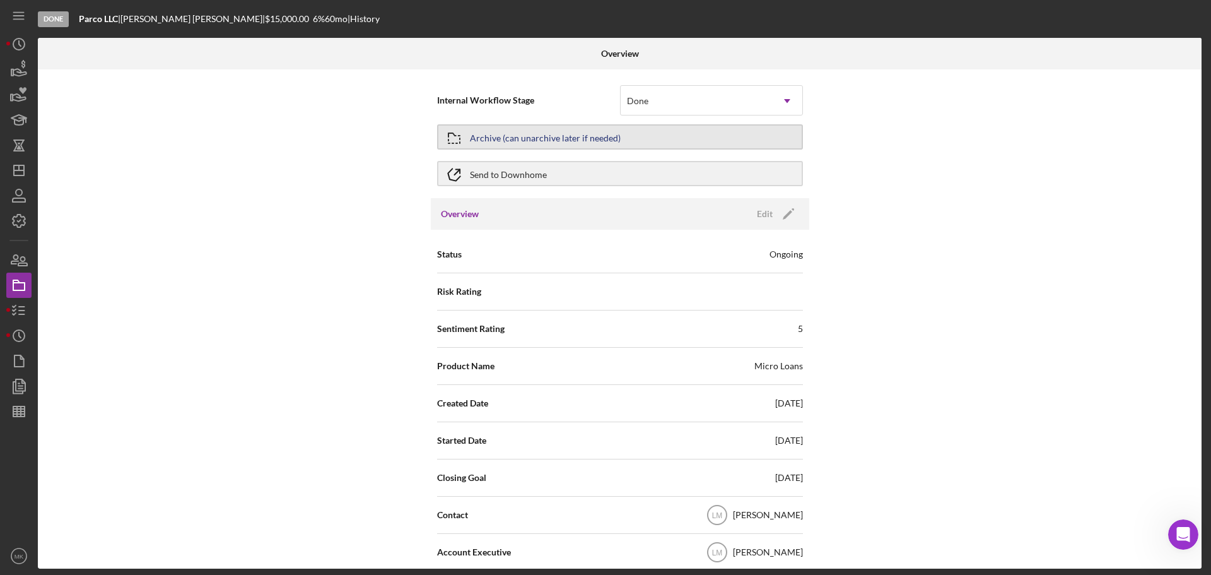
click at [580, 138] on div "Archive (can unarchive later if needed)" at bounding box center [545, 137] width 151 height 23
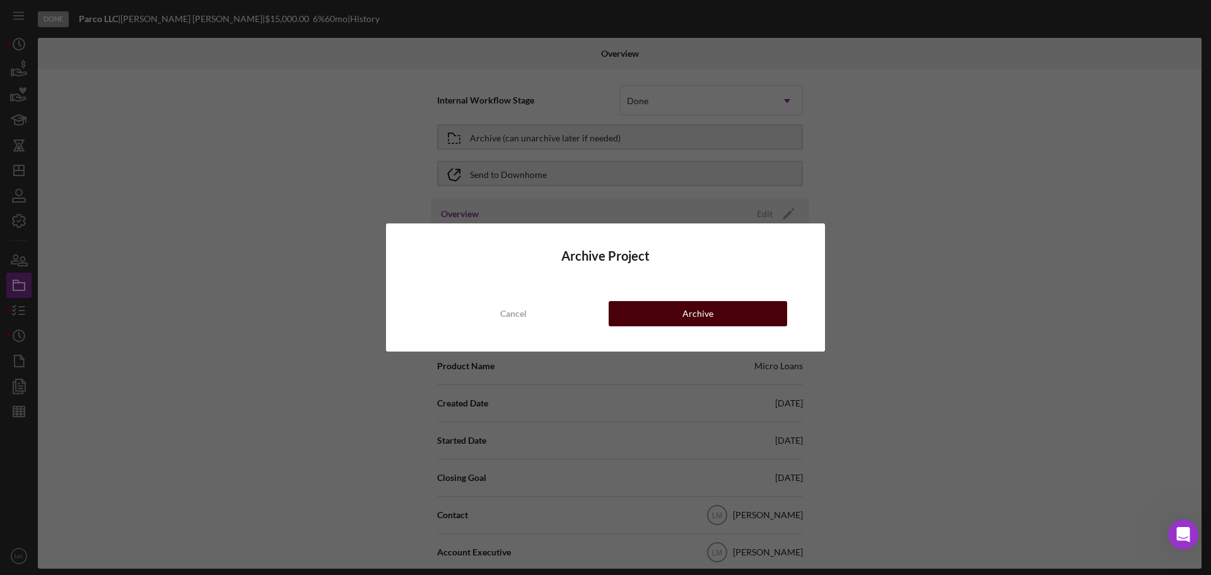
click at [699, 310] on div "Archive" at bounding box center [697, 313] width 31 height 25
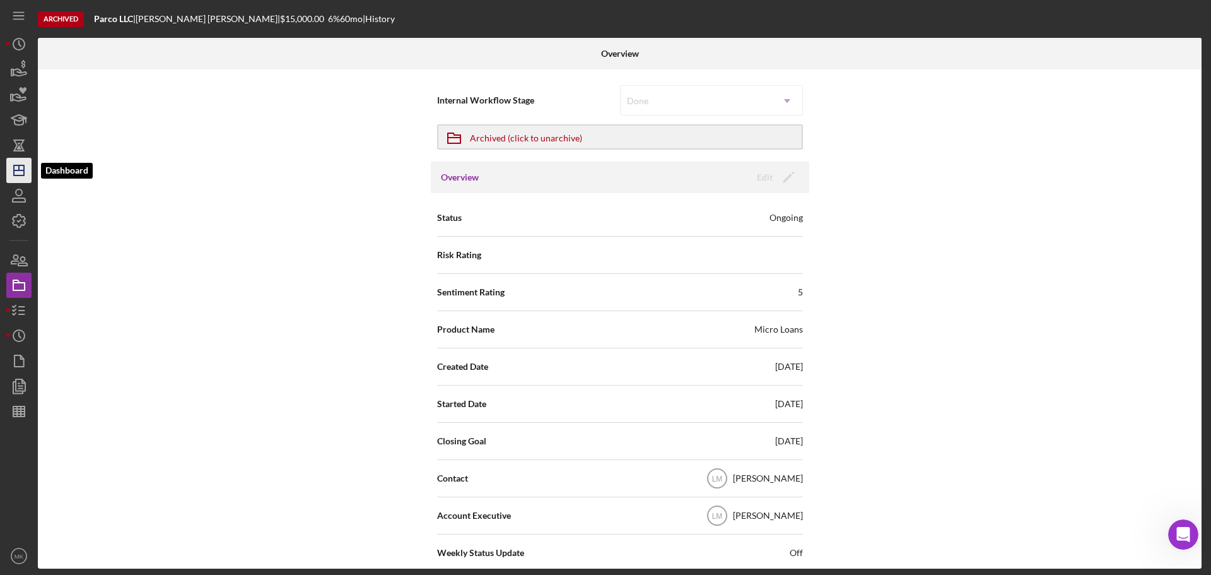
click at [17, 166] on icon "Icon/Dashboard" at bounding box center [19, 171] width 32 height 32
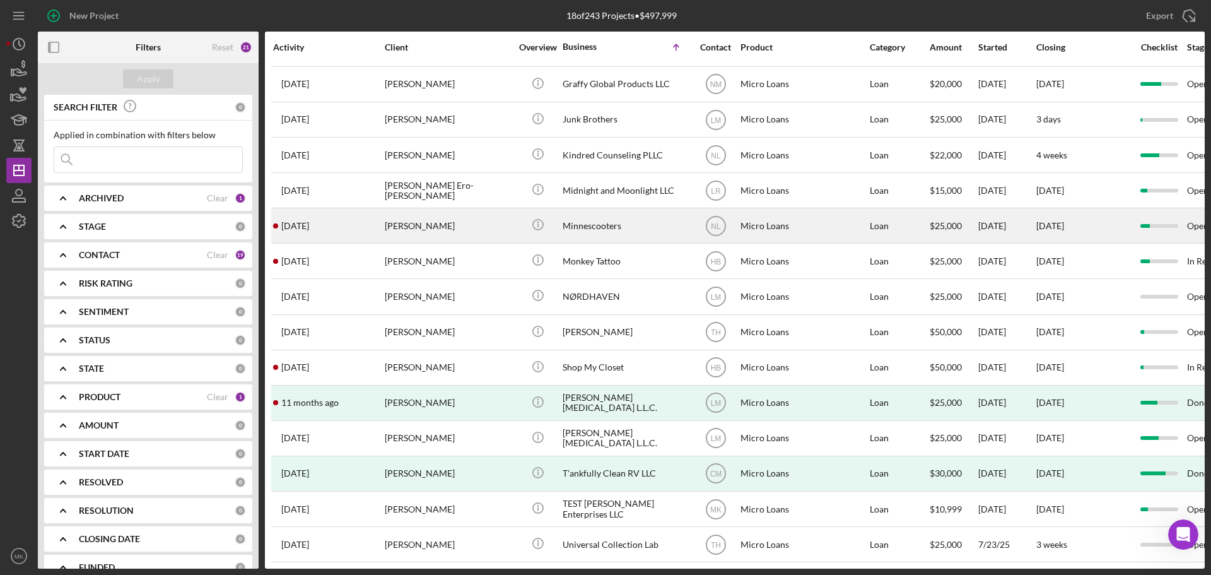
scroll to position [148, 0]
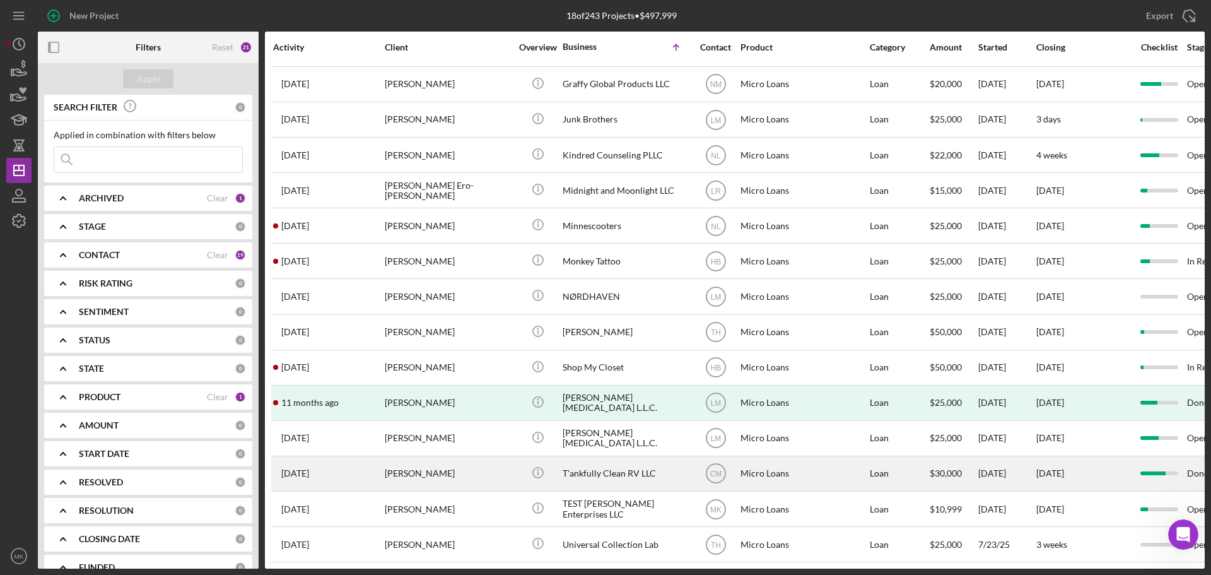
click at [658, 463] on div "T'ankfully Clean RV LLC" at bounding box center [626, 473] width 126 height 33
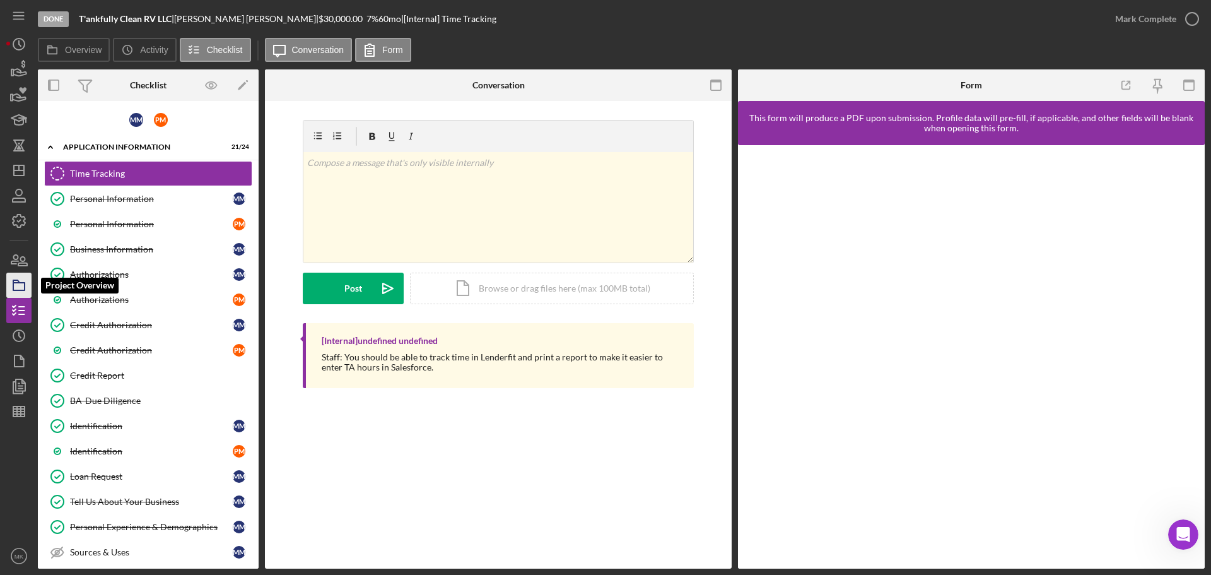
click at [23, 283] on rect "button" at bounding box center [18, 287] width 11 height 8
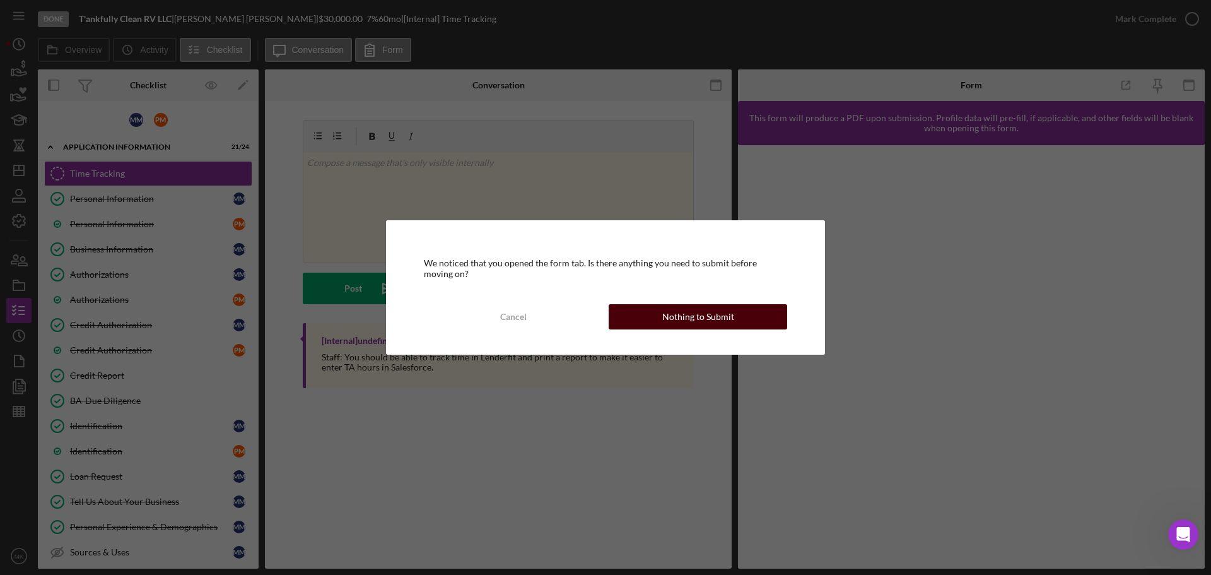
click at [698, 315] on div "Nothing to Submit" at bounding box center [698, 316] width 72 height 25
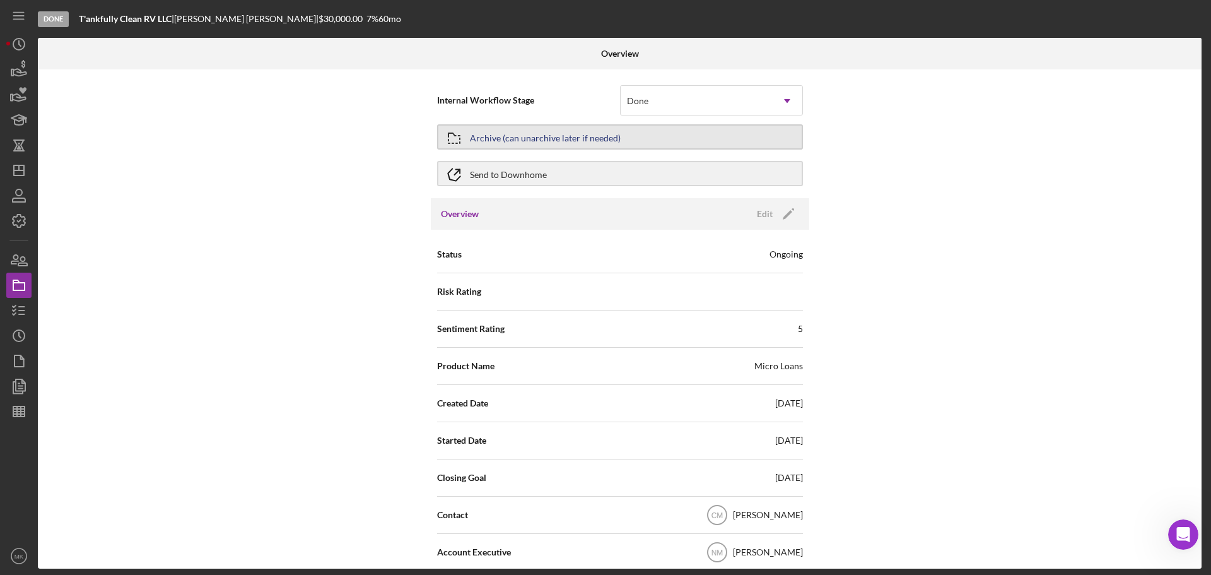
click at [598, 136] on div "Archive (can unarchive later if needed)" at bounding box center [545, 137] width 151 height 23
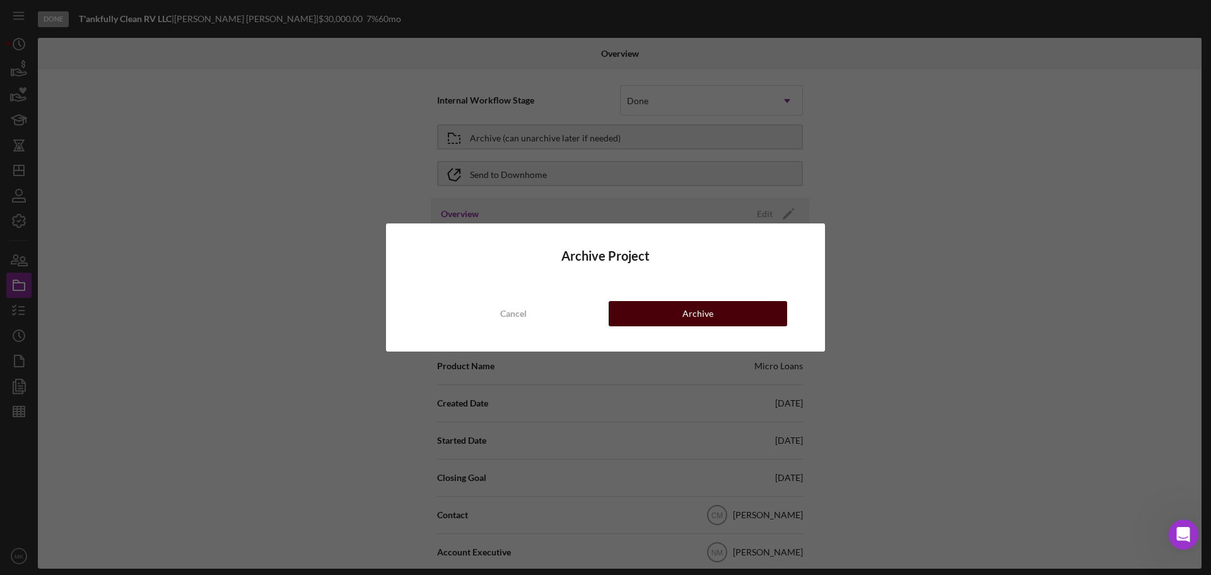
click at [688, 307] on div "Archive" at bounding box center [697, 313] width 31 height 25
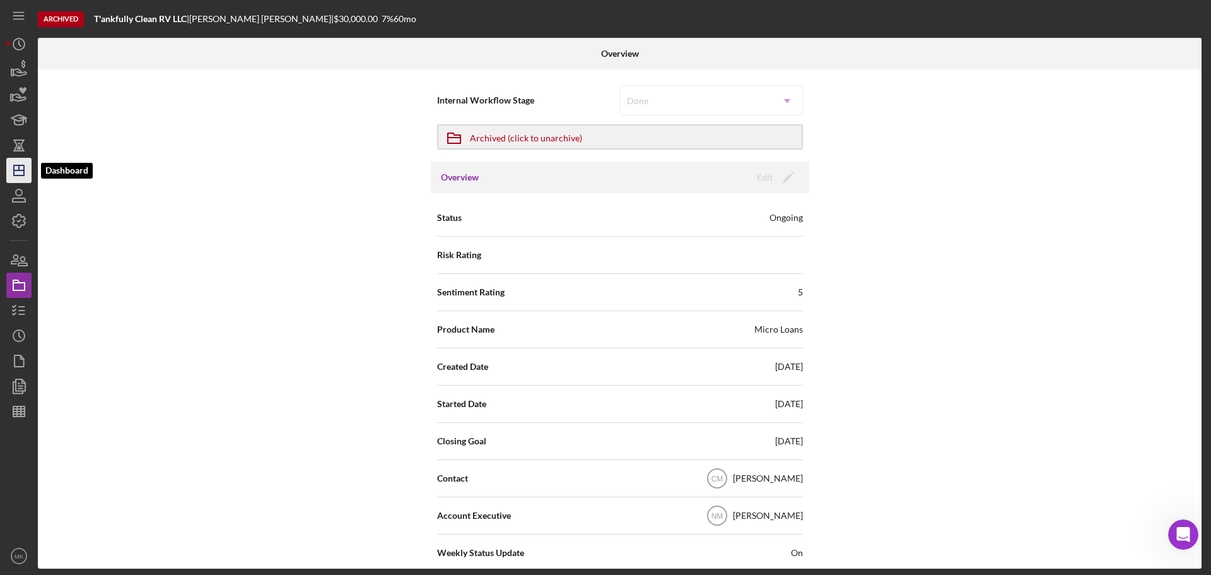
click at [17, 168] on icon "Icon/Dashboard" at bounding box center [19, 171] width 32 height 32
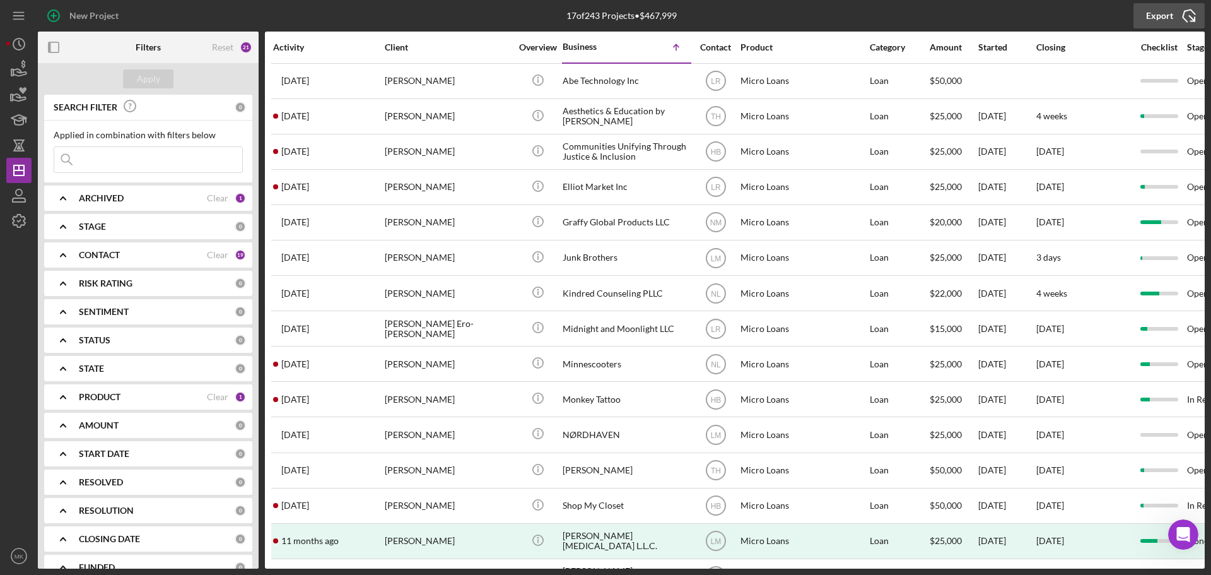
click at [1191, 15] on icon "Icon/Export" at bounding box center [1189, 16] width 32 height 32
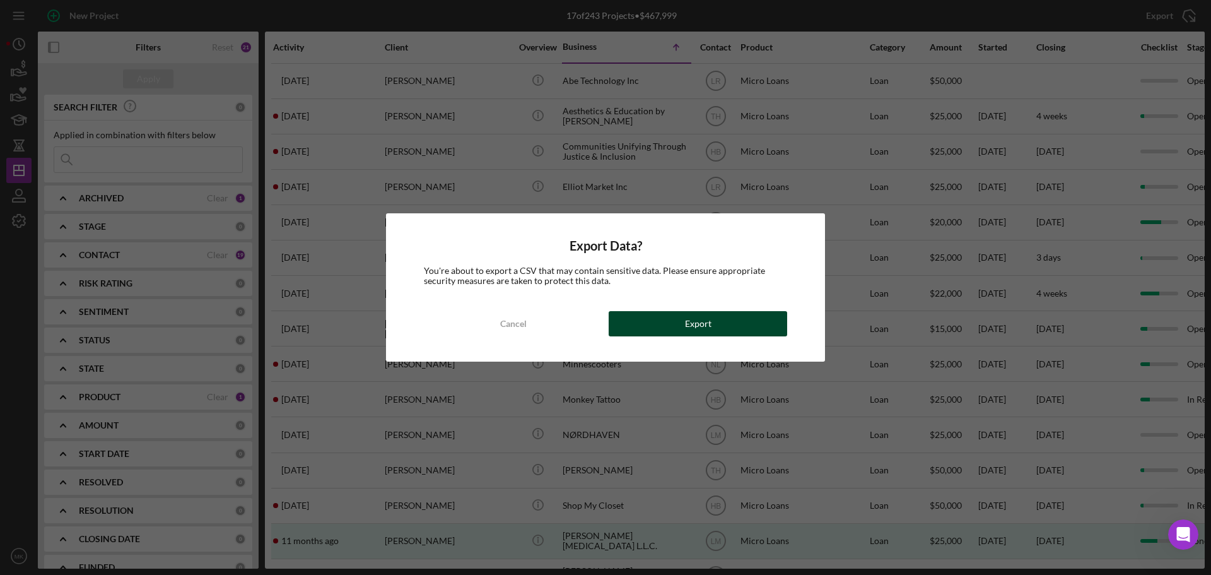
click at [711, 322] on button "Export" at bounding box center [698, 323] width 178 height 25
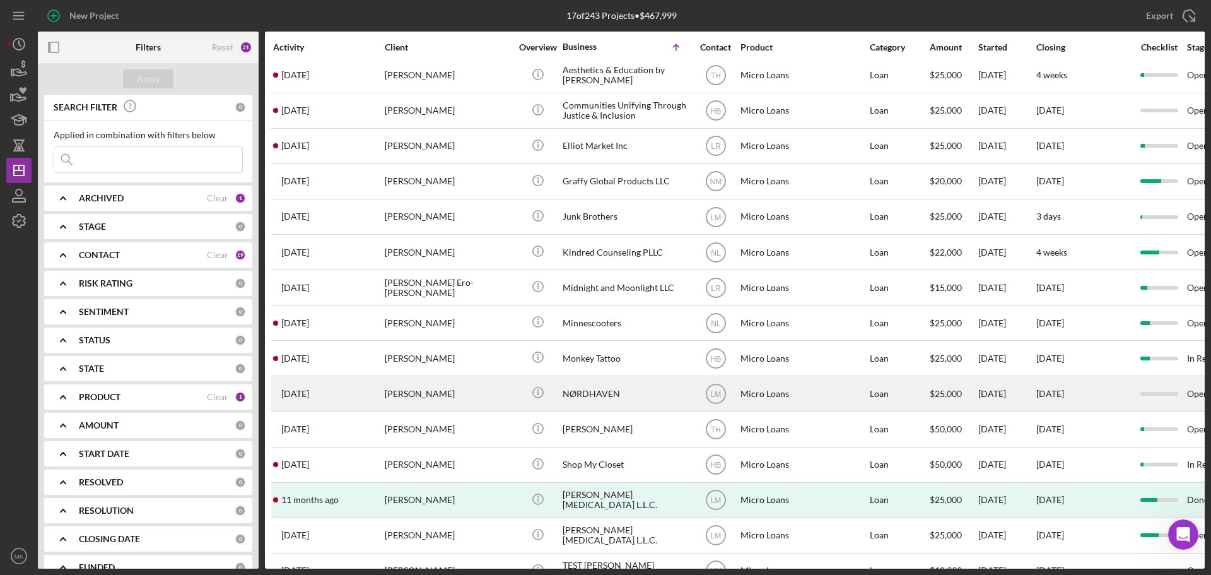
scroll to position [63, 0]
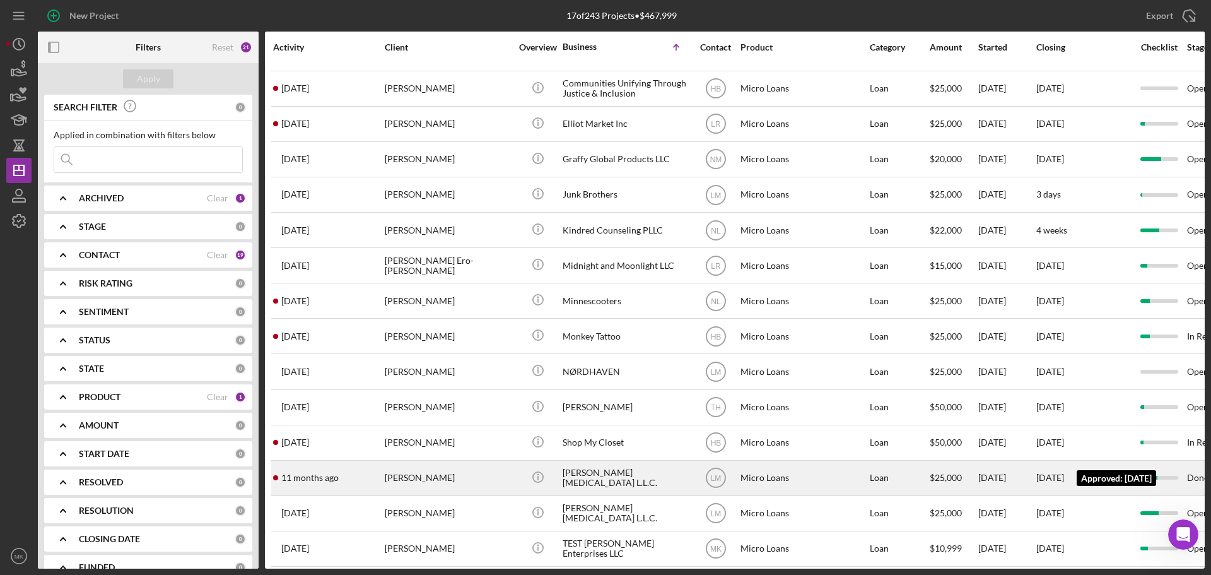
click at [1063, 476] on div "[DATE]" at bounding box center [1050, 477] width 28 height 10
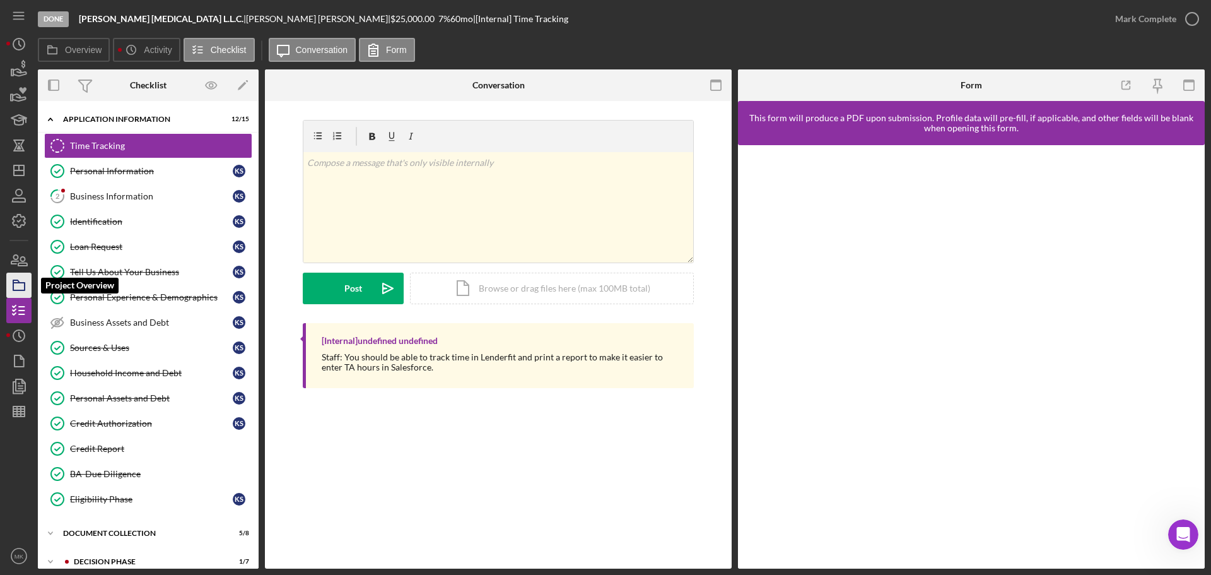
click at [21, 287] on icon "button" at bounding box center [19, 285] width 32 height 32
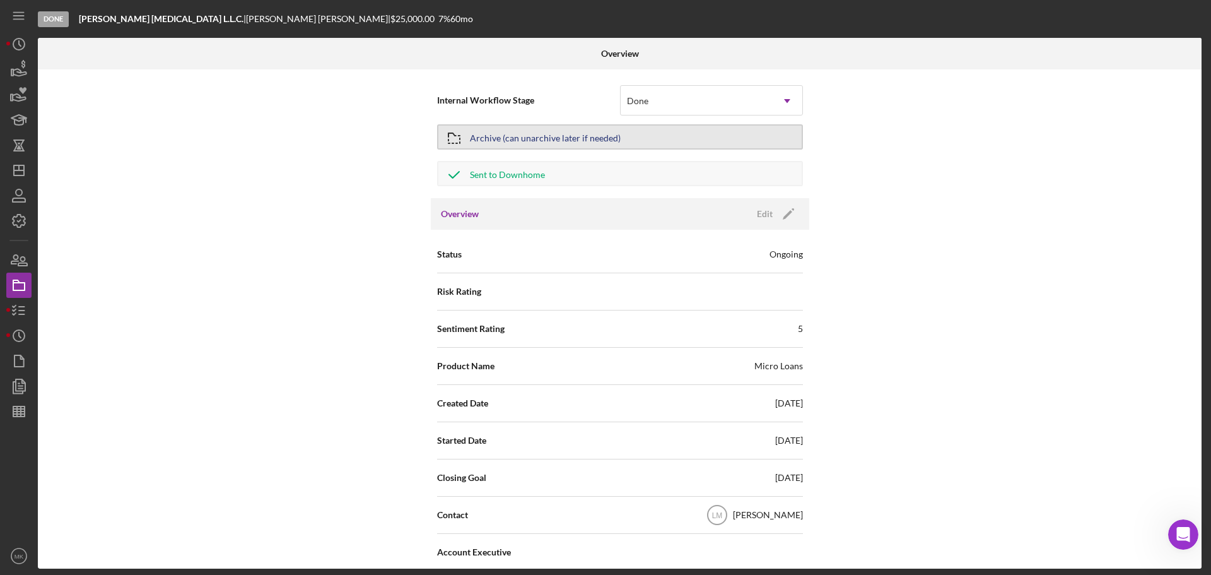
click at [599, 137] on div "Archive (can unarchive later if needed)" at bounding box center [545, 137] width 151 height 23
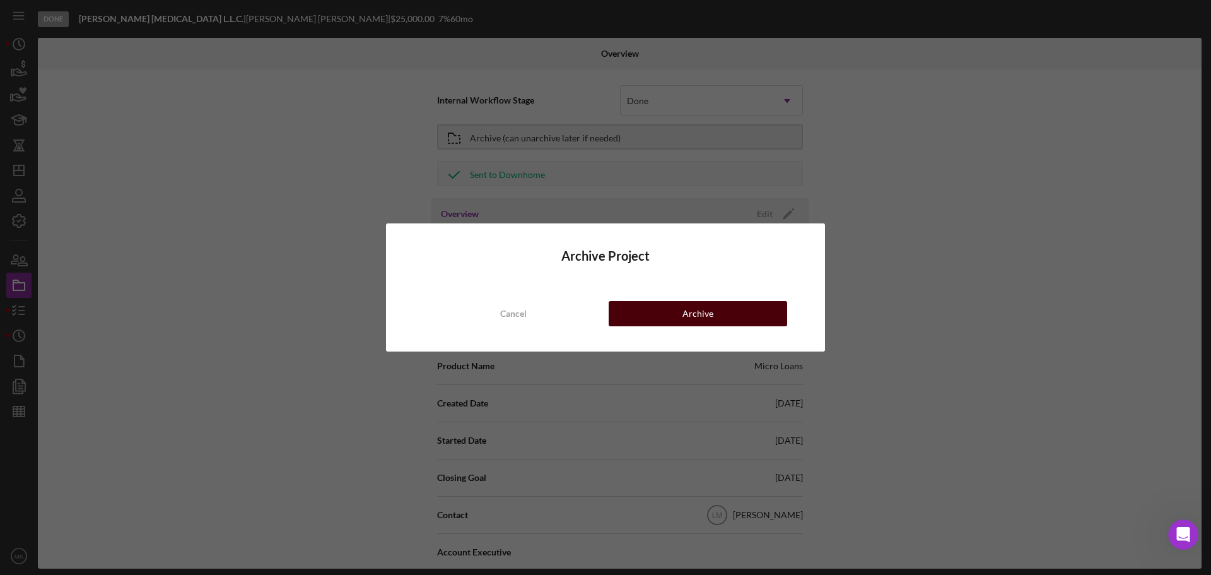
click at [704, 312] on div "Archive" at bounding box center [697, 313] width 31 height 25
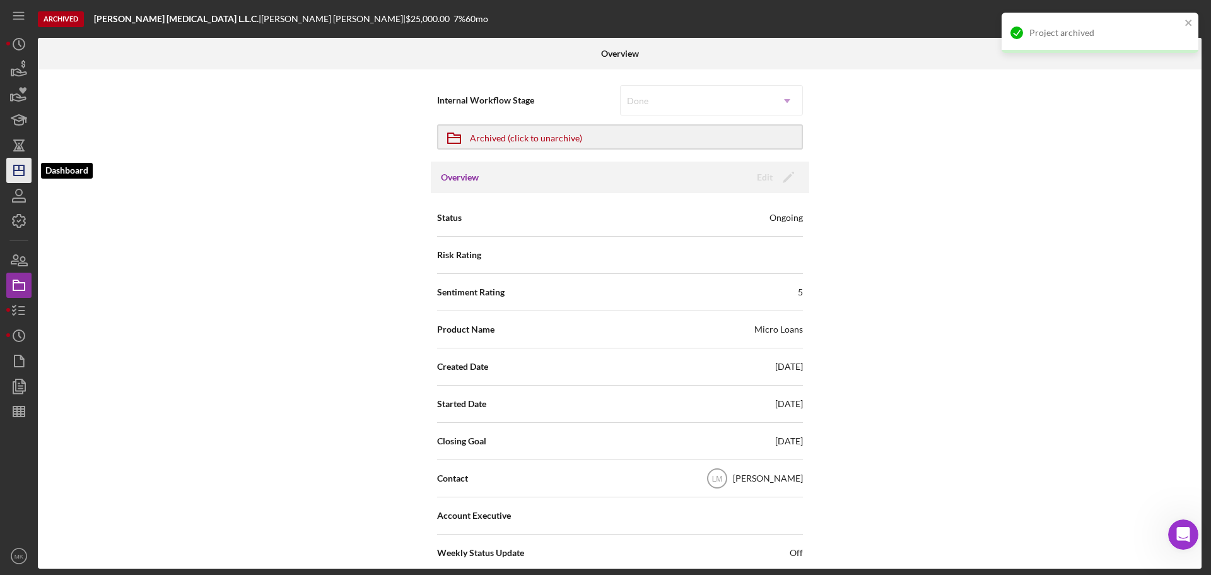
click at [19, 170] on line "button" at bounding box center [19, 170] width 10 height 0
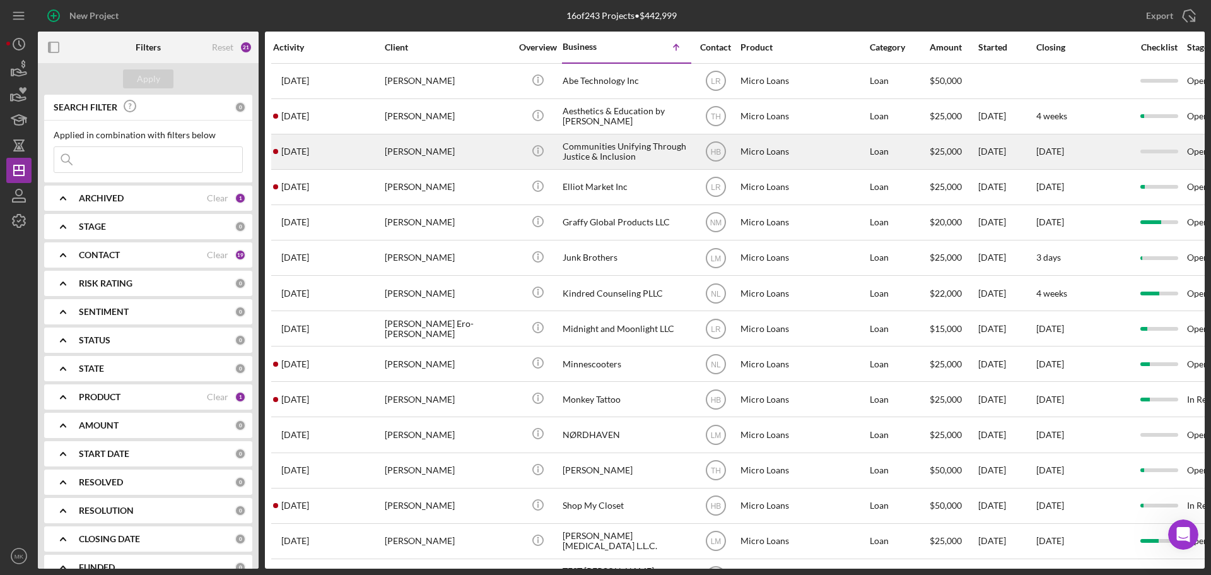
click at [424, 151] on div "[PERSON_NAME]" at bounding box center [448, 151] width 126 height 33
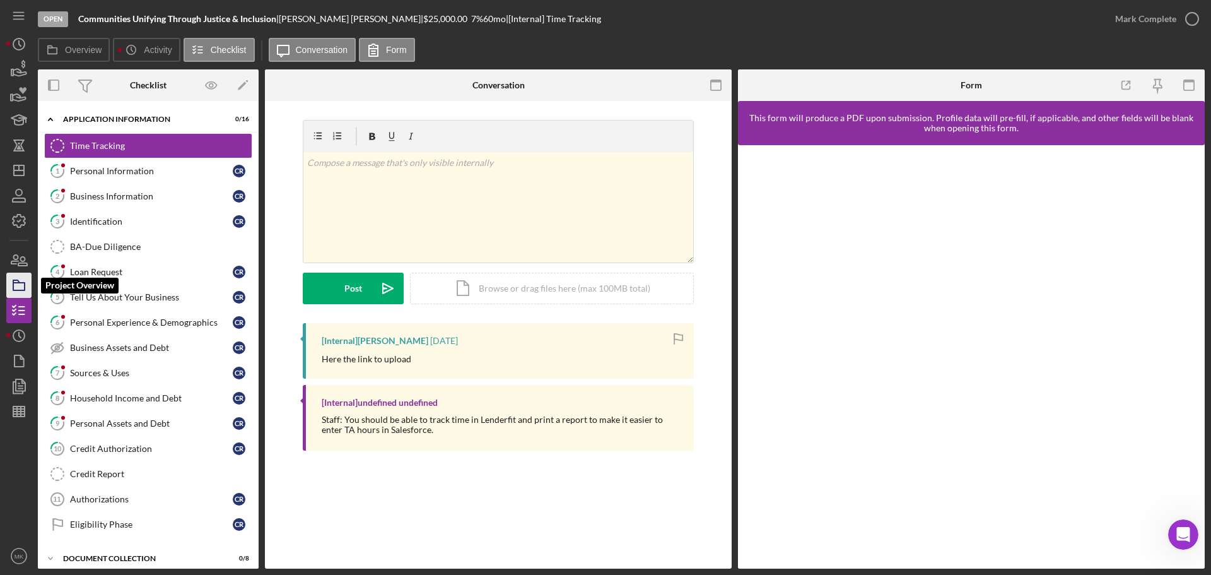
click at [22, 285] on icon "button" at bounding box center [19, 285] width 32 height 32
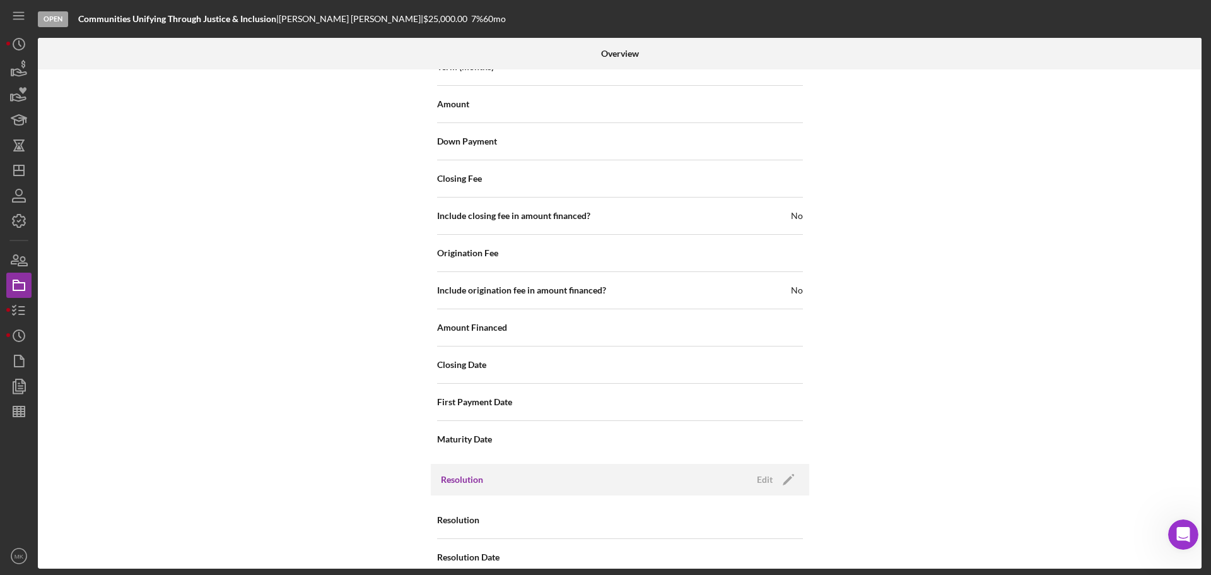
scroll to position [1387, 0]
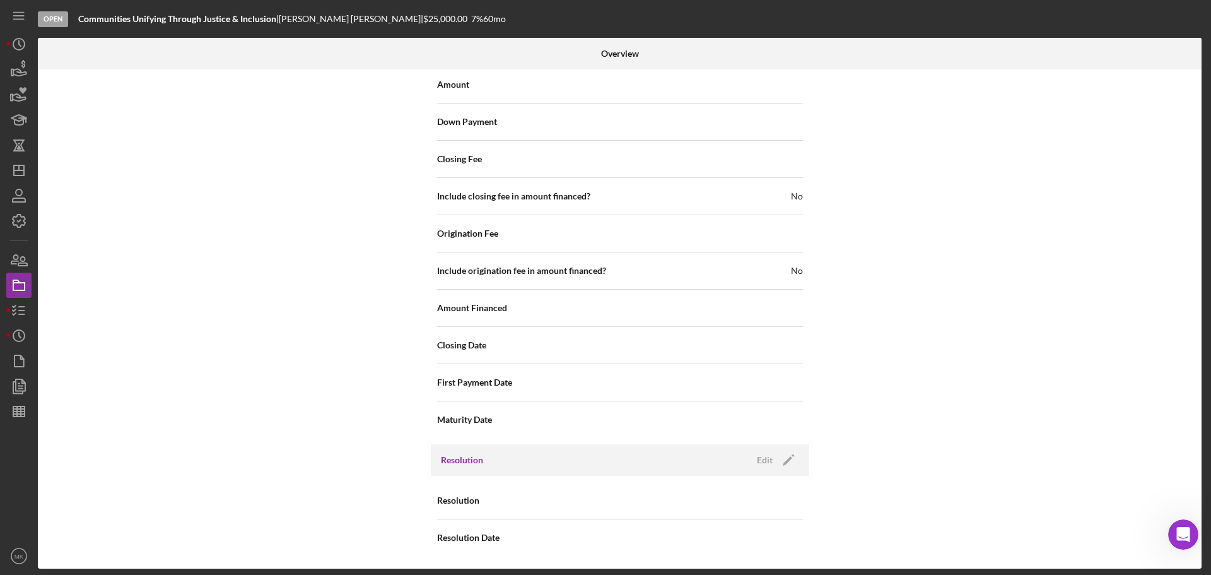
click at [32, 119] on nav "Icon/Menu Icon/Dashboard Dashboard Navigation Divider Mobile Checklist Icon/Ove…" at bounding box center [22, 284] width 32 height 568
click at [787, 457] on polygon "button" at bounding box center [787, 460] width 9 height 9
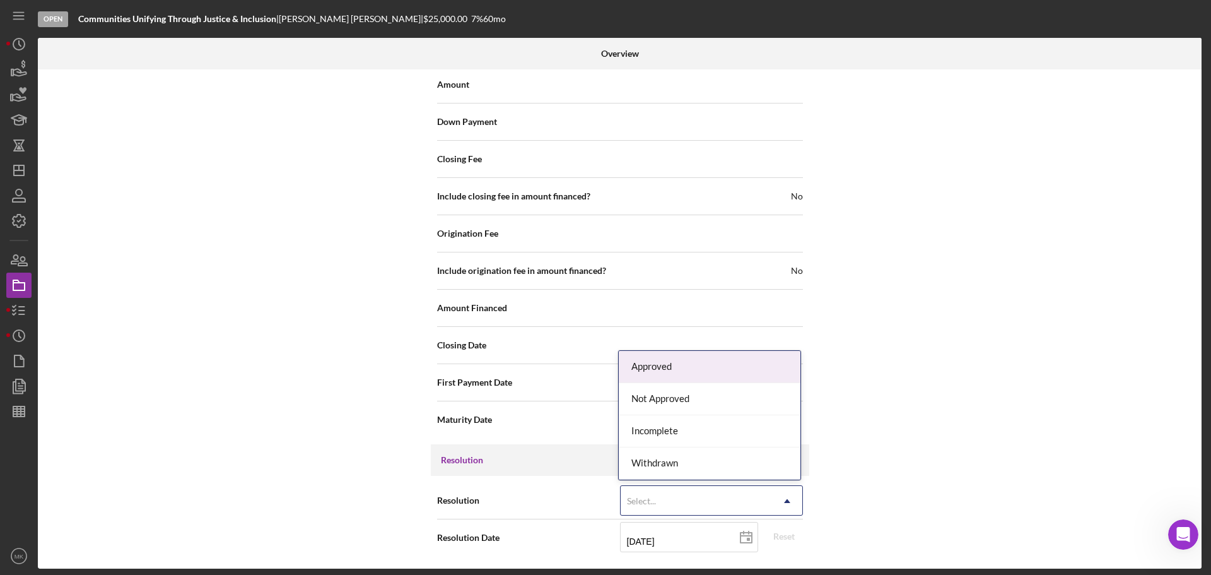
click at [784, 500] on icon "Icon/Dropdown Arrow" at bounding box center [787, 501] width 30 height 30
click at [785, 499] on use at bounding box center [787, 500] width 6 height 4
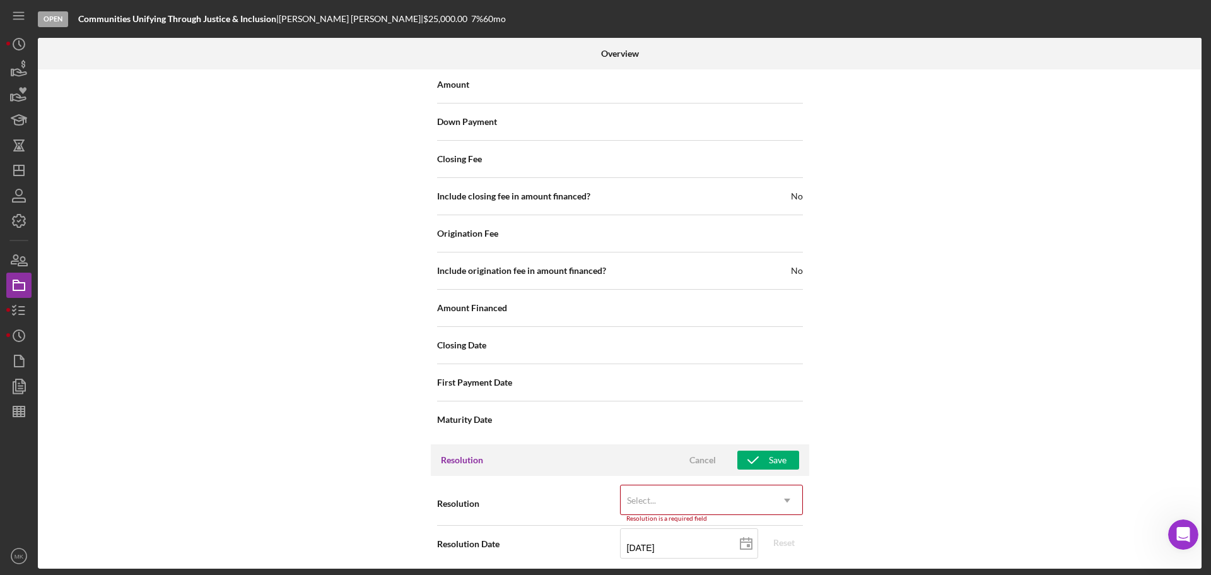
scroll to position [1394, 0]
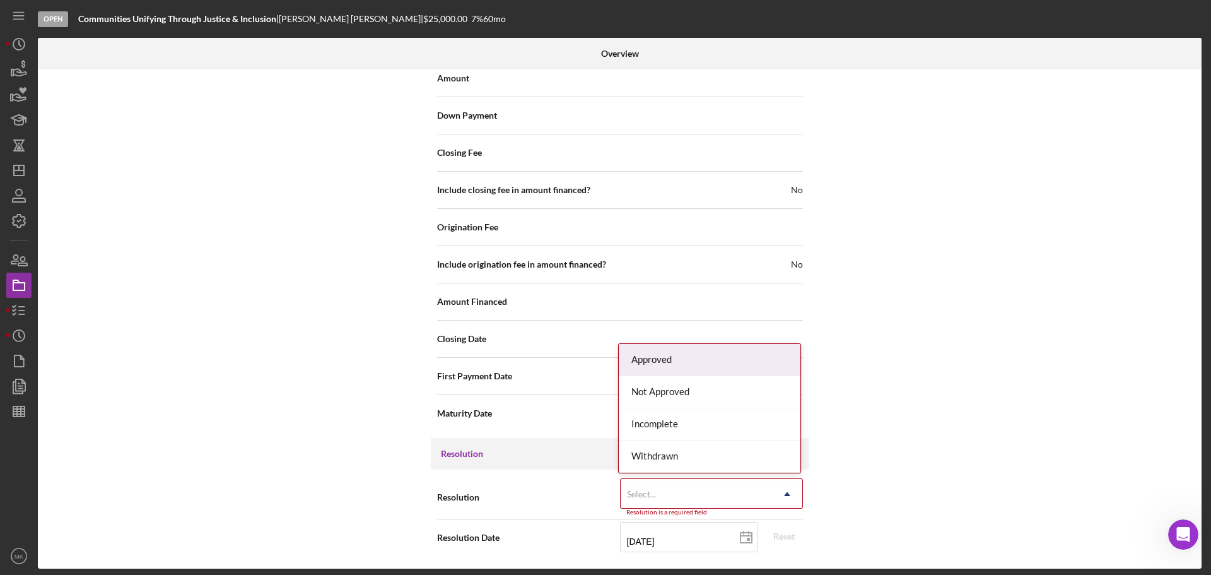
click at [788, 491] on icon "Icon/Dropdown Arrow" at bounding box center [787, 494] width 30 height 30
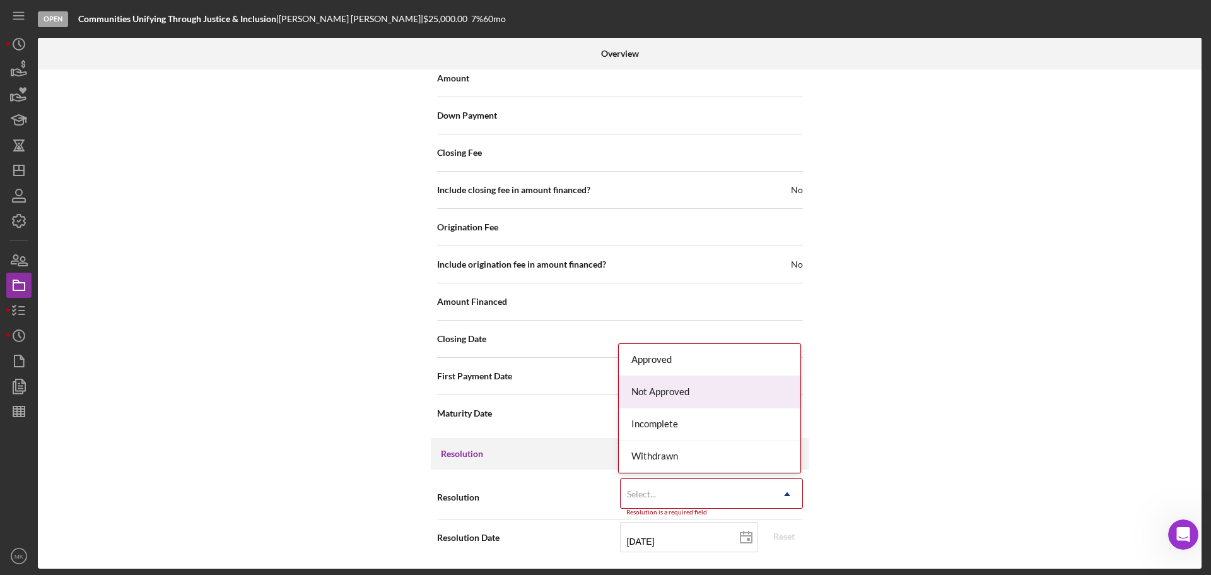
click at [725, 389] on div "Not Approved" at bounding box center [710, 392] width 182 height 32
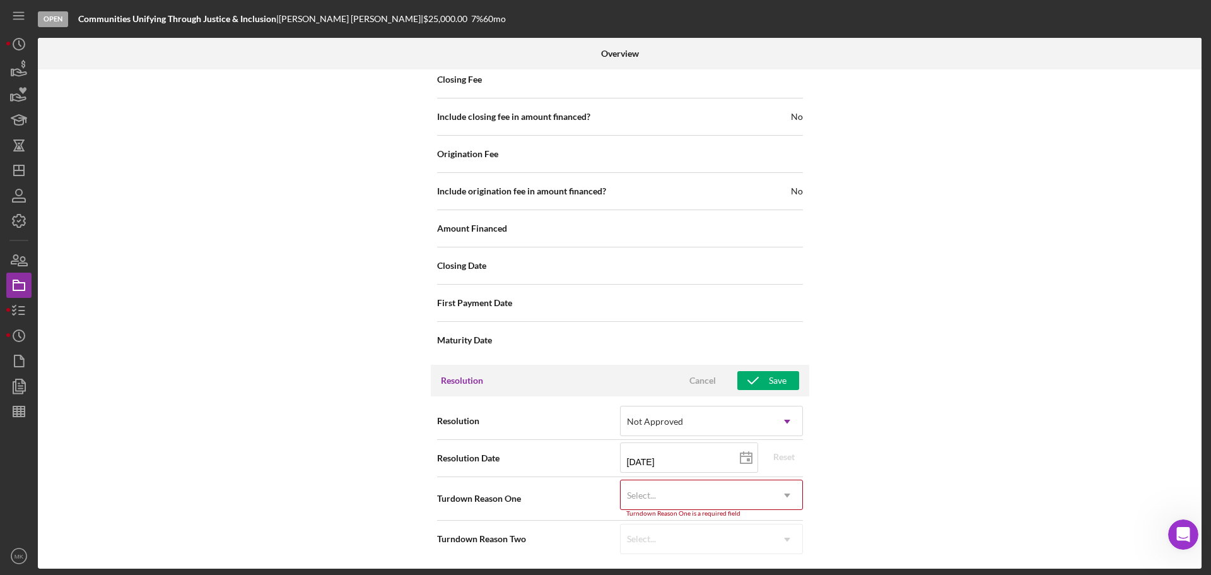
scroll to position [1468, 0]
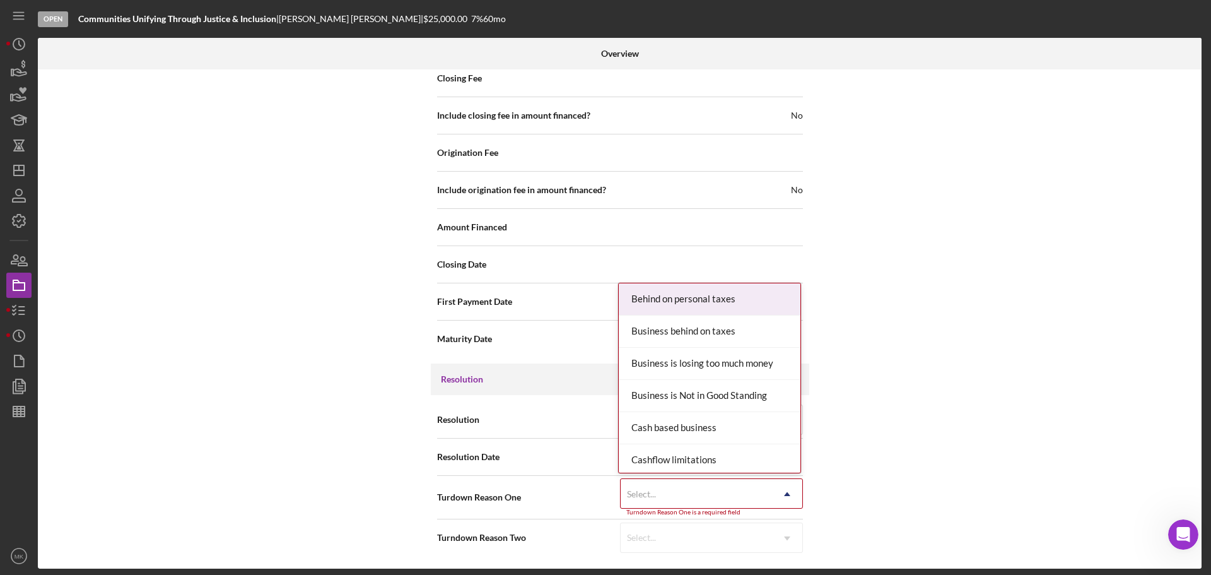
click at [785, 494] on use at bounding box center [787, 494] width 6 height 4
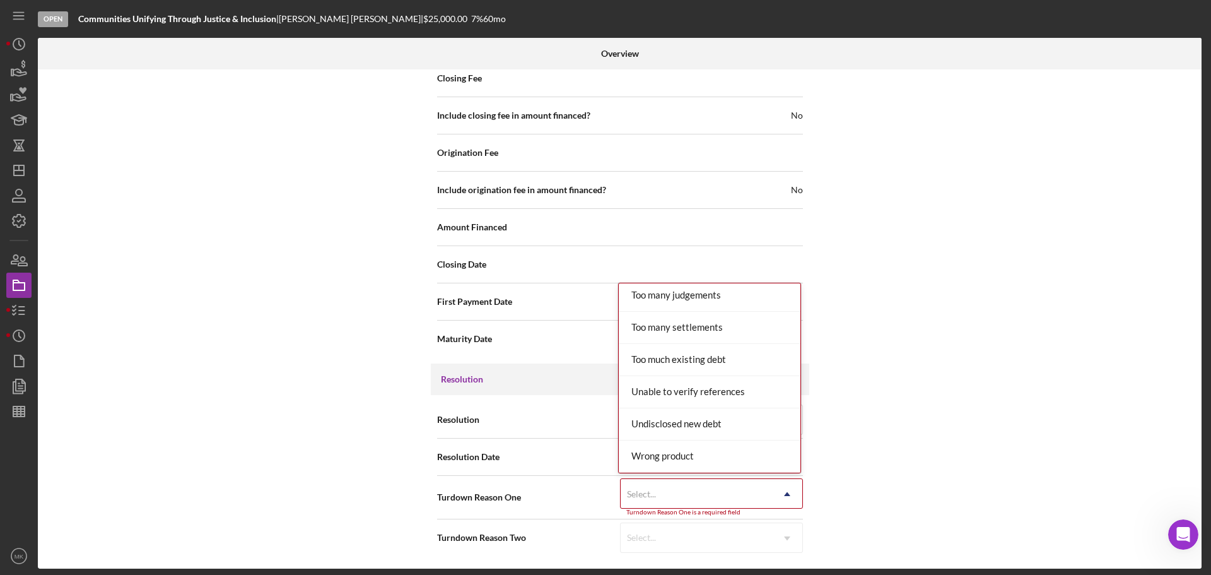
click at [1004, 399] on div "Internal Workflow Stage Open Icon/Dropdown Arrow Archive (can unarchive later i…" at bounding box center [620, 318] width 1164 height 499
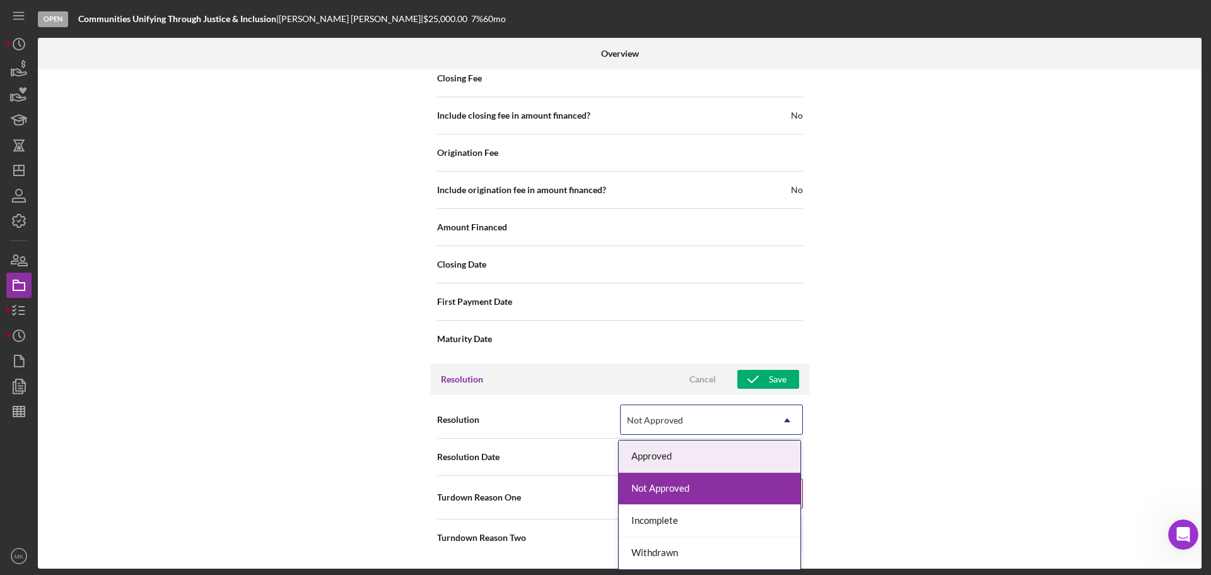
click at [786, 419] on use at bounding box center [787, 420] width 6 height 4
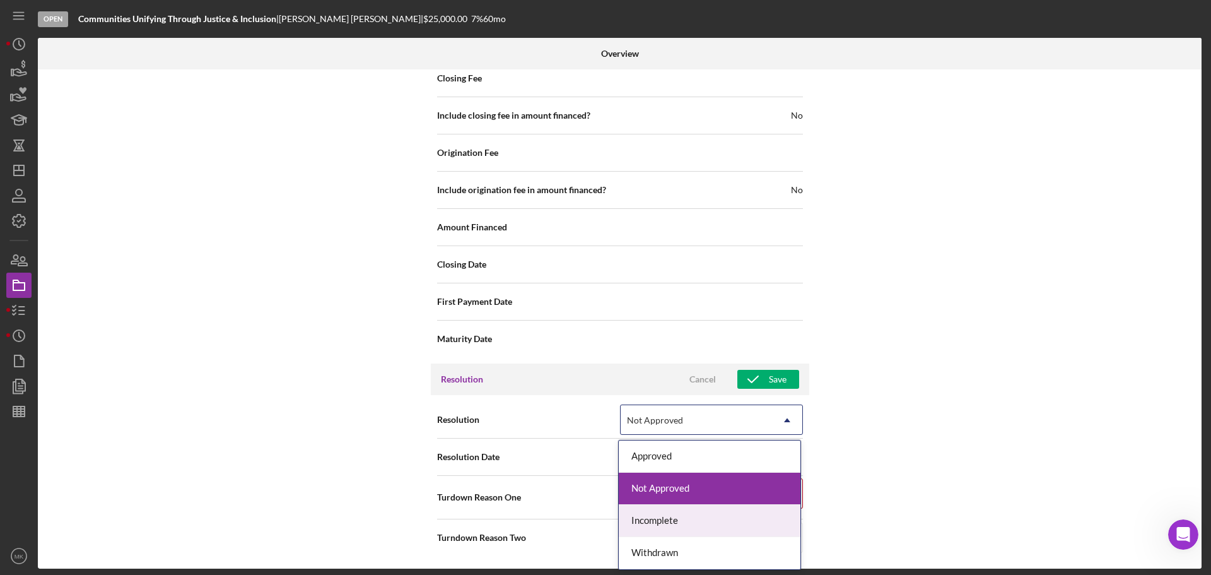
click at [713, 518] on div "Incomplete" at bounding box center [710, 521] width 182 height 32
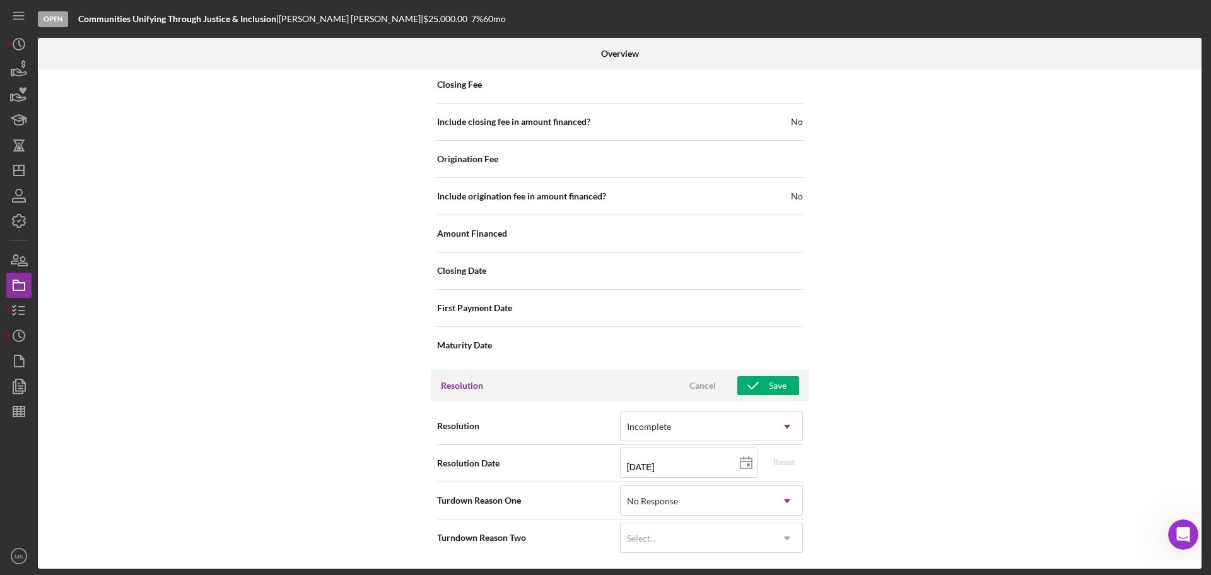
scroll to position [1462, 0]
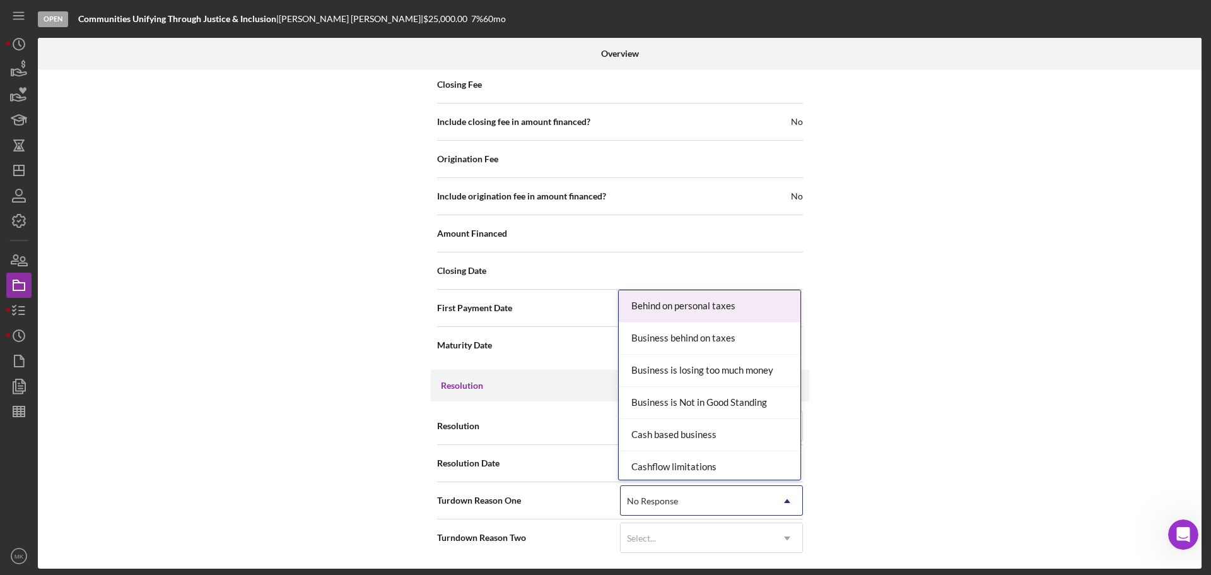
click at [785, 498] on icon "Icon/Dropdown Arrow" at bounding box center [787, 501] width 30 height 30
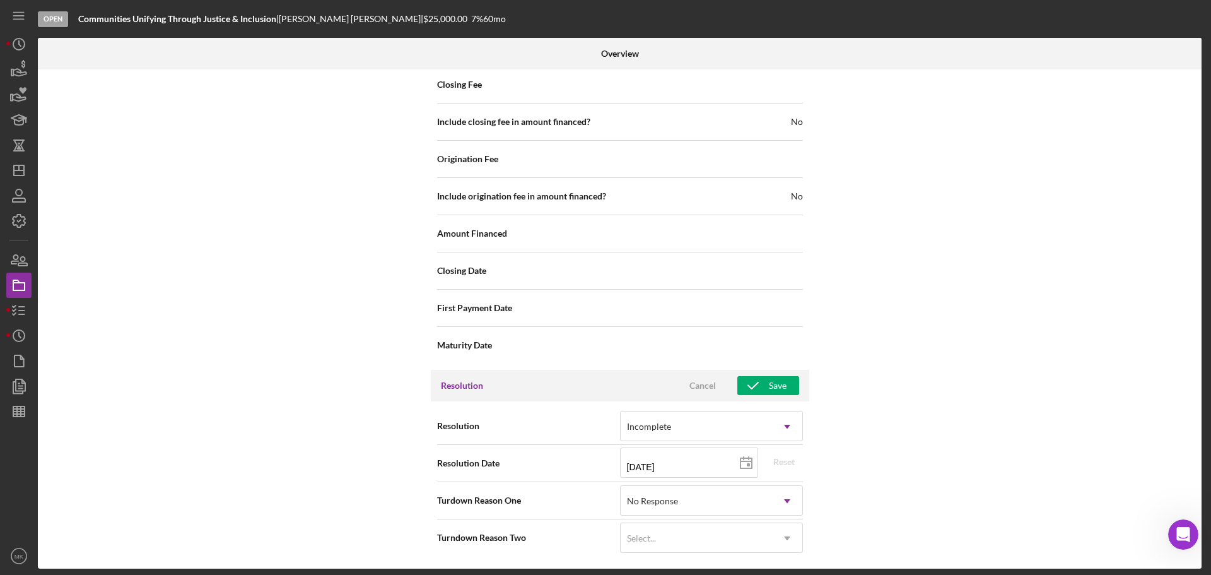
click at [220, 202] on div "Internal Workflow Stage Open Icon/Dropdown Arrow Archive (can unarchive later i…" at bounding box center [620, 318] width 1164 height 499
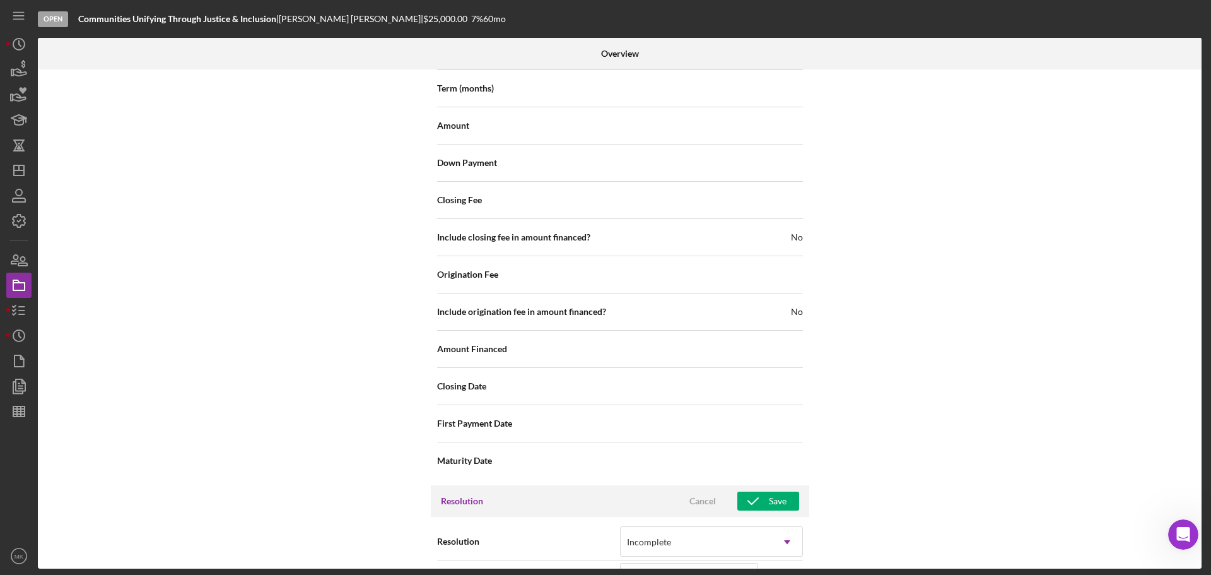
scroll to position [1336, 0]
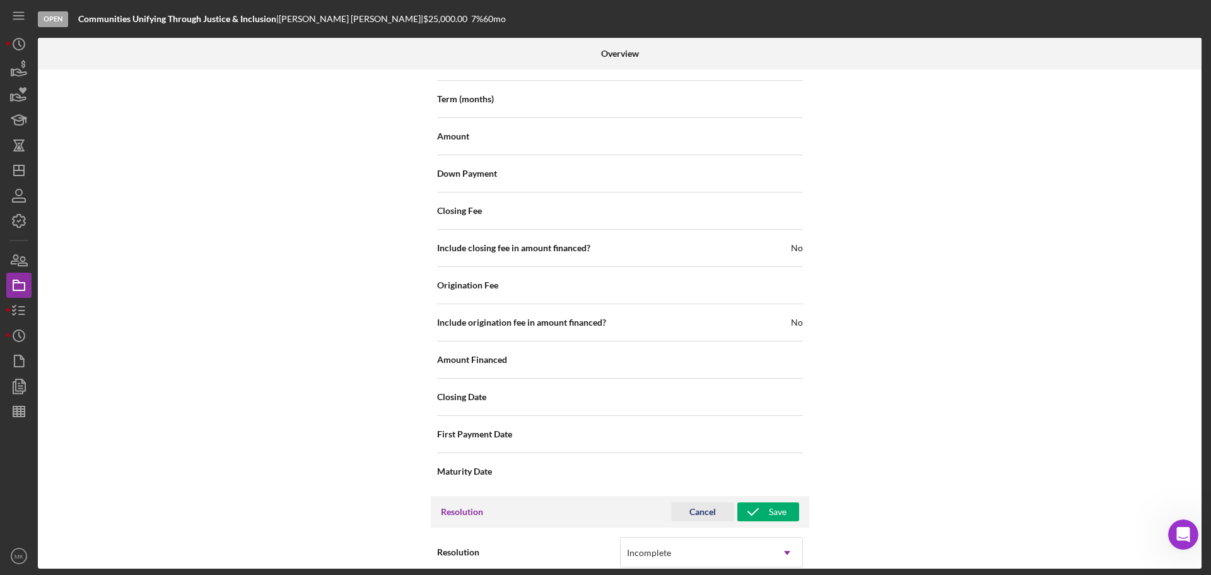
click at [700, 510] on div "Cancel" at bounding box center [702, 511] width 26 height 19
click at [18, 558] on text "MK" at bounding box center [19, 555] width 9 height 7
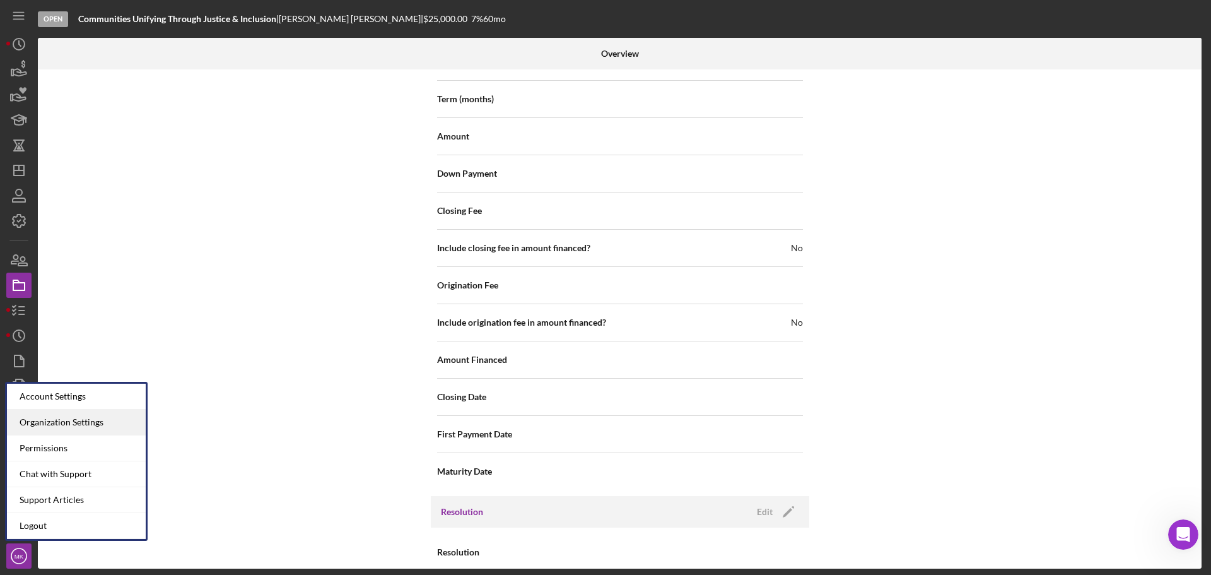
click at [96, 421] on div "Organization Settings" at bounding box center [76, 422] width 139 height 26
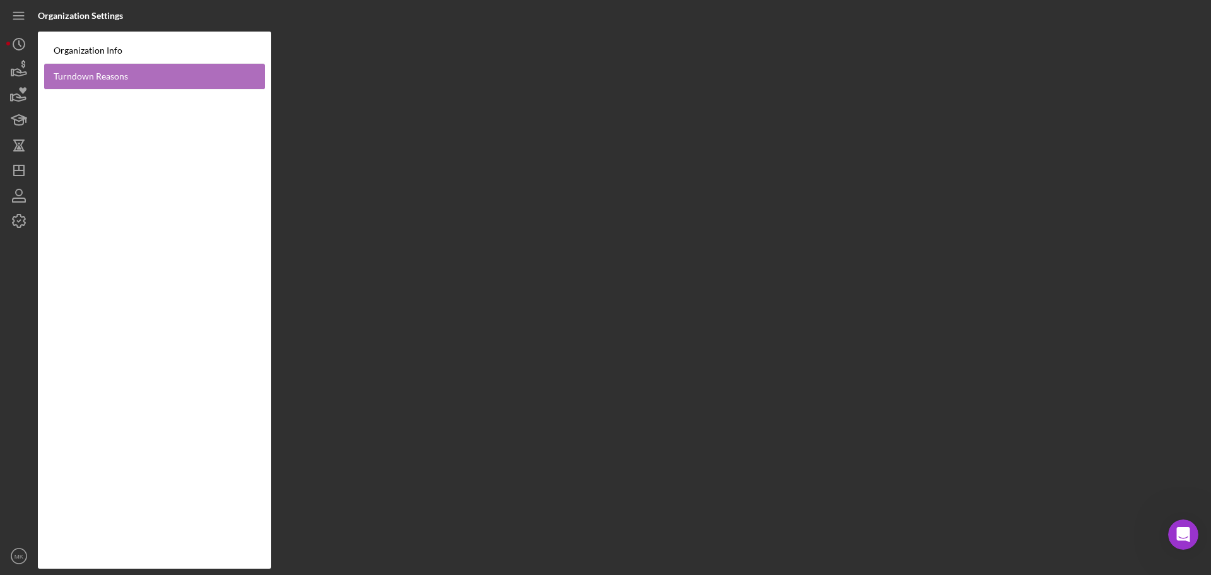
click at [103, 76] on link "Turndown Reasons" at bounding box center [154, 77] width 221 height 26
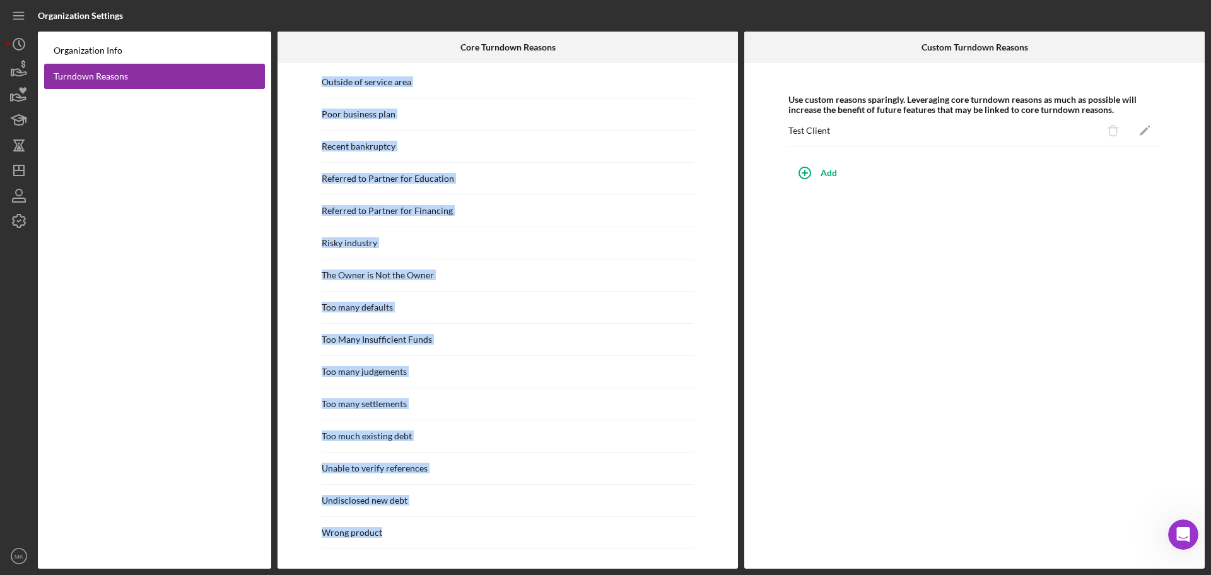
scroll to position [1134, 0]
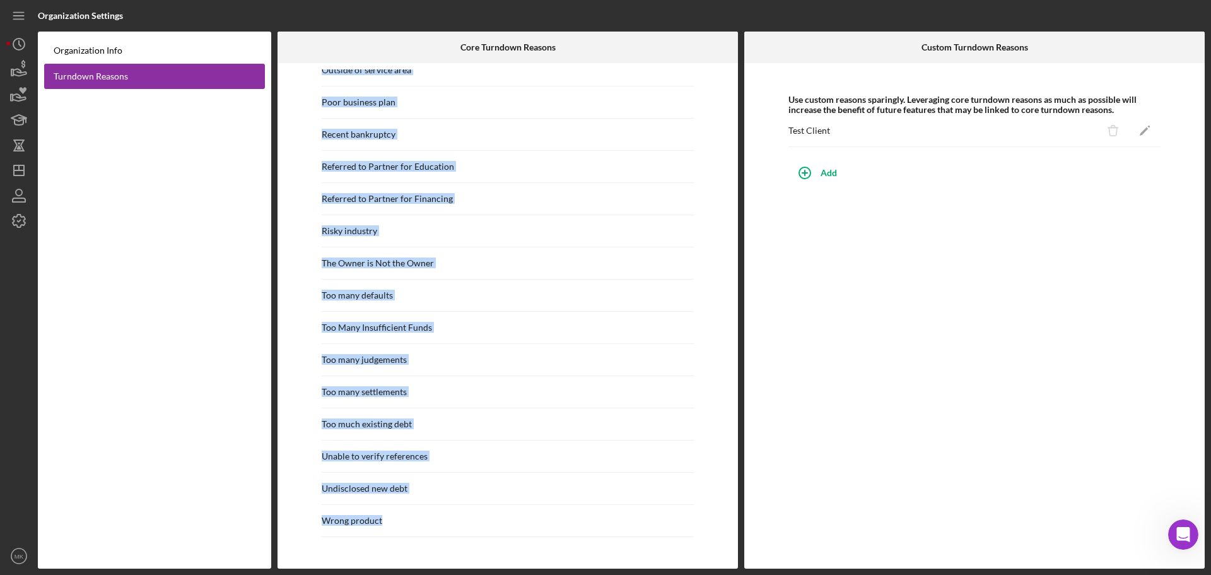
drag, startPoint x: 322, startPoint y: 107, endPoint x: 510, endPoint y: 524, distance: 457.8
click at [510, 524] on div "Behind on personal taxes Business behind on taxes Business is losing too much m…" at bounding box center [508, 315] width 448 height 493
copy div "Behind on personal taxes Business behind on taxes Business is losing too much m…"
click at [16, 170] on line "button" at bounding box center [19, 170] width 10 height 0
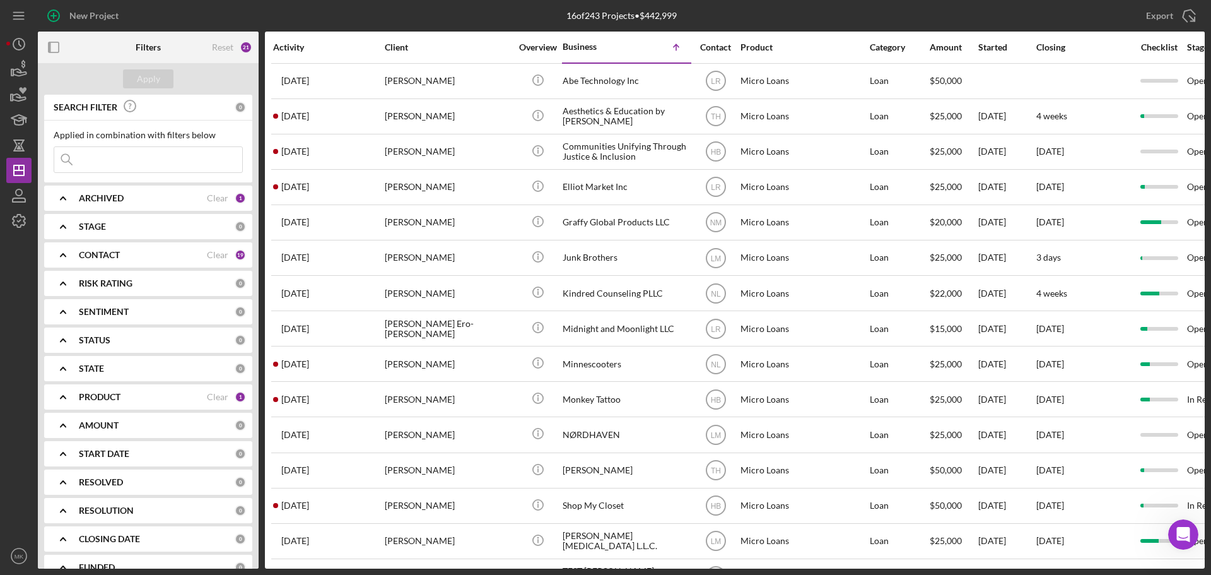
click at [136, 396] on div "PRODUCT" at bounding box center [143, 397] width 128 height 10
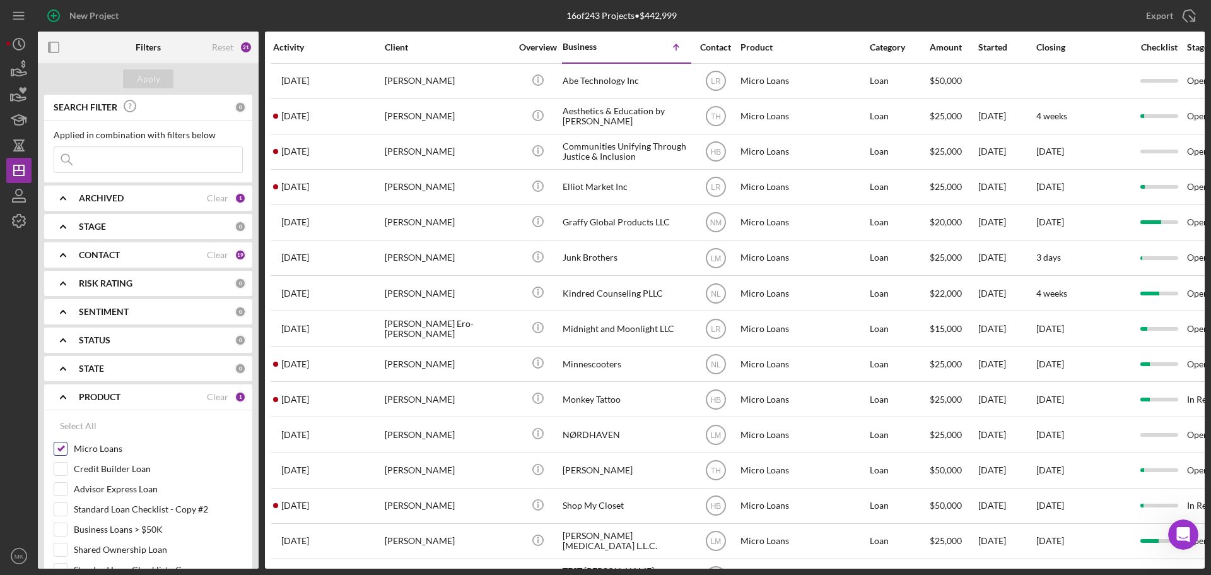
click at [61, 447] on input "Micro Loans" at bounding box center [60, 448] width 13 height 13
checkbox input "false"
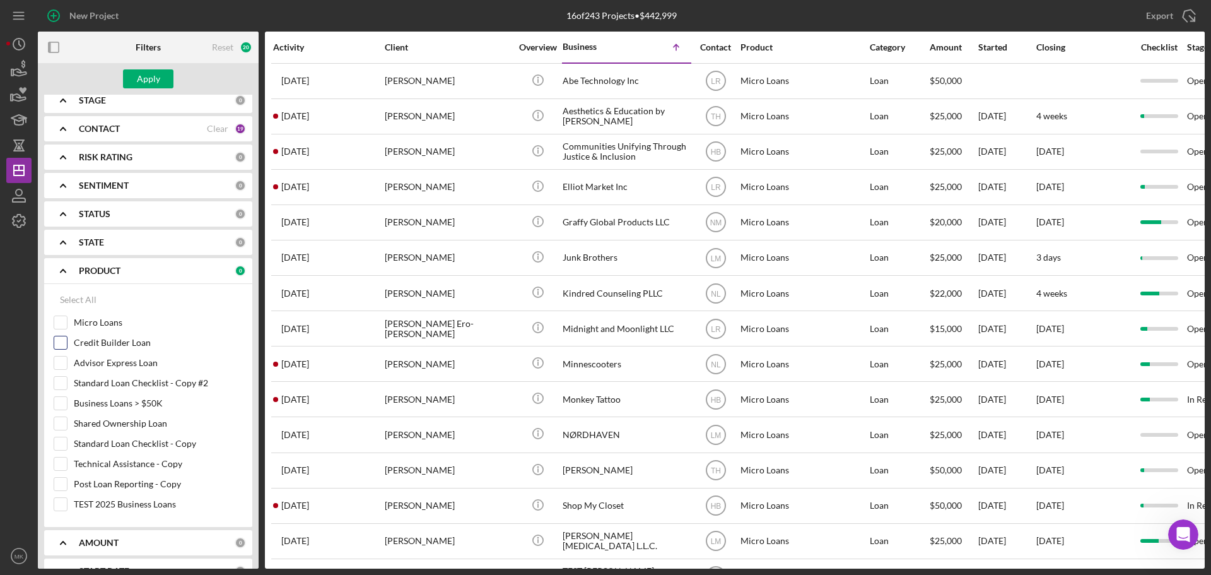
scroll to position [189, 0]
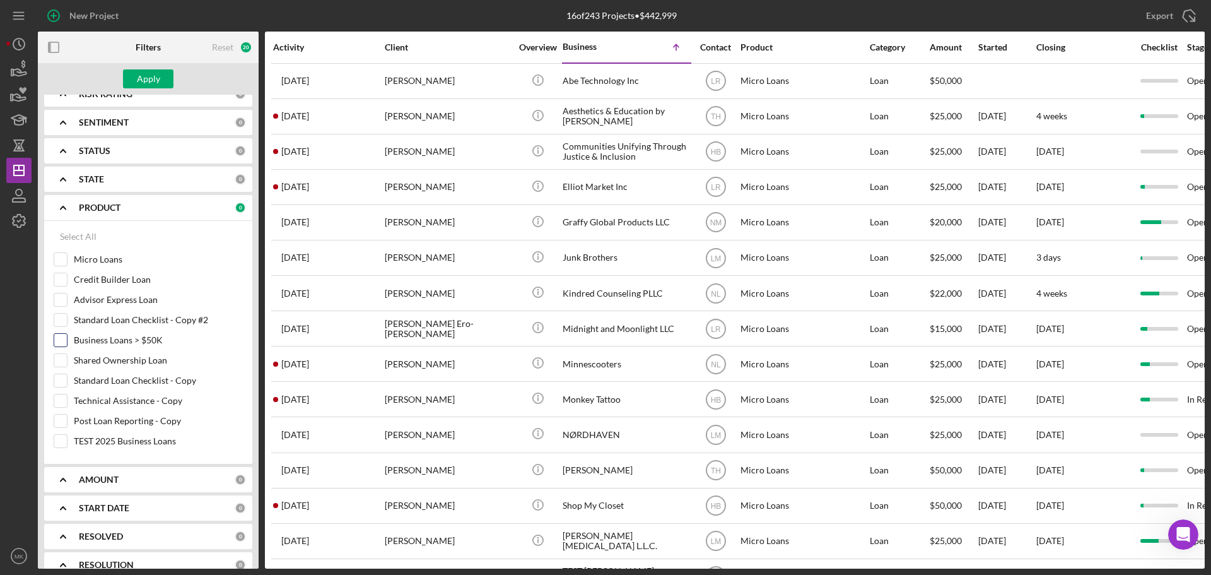
click at [62, 337] on input "Business Loans > $50K" at bounding box center [60, 340] width 13 height 13
checkbox input "true"
click at [155, 77] on div "Apply" at bounding box center [148, 78] width 23 height 19
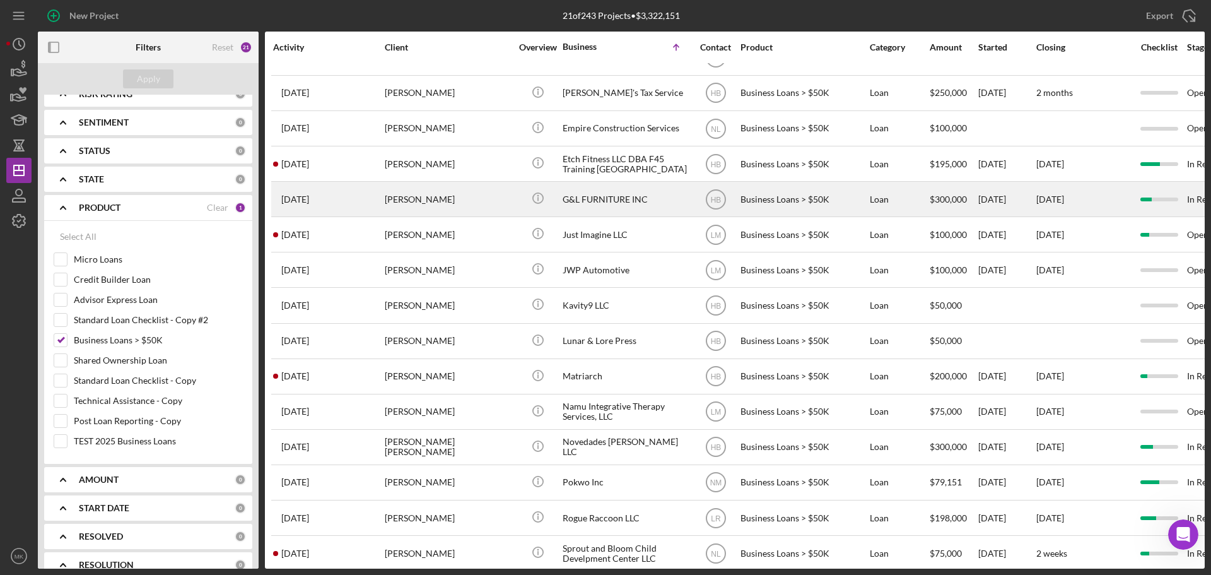
scroll to position [0, 0]
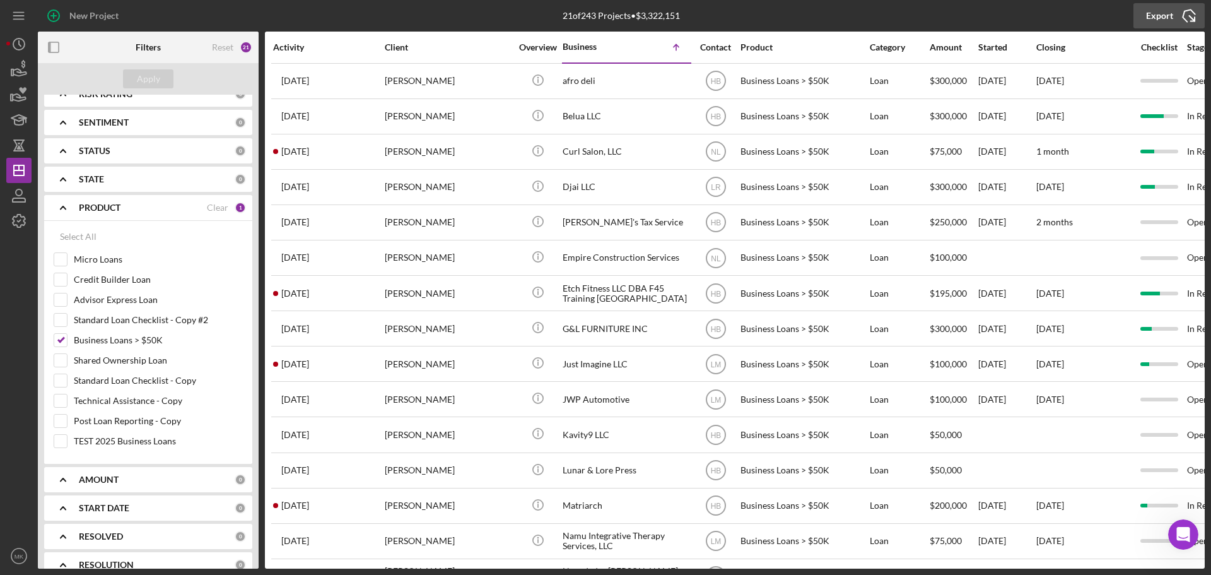
click at [1189, 17] on icon "Icon/Export" at bounding box center [1189, 16] width 32 height 32
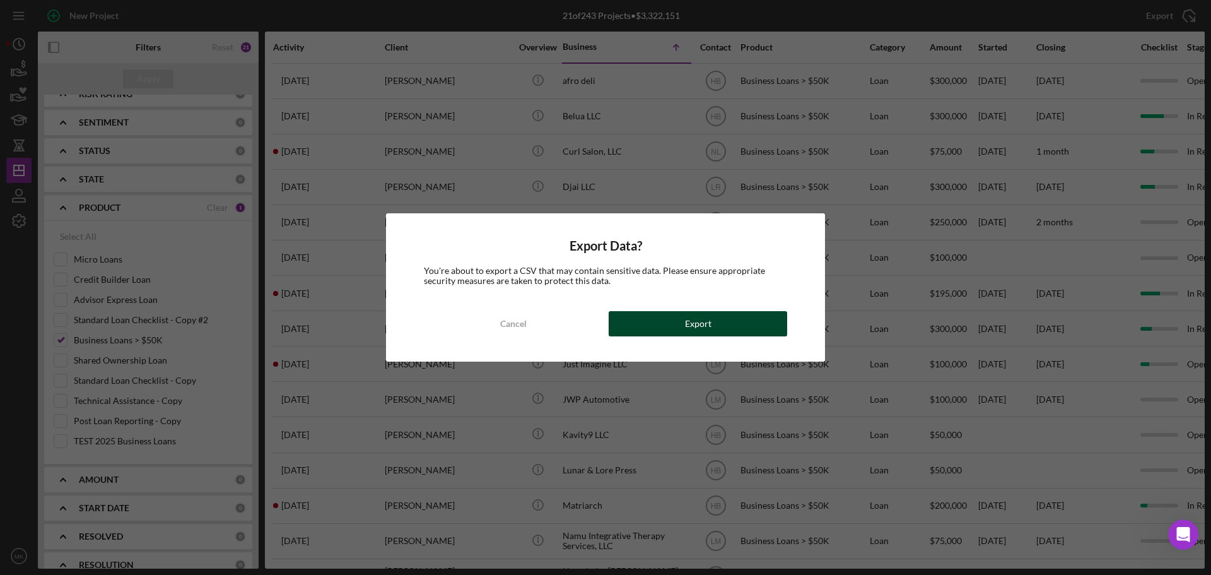
click at [699, 322] on div "Export" at bounding box center [698, 323] width 26 height 25
